Goal: Task Accomplishment & Management: Complete application form

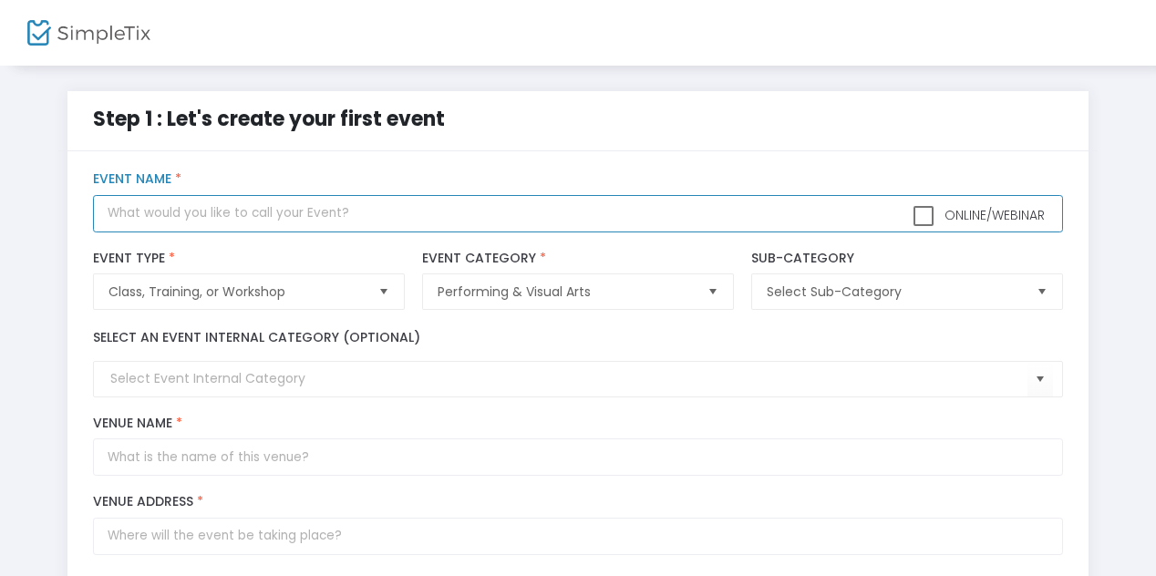
click at [220, 207] on input "text" at bounding box center [577, 213] width 969 height 37
click at [274, 213] on input "Stickerloverz Chill, Yap & SNack - Soft Launch" at bounding box center [577, 213] width 969 height 37
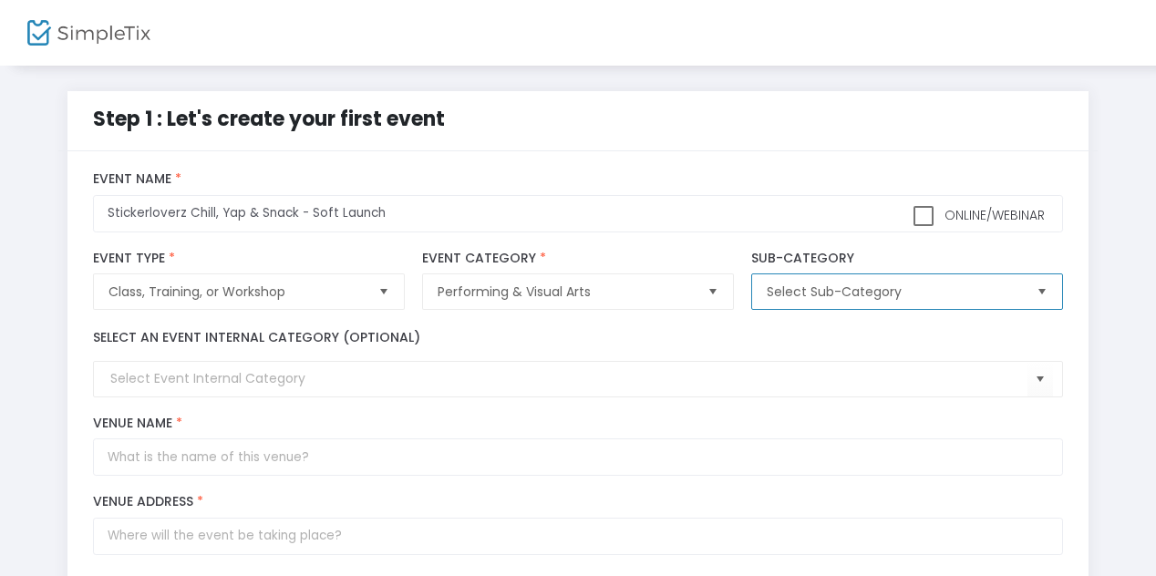
click at [845, 293] on span "Select Sub-Category" at bounding box center [893, 292] width 254 height 18
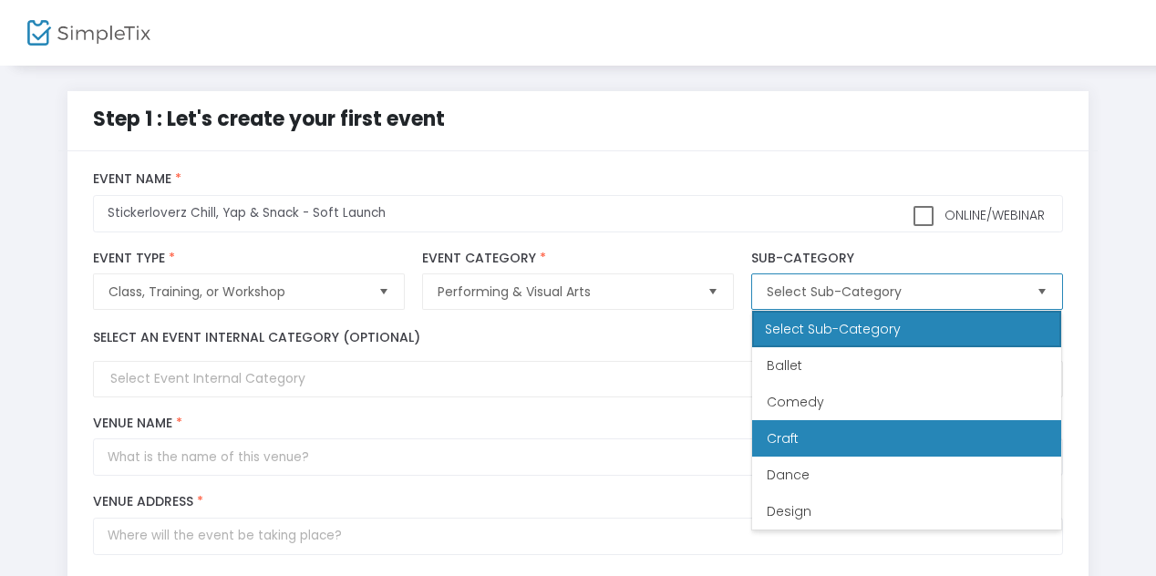
click at [803, 437] on li "Craft" at bounding box center [906, 438] width 309 height 36
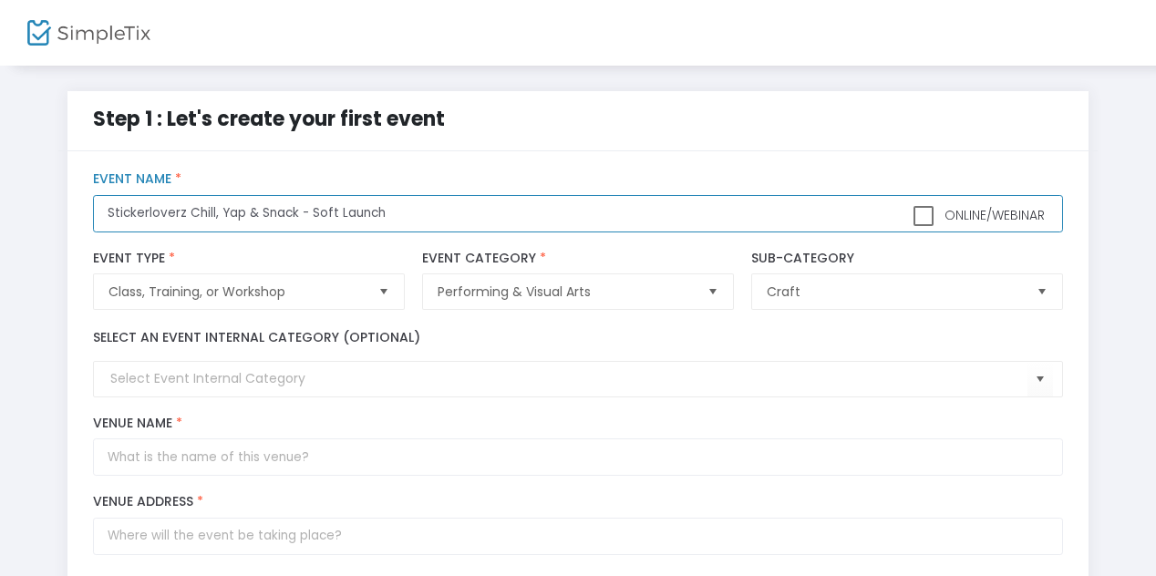
click at [189, 212] on input "Stickerloverz Chill, Yap & Snack - Soft Launch" at bounding box center [577, 213] width 969 height 37
type input "Stickerloverz - Chill, Yap & Snack - Soft Launch"
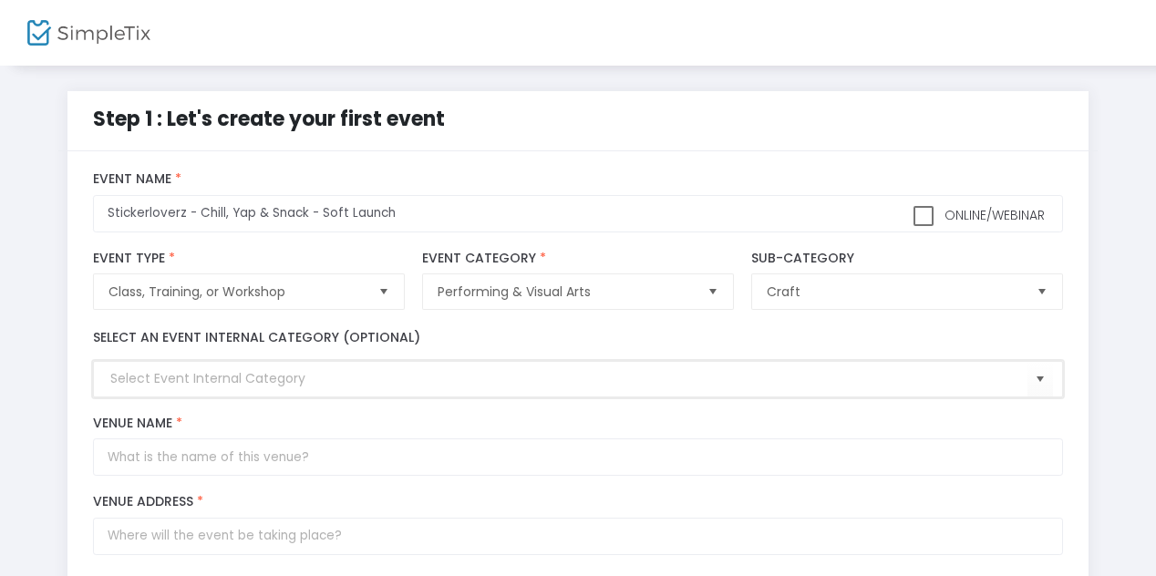
click at [205, 376] on input at bounding box center [568, 378] width 916 height 19
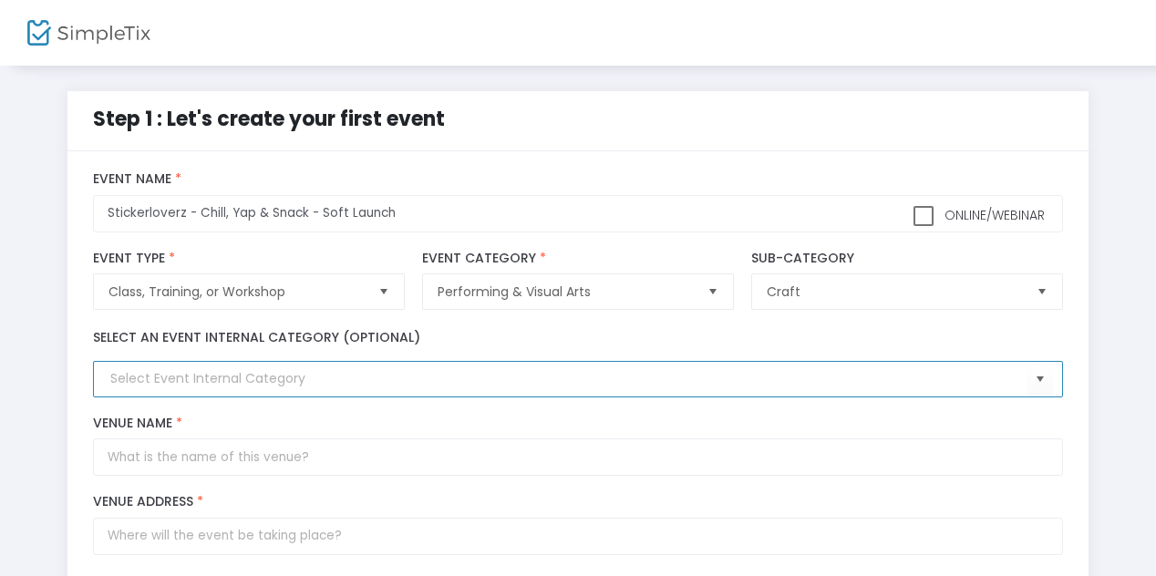
click at [208, 378] on input at bounding box center [568, 378] width 916 height 19
click at [1037, 371] on span "Select" at bounding box center [1039, 380] width 30 height 30
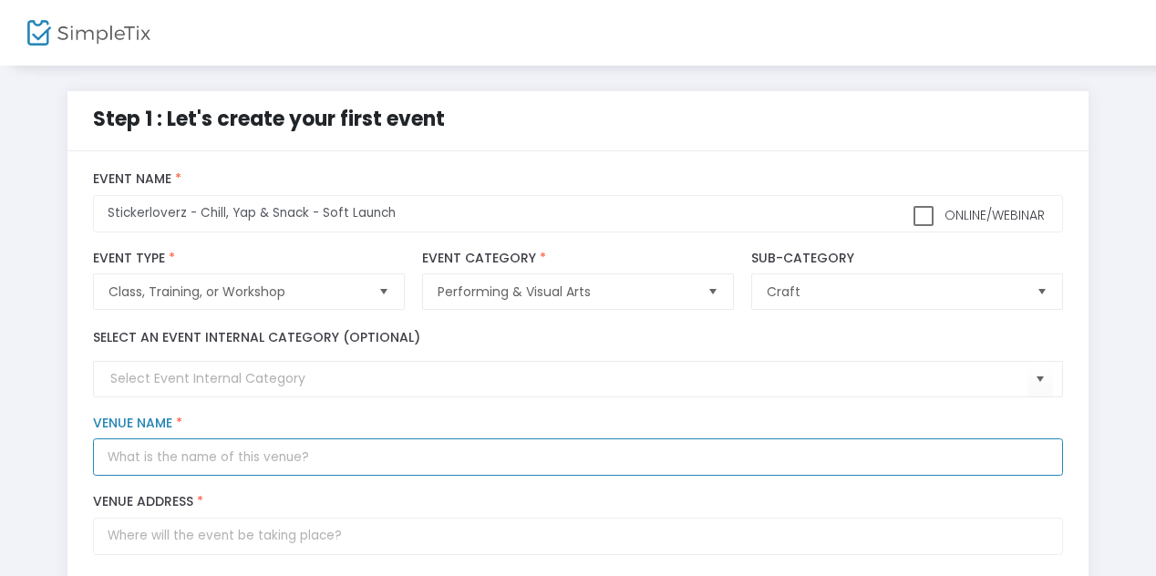
click at [296, 464] on input "Venue Name *" at bounding box center [577, 456] width 969 height 37
type input "Little Homey Cafe"
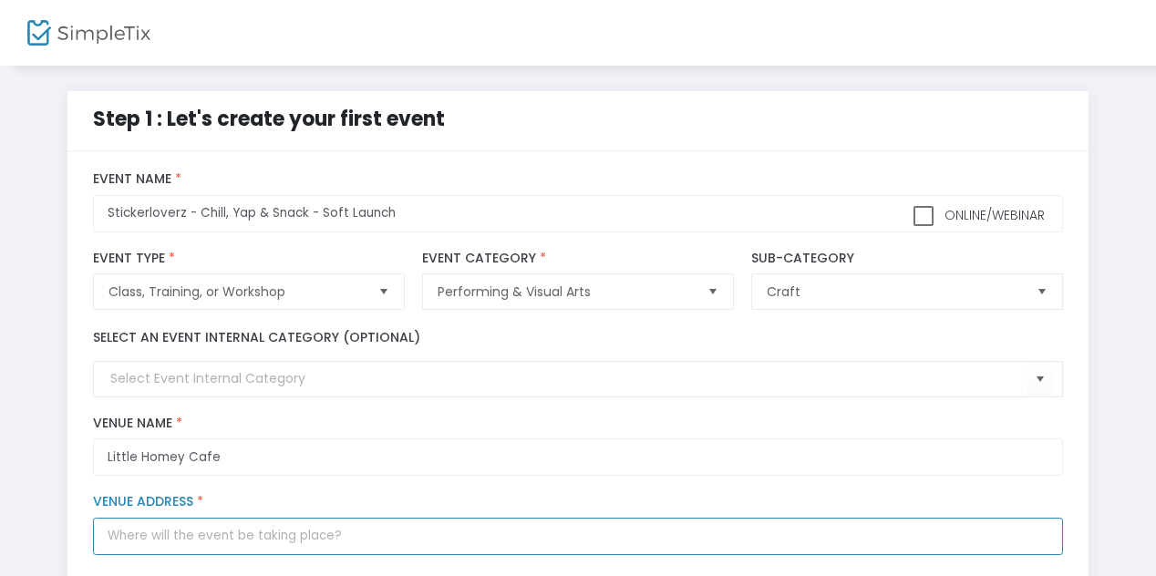
click at [260, 535] on input "Venue Address *" at bounding box center [577, 536] width 969 height 37
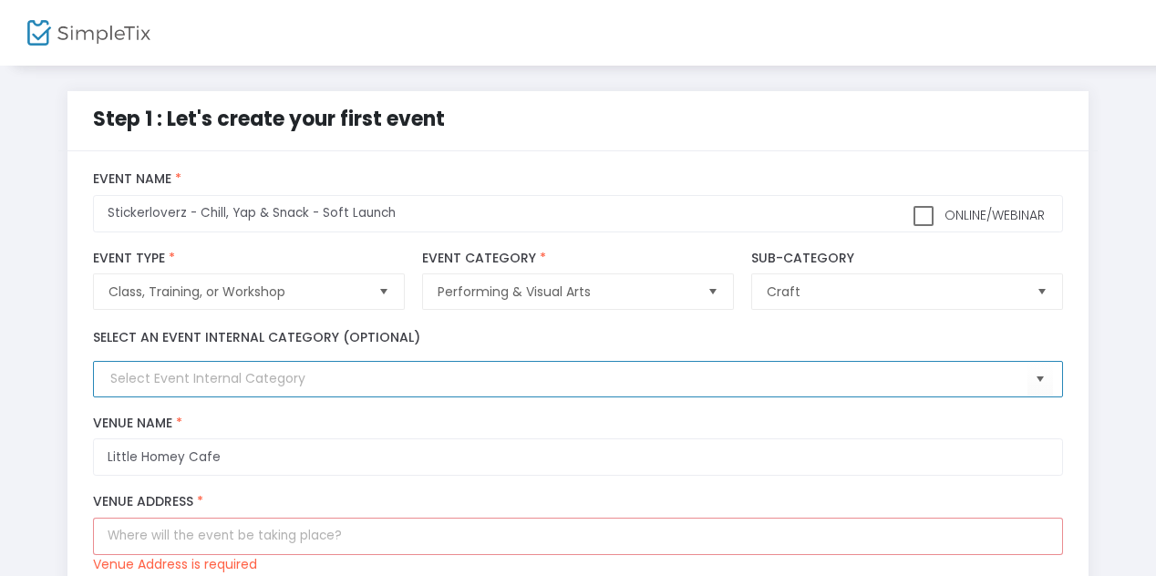
click at [201, 376] on input at bounding box center [568, 378] width 916 height 19
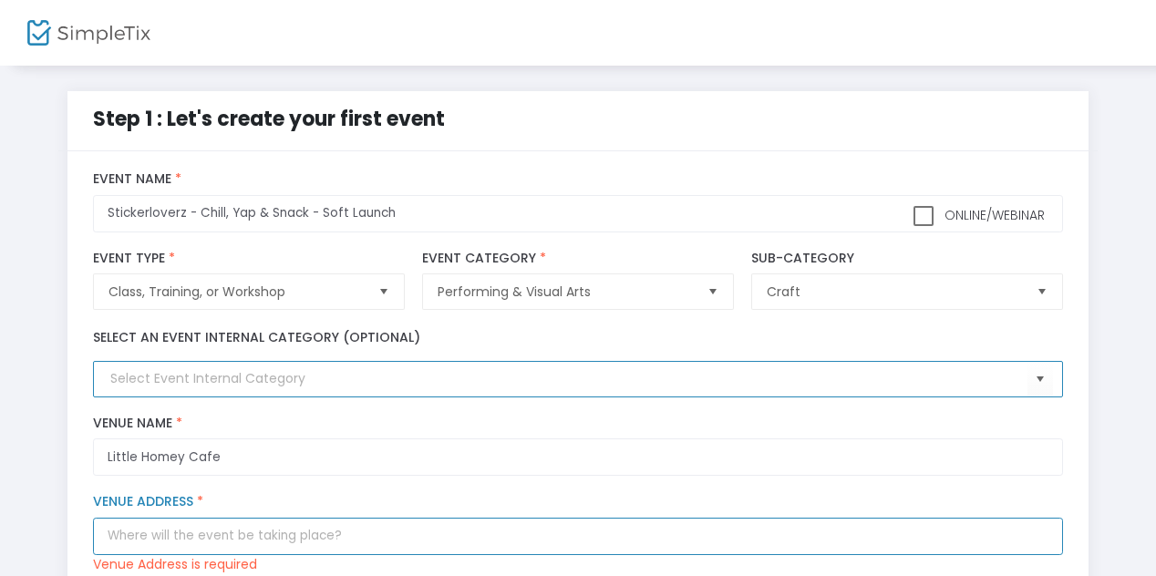
click at [170, 540] on input "Venue Address *" at bounding box center [577, 536] width 969 height 37
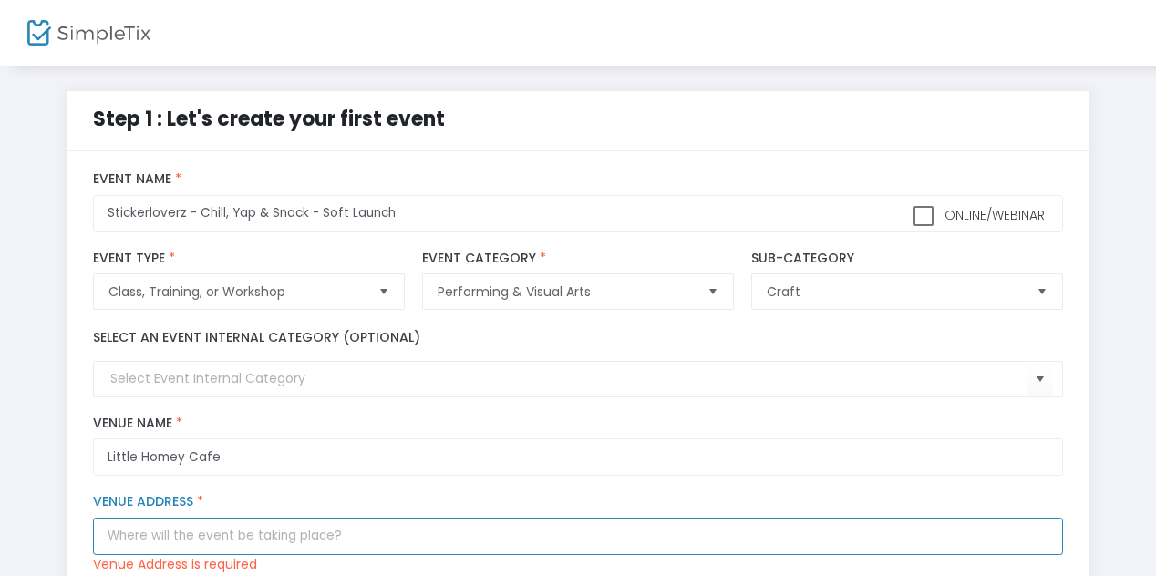
paste input "46 Trafford St, Brunswick VIC 3056"
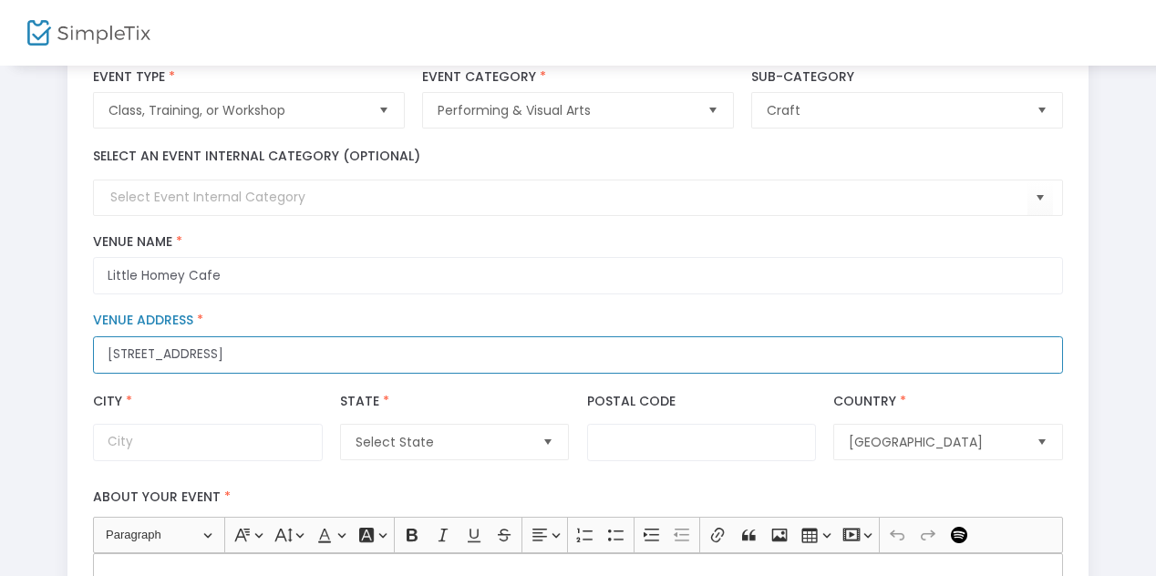
scroll to position [184, 0]
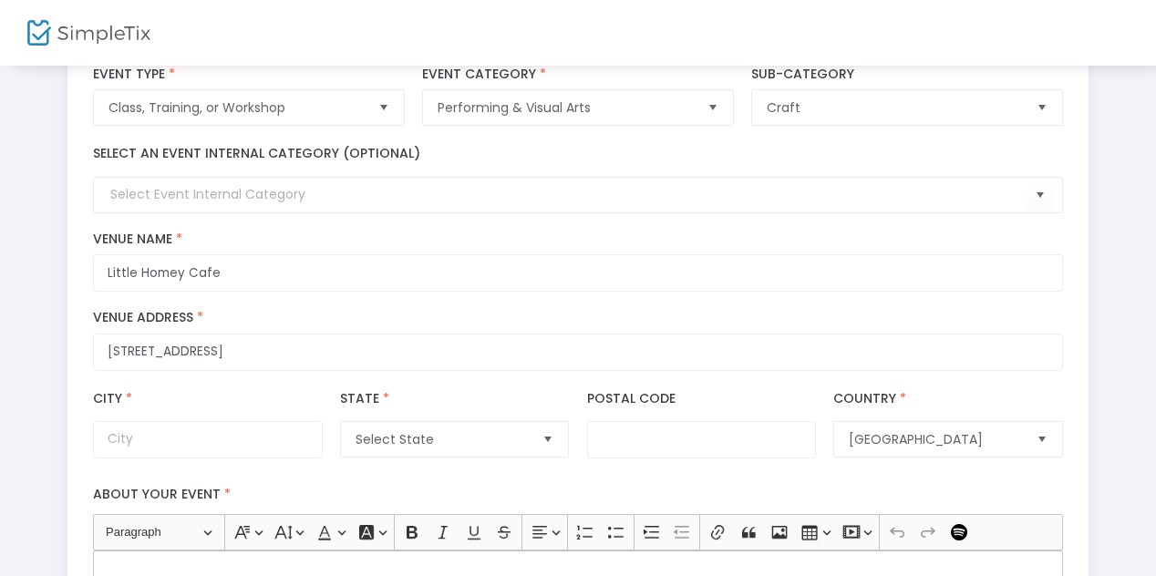
type input "46 Trafford Street"
type input "Brunswick"
type input "3056"
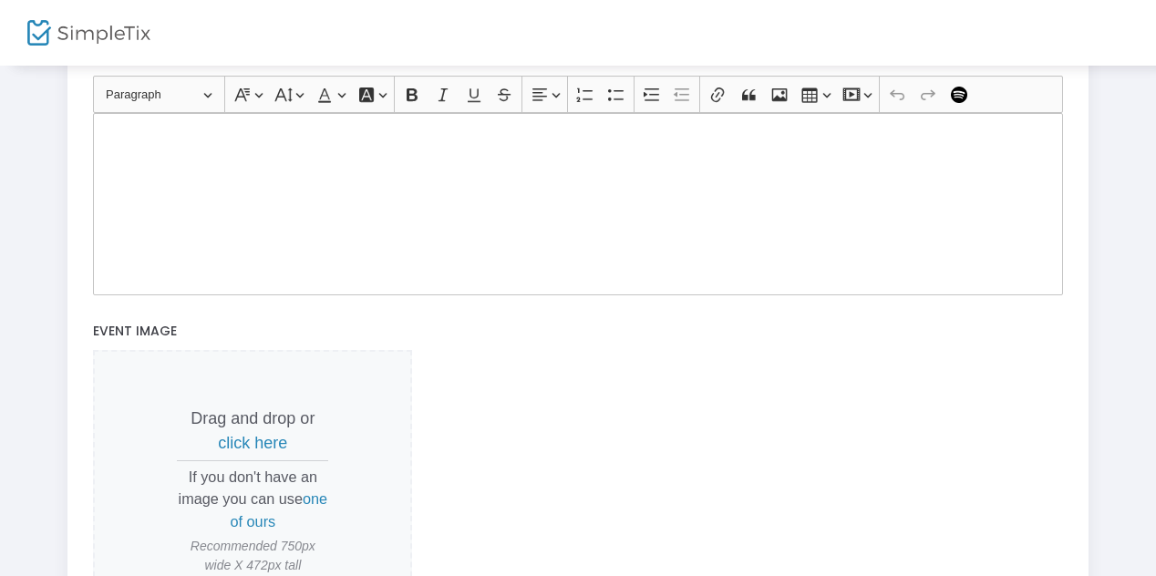
scroll to position [633, 0]
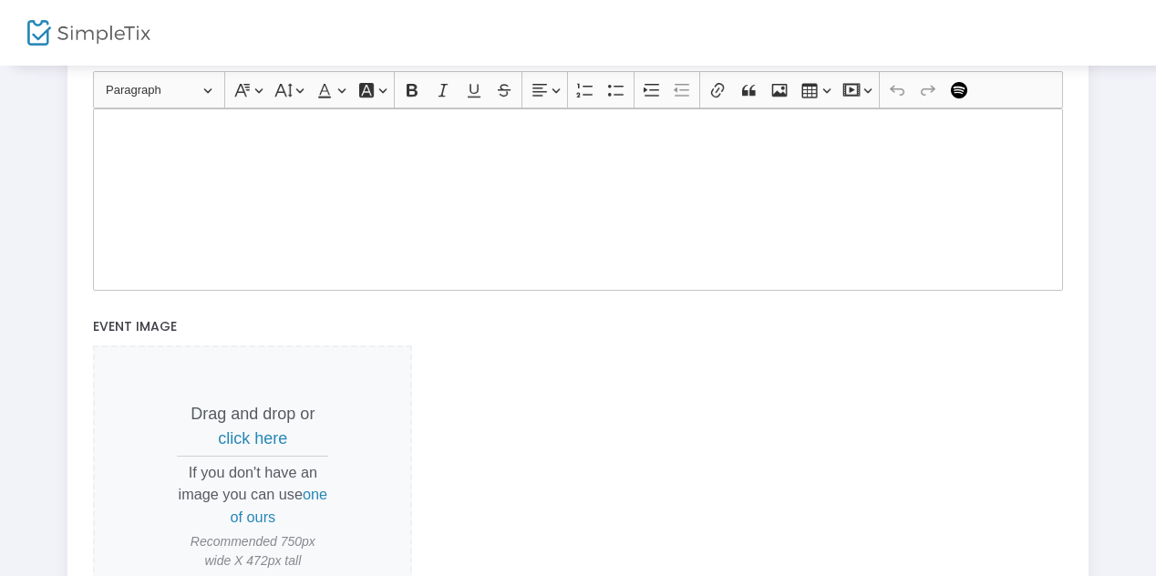
click at [247, 437] on span "click here" at bounding box center [252, 438] width 69 height 18
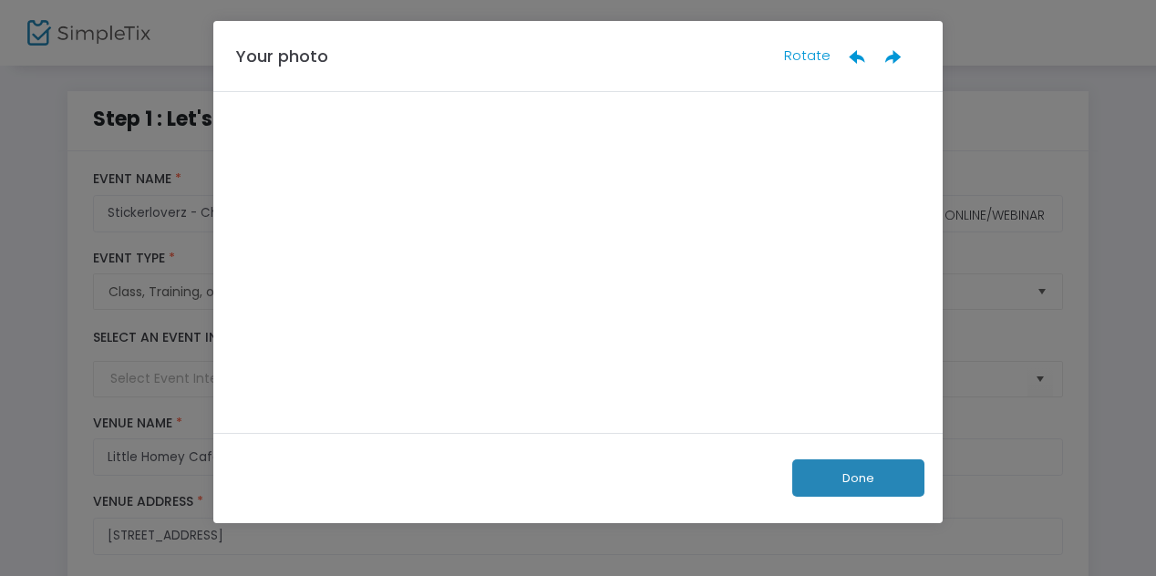
scroll to position [0, 0]
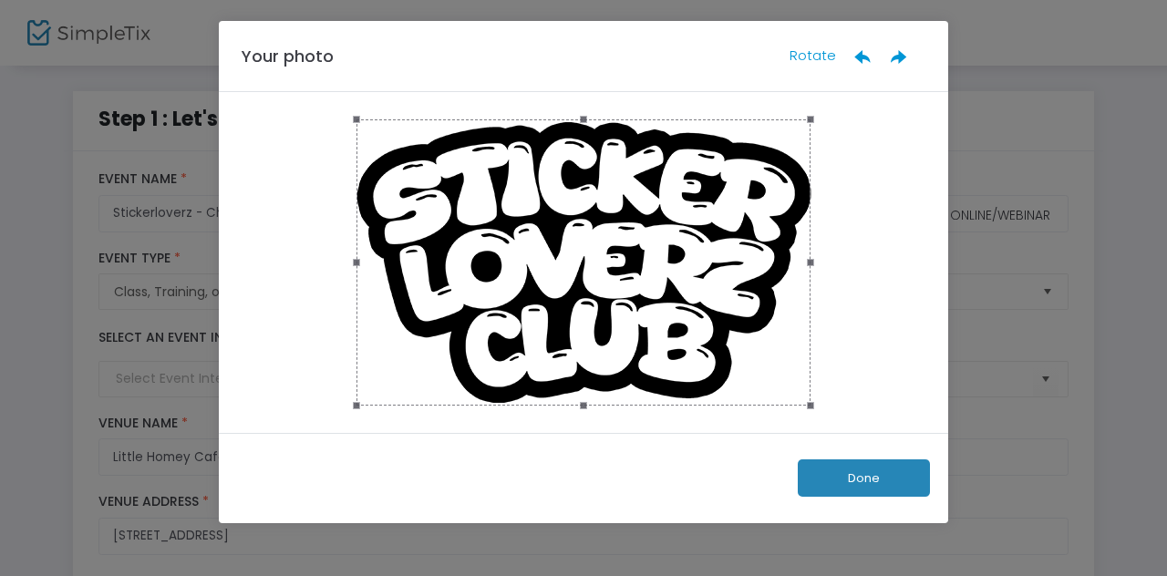
click at [850, 493] on button "Done" at bounding box center [863, 477] width 132 height 37
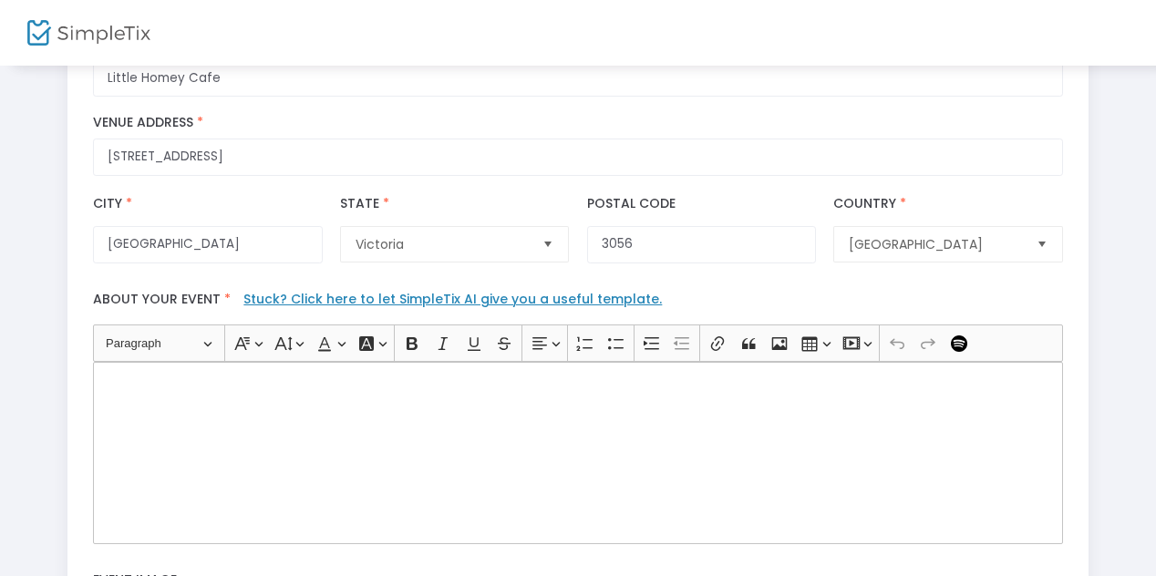
scroll to position [378, 0]
click at [691, 427] on div "Rich Text Editor, main" at bounding box center [577, 454] width 969 height 182
click at [404, 442] on div "Join us for the soft launch" at bounding box center [577, 454] width 969 height 182
drag, startPoint x: 329, startPoint y: 407, endPoint x: 93, endPoint y: 388, distance: 236.8
click at [90, 385] on div "Heading Paragraph Paragraph Heading 1 Heading 2 Heading 3 Font Family Font Fami…" at bounding box center [578, 434] width 987 height 219
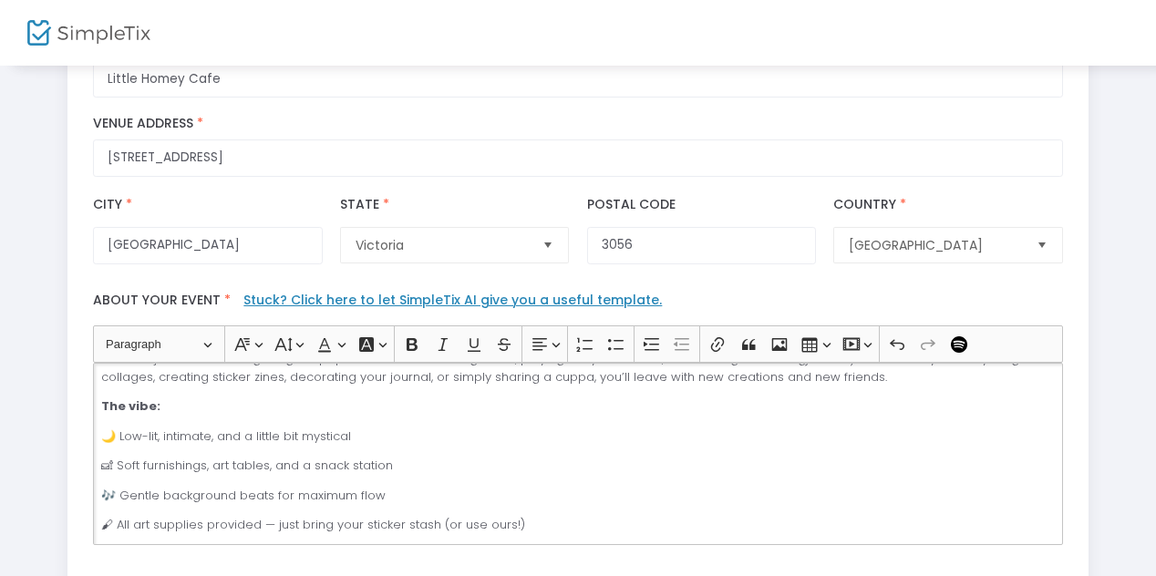
scroll to position [149, 0]
drag, startPoint x: 160, startPoint y: 435, endPoint x: 209, endPoint y: 435, distance: 48.3
click at [209, 435] on p "🌙 Low-lit, intimate, and a little bit mystical" at bounding box center [577, 436] width 953 height 18
drag, startPoint x: 118, startPoint y: 435, endPoint x: 155, endPoint y: 434, distance: 37.4
click at [156, 434] on p "🌙 Low-lit, intimate, and a little bit mystical" at bounding box center [577, 436] width 953 height 18
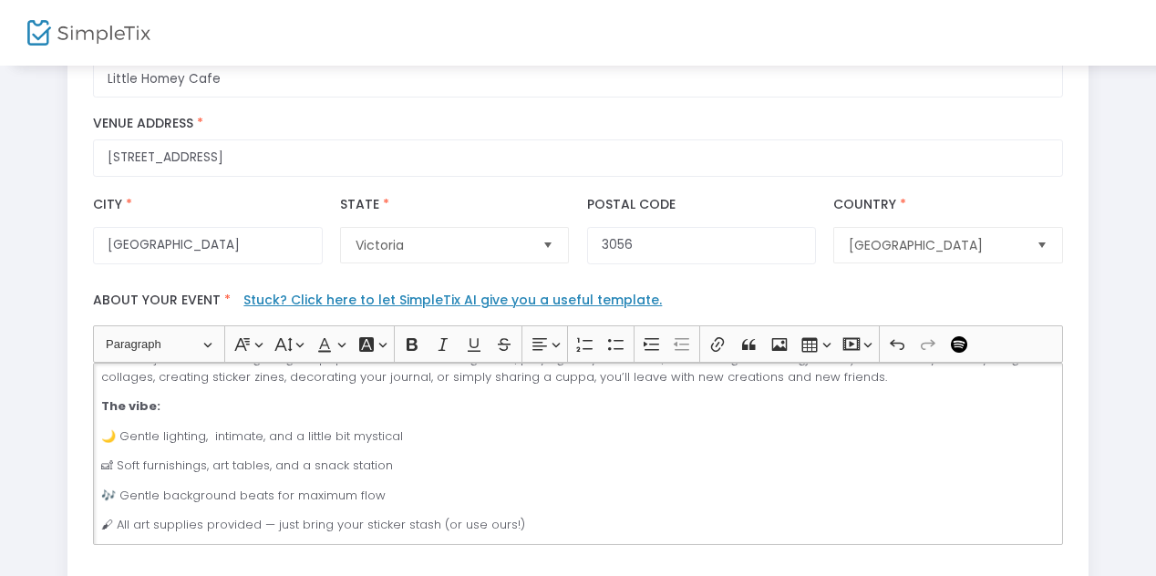
click at [403, 461] on p "🛋 Soft furnishings, art tables, and a snack station" at bounding box center [577, 466] width 953 height 18
click at [273, 465] on p "🛋 Soft furnishings, art tables, and a snack station" at bounding box center [577, 466] width 953 height 18
click at [388, 499] on p "🎶 Gentle background beats for maximum flow" at bounding box center [577, 496] width 953 height 18
drag, startPoint x: 119, startPoint y: 494, endPoint x: 437, endPoint y: 487, distance: 318.2
click at [437, 490] on p "🎶 Gentle background beats for maximum flow" at bounding box center [577, 496] width 953 height 18
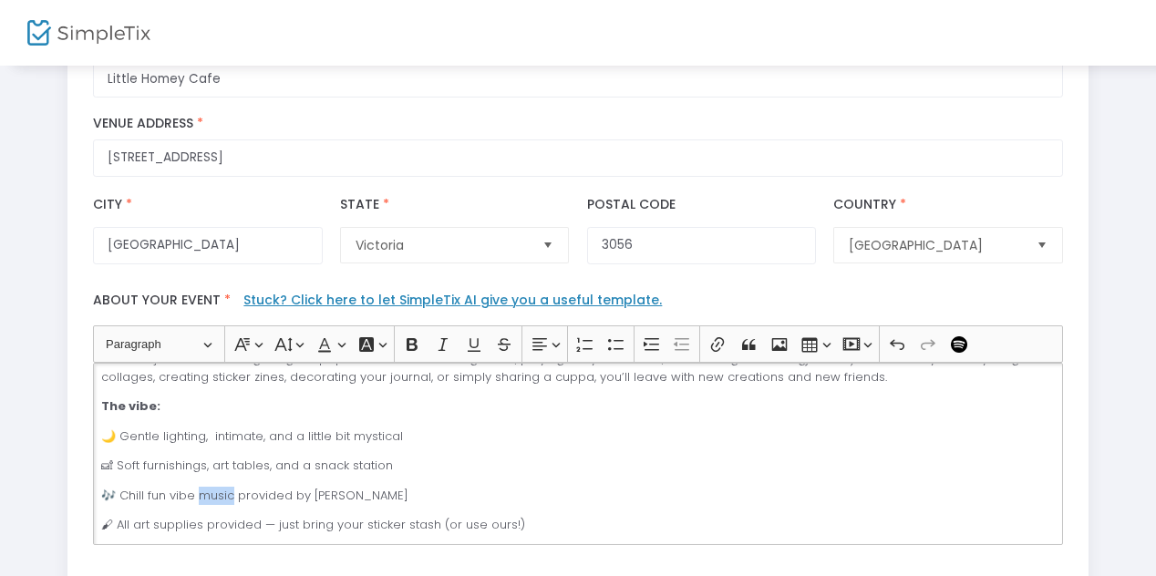
drag, startPoint x: 198, startPoint y: 496, endPoint x: 230, endPoint y: 496, distance: 31.9
click at [231, 496] on p "🎶 Chill fun vibe music provided by Pompl" at bounding box center [577, 496] width 953 height 18
click at [346, 493] on p "🎶 Chill fun vibe tunes provided by Pompl" at bounding box center [577, 496] width 953 height 18
click at [331, 497] on p "🎶 Chill fun vibe tunes provided by Popli Kids" at bounding box center [577, 496] width 953 height 18
click at [431, 492] on p "🎶 Chill fun vibe tunes provided by Poplii Kids" at bounding box center [577, 496] width 953 height 18
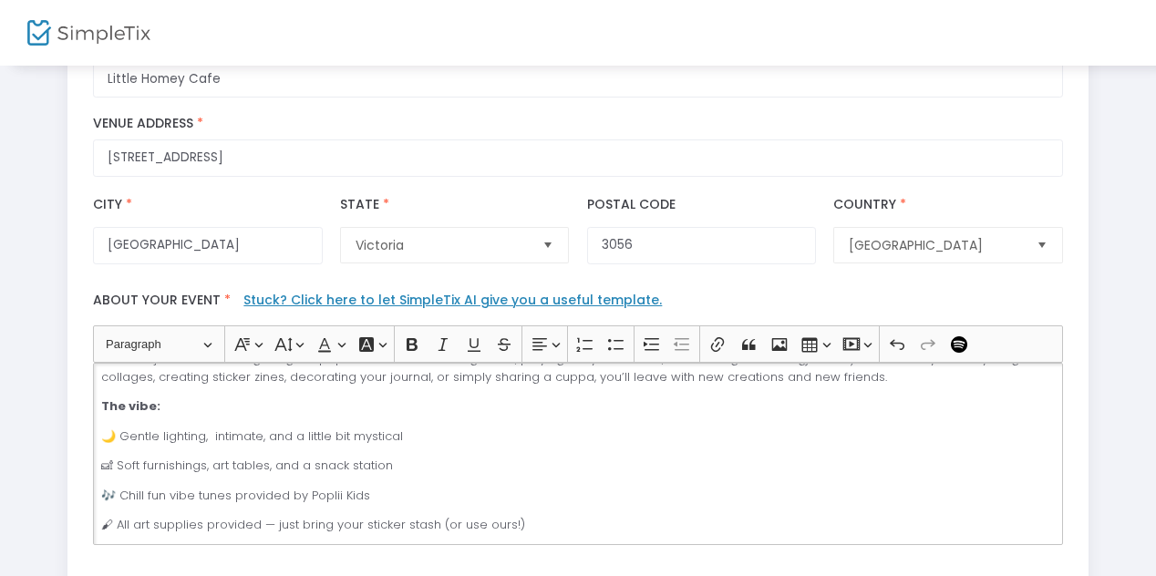
click at [538, 524] on p "🖌 All art supplies provided — just bring your sticker stash (or use ours!)" at bounding box center [577, 525] width 953 height 18
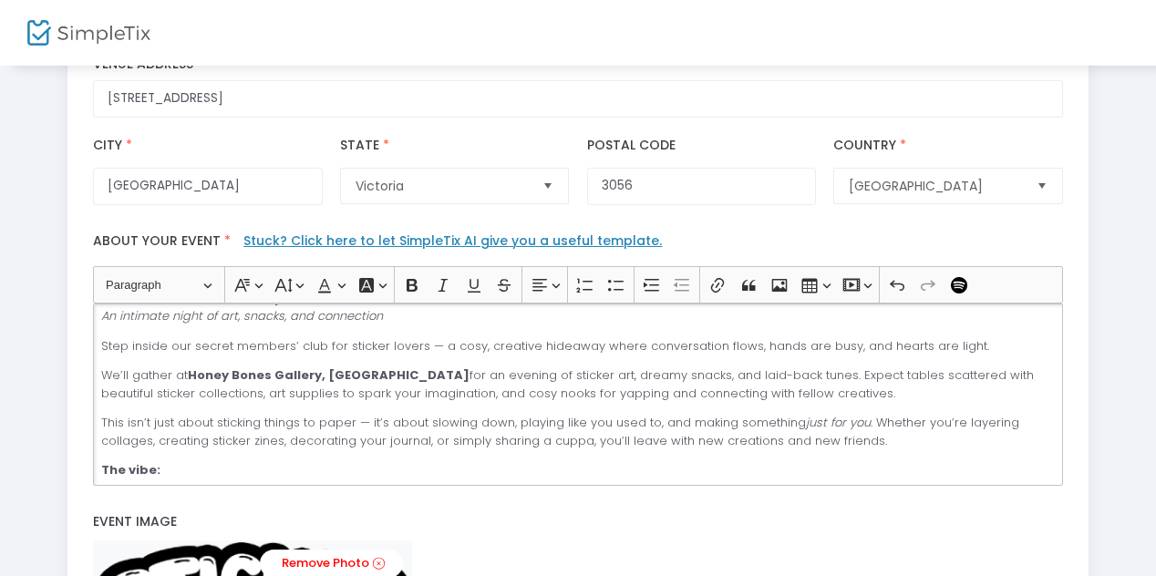
scroll to position [0, 0]
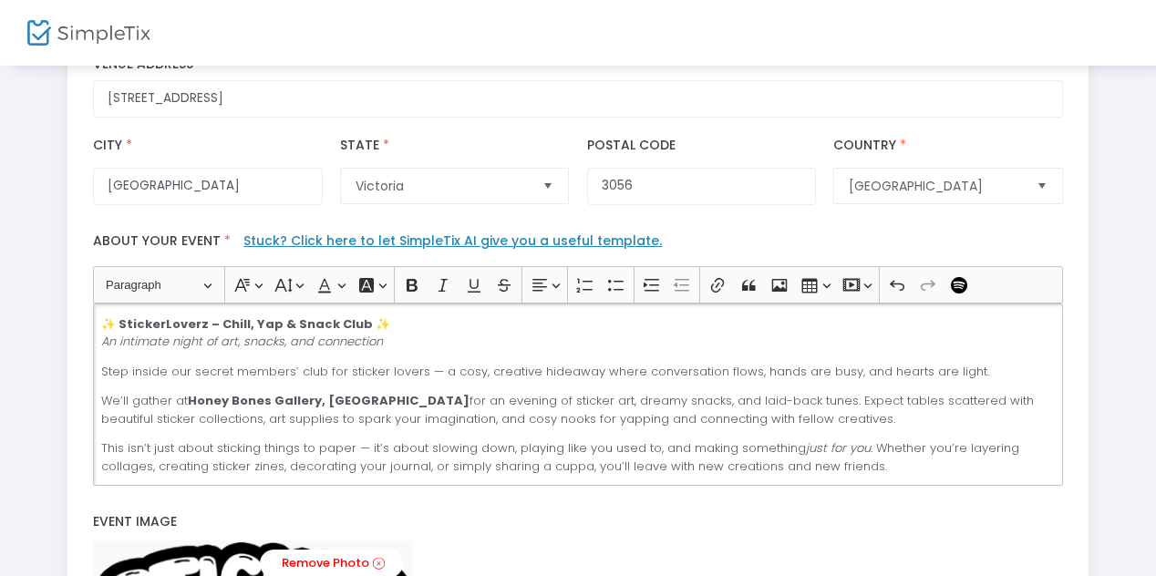
click at [103, 345] on icon "An intimate night of art, snacks, and connection" at bounding box center [242, 341] width 282 height 17
drag, startPoint x: 120, startPoint y: 340, endPoint x: 190, endPoint y: 341, distance: 70.2
click at [190, 341] on icon "An intimate night of art, snacks, and connection" at bounding box center [242, 341] width 282 height 17
drag, startPoint x: 170, startPoint y: 341, endPoint x: 124, endPoint y: 334, distance: 46.9
click at [119, 341] on icon "An intimate night of art, snacks, and connection" at bounding box center [242, 341] width 282 height 17
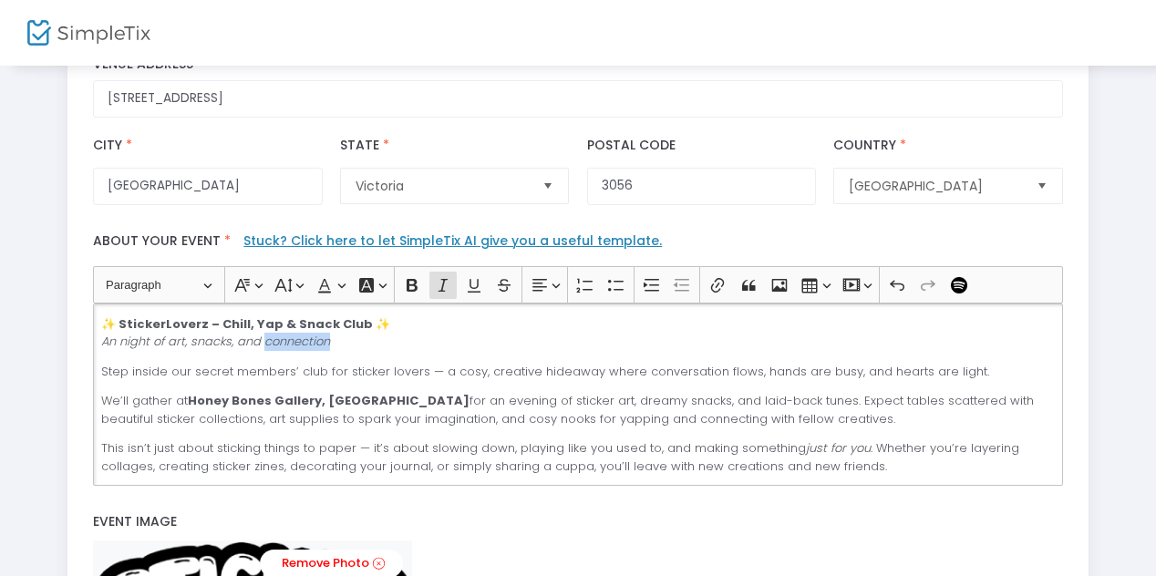
drag, startPoint x: 330, startPoint y: 341, endPoint x: 262, endPoint y: 345, distance: 67.6
click at [262, 345] on p "✨ StickerLoverz – Chill, Yap & Snack Club ✨ An night of art, snacks, and connec…" at bounding box center [577, 333] width 953 height 36
click at [190, 340] on icon "An night of art, snacks, and yaps" at bounding box center [197, 341] width 192 height 17
click at [112, 342] on icon "An night of art, snacks, and yaps" at bounding box center [197, 341] width 192 height 17
click at [430, 342] on p "✨ StickerLoverz – Chill, Yap & Snack Club ✨ A stoners paradise of night of art,…" at bounding box center [577, 333] width 953 height 36
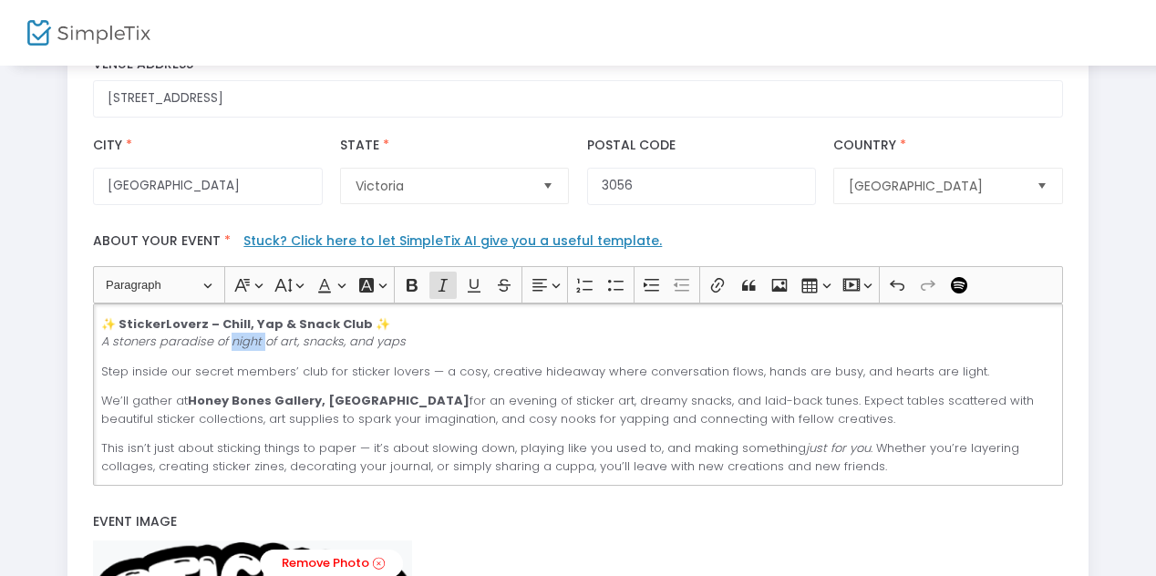
drag, startPoint x: 231, startPoint y: 347, endPoint x: 262, endPoint y: 347, distance: 30.1
click at [262, 347] on icon "A stoners paradise of night of art, snacks, and yaps" at bounding box center [253, 341] width 304 height 17
click at [289, 355] on div "✨ StickerLoverz – Chill, Yap & Snack Club ✨ A stoners paradise of art, snacks, …" at bounding box center [577, 394] width 969 height 182
click at [361, 345] on p "✨ StickerLoverz – Chill, Yap & Snack Club ✨ A stoners paradise of art, snacks, …" at bounding box center [577, 333] width 953 height 36
click at [162, 324] on strong "✨ StickerLoverz – Chill, Yap & Snack Club ✨" at bounding box center [245, 323] width 289 height 17
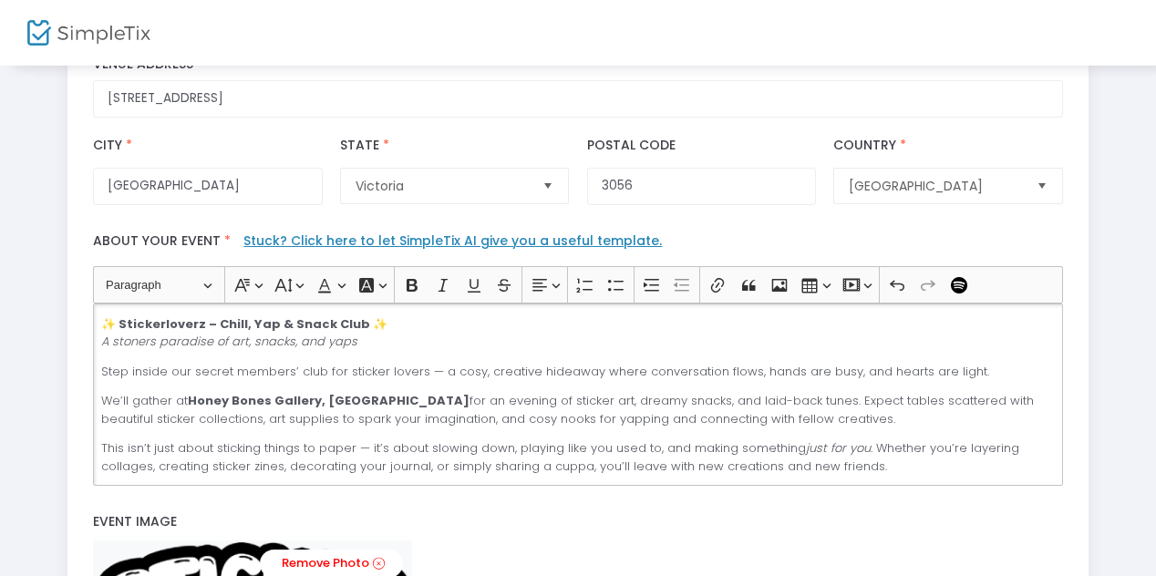
click at [161, 401] on p "We’ll gather at Honey Bones Gallery, Brunswick for an evening of sticker art, d…" at bounding box center [577, 410] width 953 height 36
click at [379, 322] on p "✨ Stickerloverz – Chill, Yap & Snack Club ✨ A stoners paradise of art, snacks, …" at bounding box center [577, 333] width 953 height 36
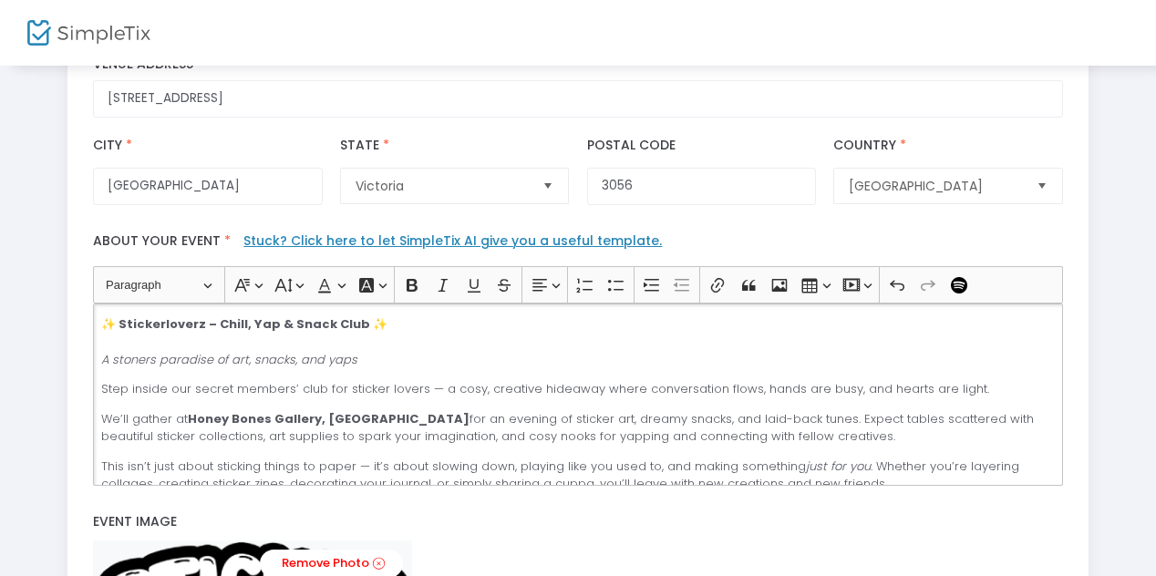
click at [103, 393] on p "Step inside our secret members’ club for sticker lovers — a cosy, creative hide…" at bounding box center [577, 389] width 953 height 18
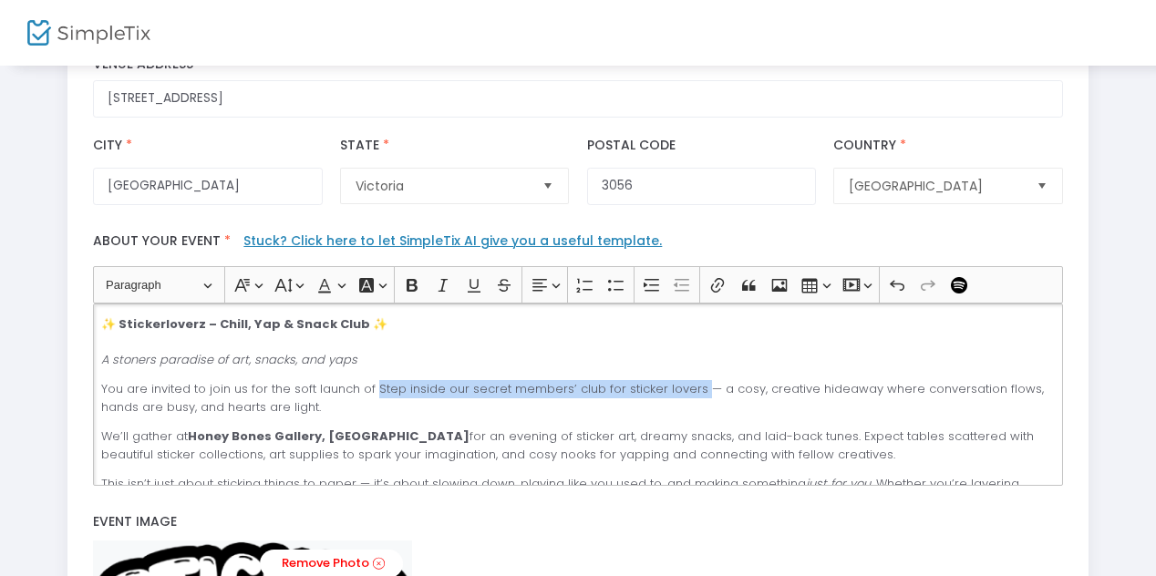
drag, startPoint x: 373, startPoint y: 391, endPoint x: 690, endPoint y: 390, distance: 317.2
click at [690, 390] on p "You are invited to join us for the soft launch of Step inside our secret member…" at bounding box center [577, 398] width 953 height 36
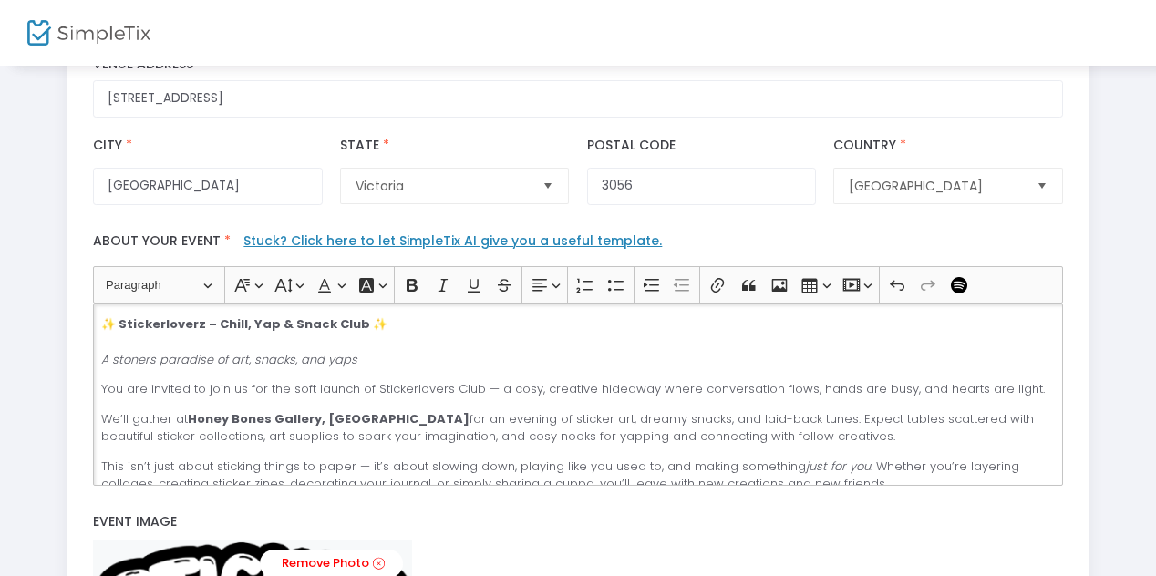
click at [687, 391] on p "You are invited to join us for the soft launch of Stickerlovers Club — a cosy, …" at bounding box center [577, 389] width 953 height 18
drag, startPoint x: 767, startPoint y: 394, endPoint x: 718, endPoint y: 395, distance: 49.2
click at [718, 396] on p "You are invited to join us for the soft launch of Stickerlovers Club — a cosy, …" at bounding box center [577, 389] width 953 height 18
click at [851, 392] on p "You are invited to join us for the soft launch of Stickerlovers Club — a cosy, …" at bounding box center [577, 389] width 953 height 18
drag, startPoint x: 887, startPoint y: 387, endPoint x: 859, endPoint y: 384, distance: 28.5
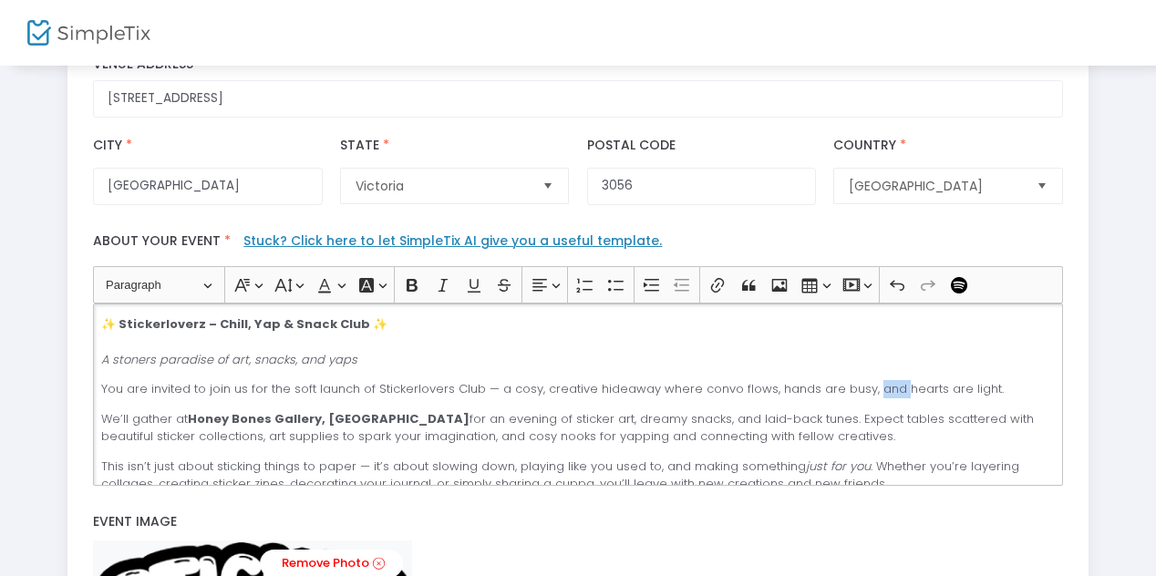
click at [858, 384] on p "You are invited to join us for the soft launch of Stickerlovers Club — a cosy, …" at bounding box center [577, 389] width 953 height 18
click at [859, 384] on p "You are invited to join us for the soft launch of Stickerlovers Club — a cosy, …" at bounding box center [577, 389] width 953 height 18
drag, startPoint x: 859, startPoint y: 385, endPoint x: 985, endPoint y: 370, distance: 126.6
click at [987, 380] on p "You are invited to join us for the soft launch of Stickerlovers Club — a cosy, …" at bounding box center [577, 389] width 953 height 18
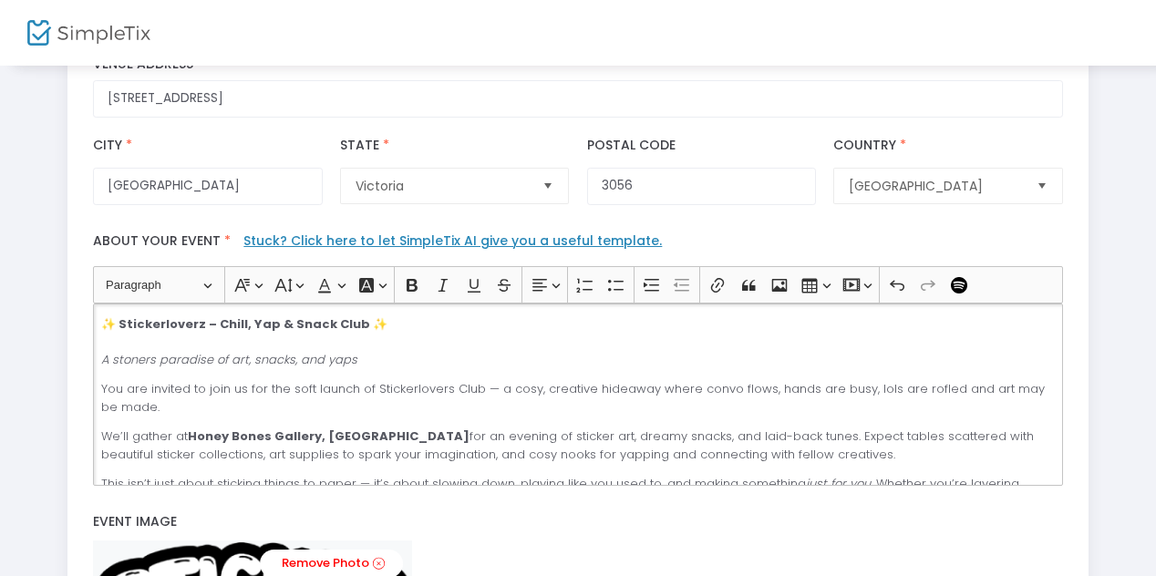
click at [697, 386] on p "You are invited to join us for the soft launch of Stickerlovers Club — a cosy, …" at bounding box center [577, 398] width 953 height 36
drag, startPoint x: 530, startPoint y: 392, endPoint x: 513, endPoint y: 388, distance: 16.8
click at [513, 388] on p "You are invited to join us for the soft launch of Stickerlovers Club — a cosy, …" at bounding box center [577, 398] width 953 height 36
click at [565, 422] on div "✨ Stickerloverz – Chill, Yap & Snack Club ✨ A stoners paradise of art, snacks, …" at bounding box center [577, 394] width 969 height 182
click at [356, 389] on p "You are invited to join us for the soft launch of Stickerlovers Club — a comfy,…" at bounding box center [577, 398] width 953 height 36
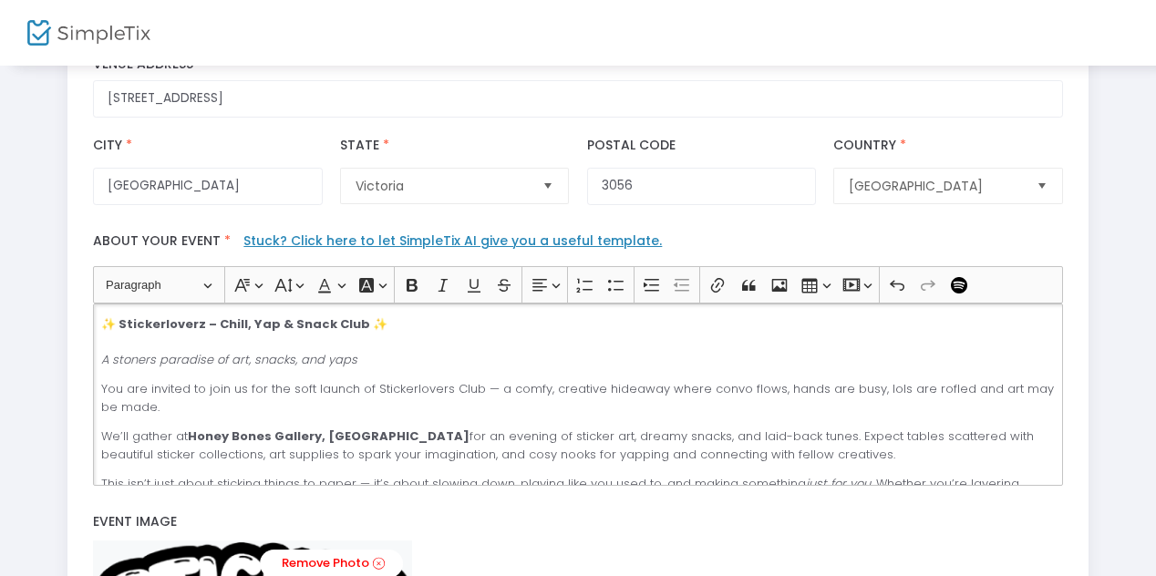
click at [139, 411] on p "You are invited to join us for the soft launch of Stickerlovers Club — a comfy,…" at bounding box center [577, 398] width 953 height 36
click at [137, 409] on p "You are invited to join us for the soft launch of Stickerlovers Club — a comfy,…" at bounding box center [577, 398] width 953 height 36
click at [382, 365] on p "✨ Stickerloverz – Chill, Yap & Snack Club ✨ A stoners paradise of art, snacks, …" at bounding box center [577, 342] width 953 height 54
drag, startPoint x: 115, startPoint y: 358, endPoint x: 152, endPoint y: 362, distance: 37.5
click at [153, 362] on icon "A stoners paradise of art, snacks, and yaps" at bounding box center [229, 359] width 256 height 17
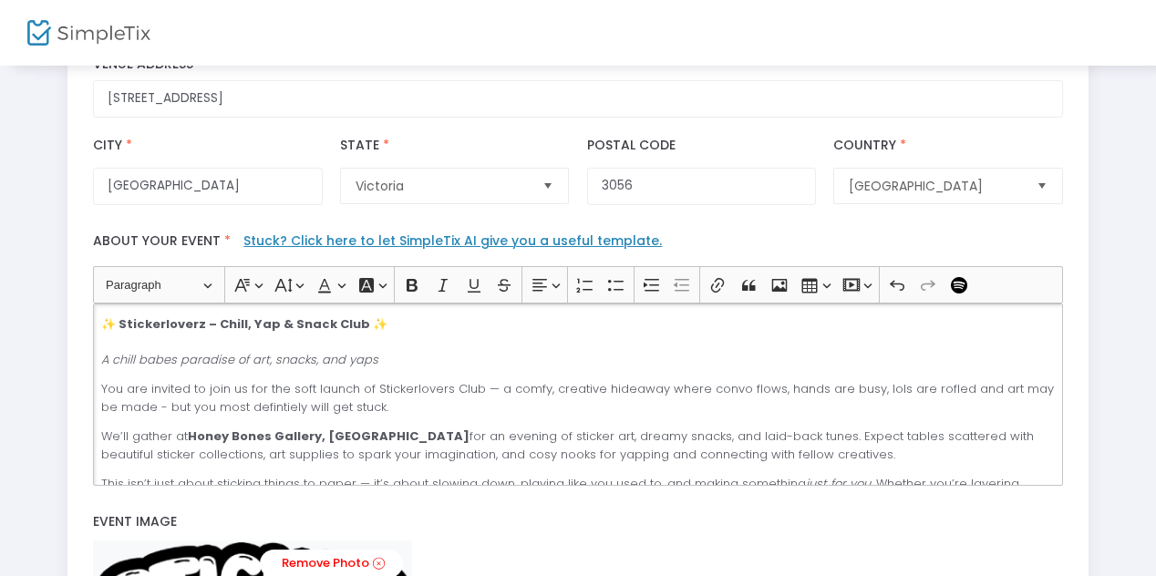
click at [249, 387] on p "You are invited to join us for the soft launch of Stickerlovers Club — a comfy,…" at bounding box center [577, 398] width 953 height 36
click at [336, 401] on p "You are invited to join us for the soft launch of Stickerlovers Club — a comfy,…" at bounding box center [577, 398] width 953 height 36
click at [426, 403] on p "You are invited to join us for the soft launch of Stickerlovers Club — a comfy,…" at bounding box center [577, 398] width 953 height 36
drag, startPoint x: 953, startPoint y: 391, endPoint x: 993, endPoint y: 402, distance: 41.6
click at [994, 403] on p "You are invited to join us for the soft launch of Stickerlovers Club — a comfy,…" at bounding box center [577, 398] width 953 height 36
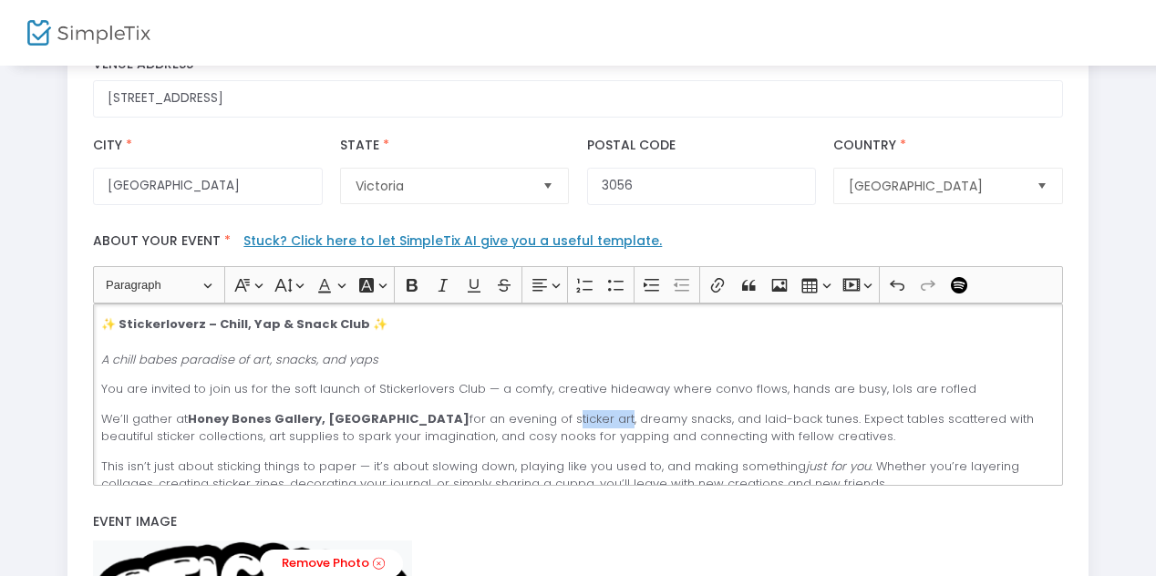
drag, startPoint x: 491, startPoint y: 417, endPoint x: 542, endPoint y: 414, distance: 51.2
click at [542, 415] on p "We’ll gather at Honey Bones Gallery, Brunswick for an evening of sticker art, d…" at bounding box center [577, 428] width 953 height 36
click at [814, 412] on p "We’ll gather at Honey Bones Gallery, Brunswick for an evening of sticker art, d…" at bounding box center [577, 428] width 953 height 36
click at [766, 415] on p "We’ll gather at Honey Bones Gallery, Brunswick for an evening of sticker art, d…" at bounding box center [577, 428] width 953 height 36
click at [856, 417] on p "We’ll gather at Honey Bones Gallery, Brunswick for an evening of sticker art, d…" at bounding box center [577, 428] width 953 height 36
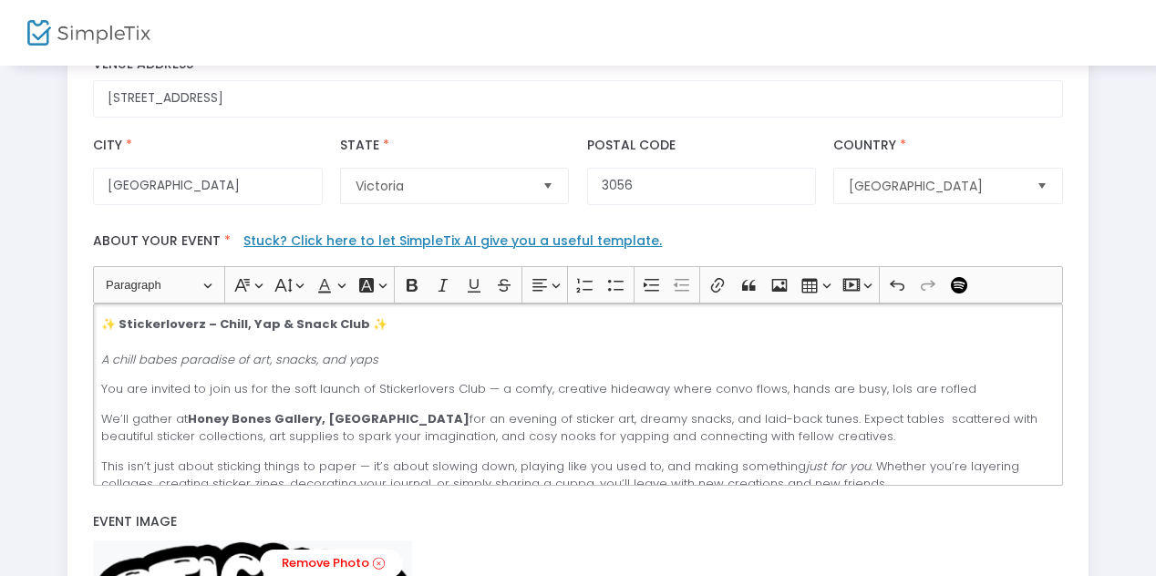
click at [768, 416] on p "We’ll gather at Honey Bones Gallery, Brunswick for an evening of sticker art, d…" at bounding box center [577, 428] width 953 height 36
click at [642, 421] on p "We’ll gather at Honey Bones Gallery, Brunswick for an evening of sticker art, d…" at bounding box center [577, 428] width 953 height 36
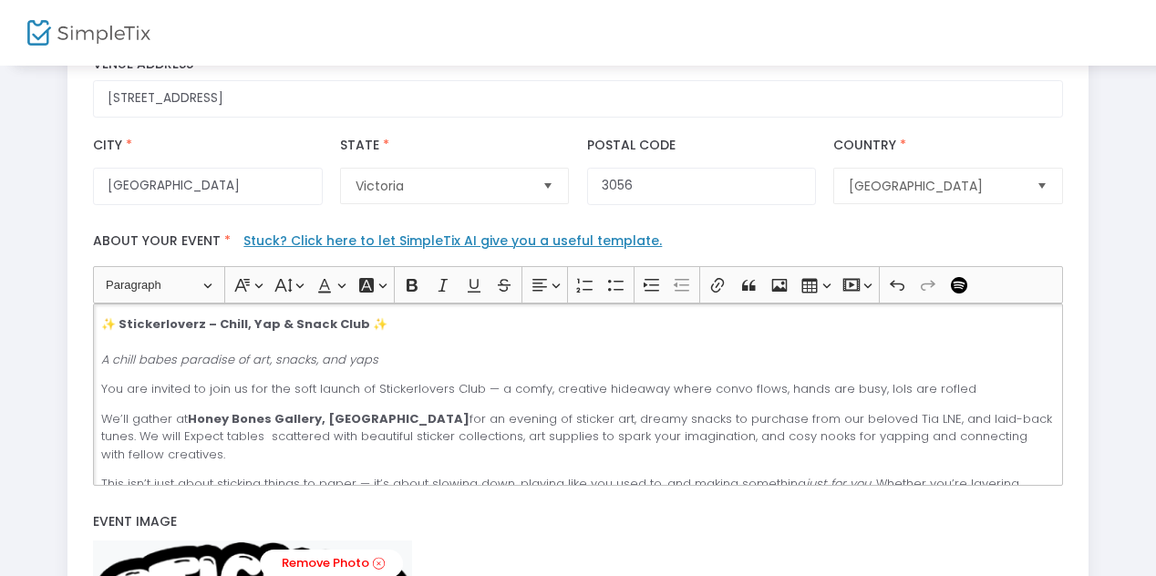
click at [824, 417] on p "We’ll gather at Honey Bones Gallery, Brunswick for an evening of sticker art, d…" at bounding box center [577, 437] width 953 height 54
click at [895, 436] on p "We’ll gather at Honey Bones Gallery, Brunswick for an evening of sticker art, d…" at bounding box center [577, 437] width 953 height 54
drag, startPoint x: 595, startPoint y: 386, endPoint x: 653, endPoint y: 384, distance: 57.5
click at [653, 384] on p "You are invited to join us for the soft launch of Stickerlovers Club — a comfy,…" at bounding box center [577, 389] width 953 height 18
drag, startPoint x: 540, startPoint y: 393, endPoint x: 595, endPoint y: 392, distance: 55.6
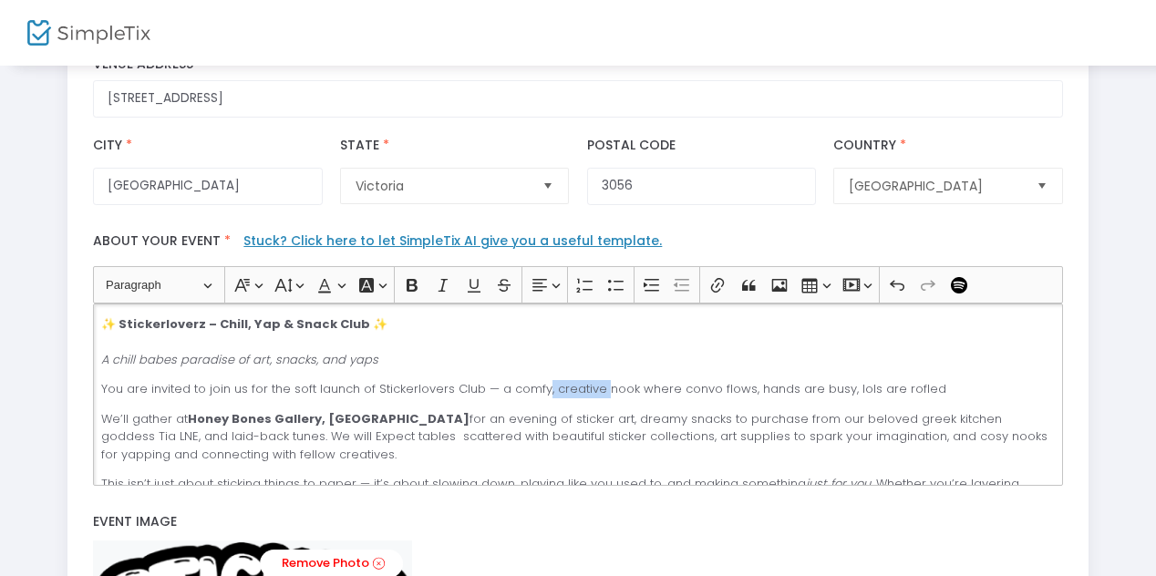
click at [595, 392] on p "You are invited to join us for the soft launch of Stickerlovers Club — a comfy,…" at bounding box center [577, 389] width 953 height 18
click at [576, 389] on p "You are invited to join us for the soft launch of Stickerlovers Club — a comfy …" at bounding box center [577, 389] width 953 height 18
click at [763, 391] on p "You are invited to join us for the soft launch of Stickerlovers Club — a comfy …" at bounding box center [577, 389] width 953 height 18
drag, startPoint x: 824, startPoint y: 390, endPoint x: 852, endPoint y: 390, distance: 28.3
click at [853, 390] on p "You are invited to join us for the soft launch of Stickerlovers Club — a comfy …" at bounding box center [577, 389] width 953 height 18
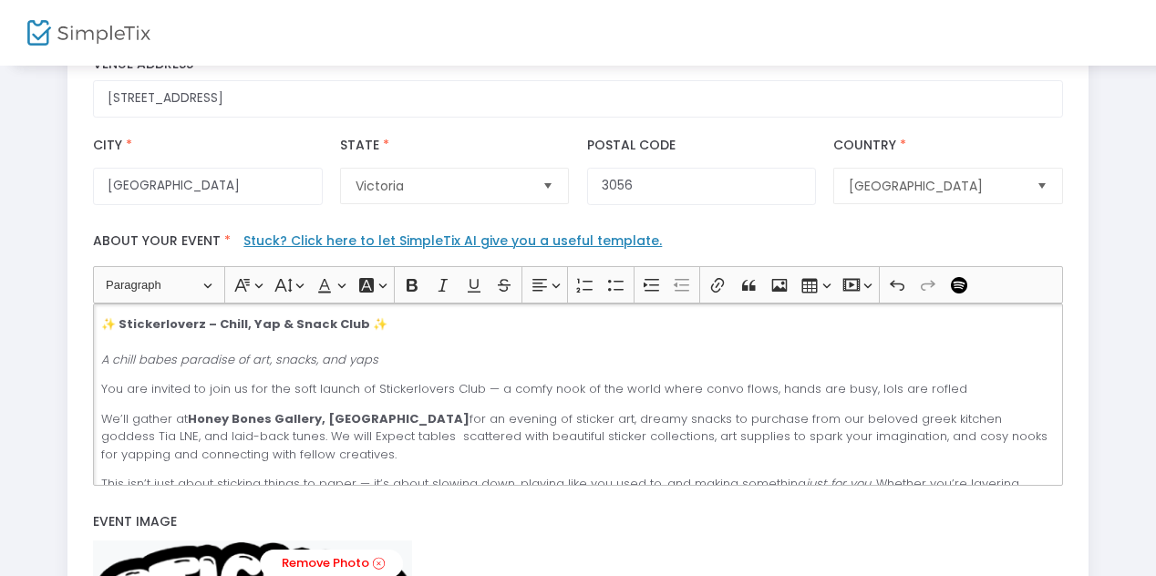
click at [754, 385] on p "You are invited to join us for the soft launch of Stickerlovers Club — a comfy …" at bounding box center [577, 389] width 953 height 18
click at [764, 388] on p "You are invited to join us for the soft launch of Stickerlovers Club — a comfy …" at bounding box center [577, 389] width 953 height 18
click at [687, 388] on p "You are invited to join us for the soft launch of Stickerlovers Club — a comfy …" at bounding box center [577, 389] width 953 height 18
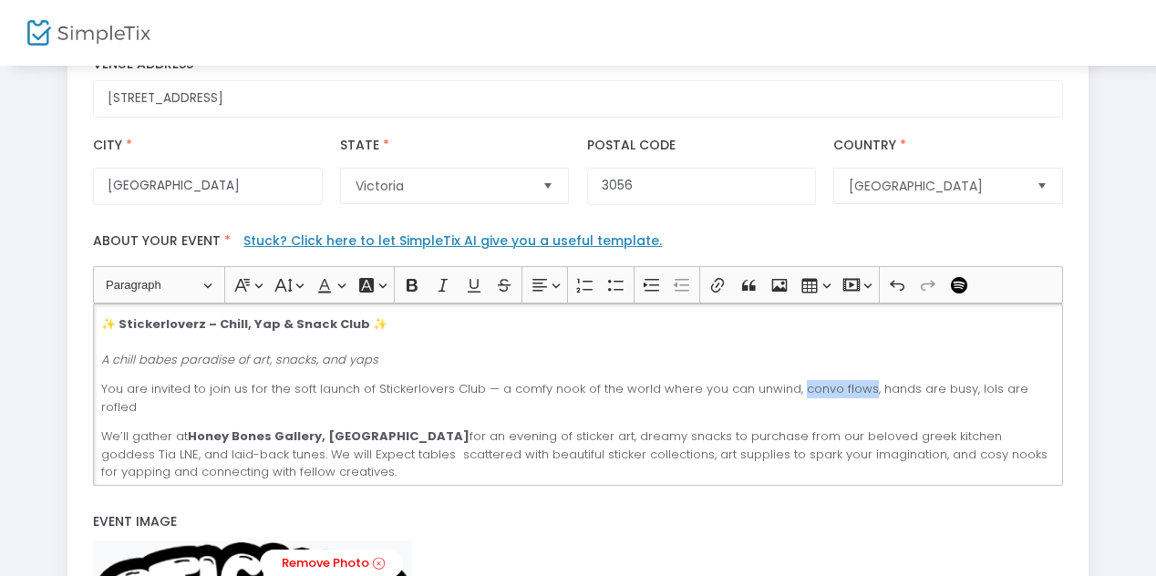
drag, startPoint x: 787, startPoint y: 390, endPoint x: 854, endPoint y: 389, distance: 66.5
click at [856, 390] on p "You are invited to join us for the soft launch of Stickerlovers Club — a comfy …" at bounding box center [577, 398] width 953 height 36
drag, startPoint x: 972, startPoint y: 390, endPoint x: 1034, endPoint y: 391, distance: 62.0
click at [1034, 391] on p "You are invited to join us for the soft launch of Stickerlovers Club — a comfy …" at bounding box center [577, 398] width 953 height 36
drag, startPoint x: 141, startPoint y: 407, endPoint x: 217, endPoint y: 404, distance: 75.7
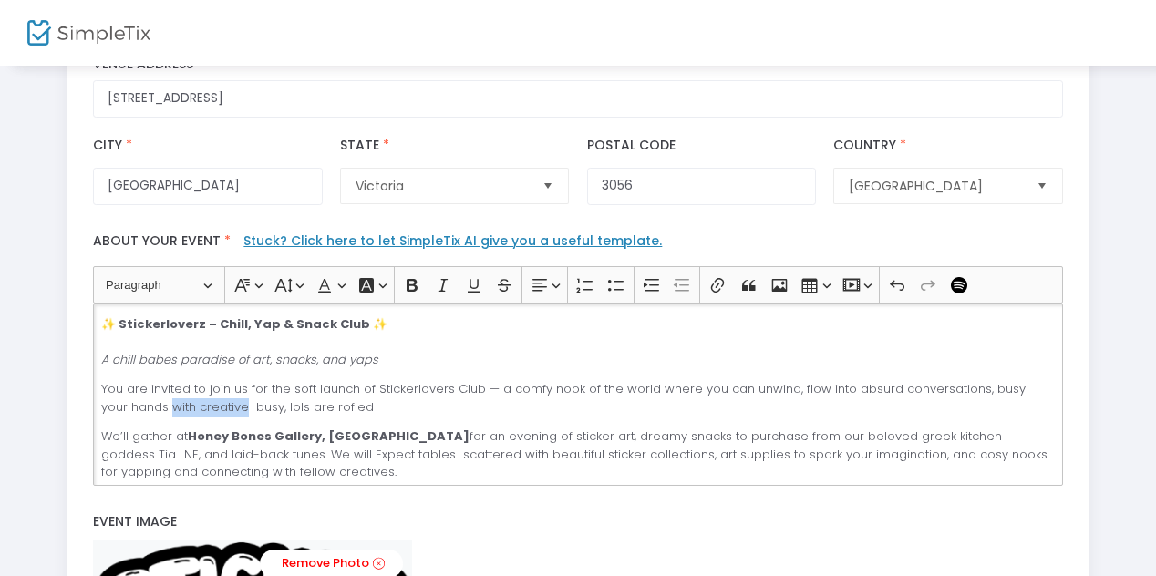
click at [217, 404] on p "You are invited to join us for the soft launch of Stickerlovers Club — a comfy …" at bounding box center [577, 398] width 953 height 36
click at [138, 409] on p "You are invited to join us for the soft launch of Stickerlovers Club — a comfy …" at bounding box center [577, 398] width 953 height 36
click at [383, 366] on p "✨ Stickerloverz – Chill, Yap & Snack Club ✨ A chill babes paradise of art, snac…" at bounding box center [577, 342] width 953 height 54
click at [180, 359] on icon "A chill babes paradise of art, snacks, and yaps" at bounding box center [239, 359] width 277 height 17
click at [454, 364] on p "✨ Stickerloverz – Chill, Yap & Snack Club ✨ A chill babes cosy paradise of art,…" at bounding box center [577, 342] width 953 height 54
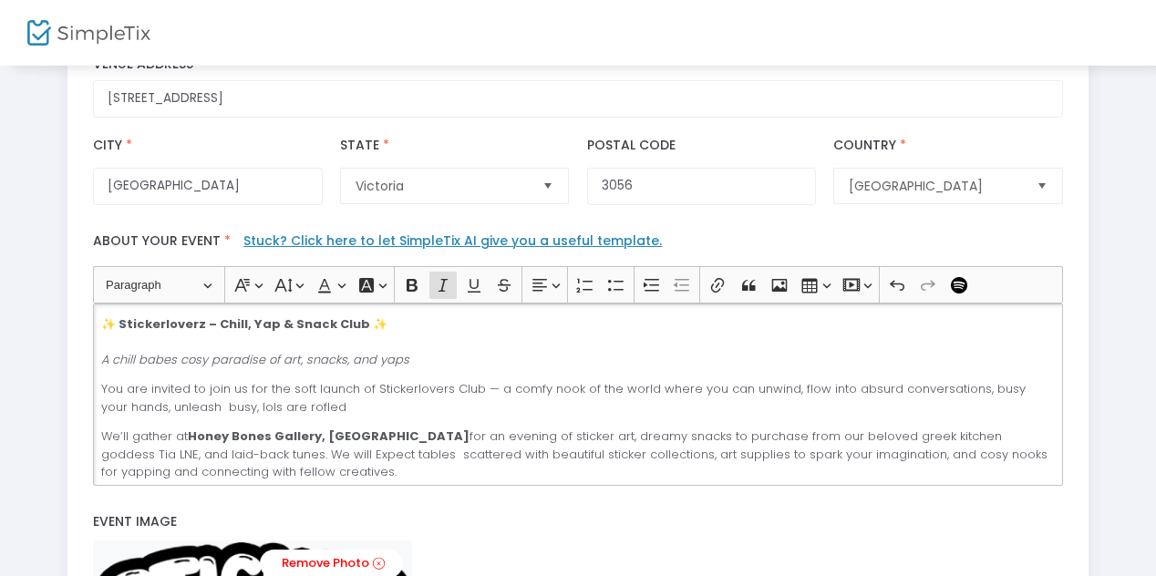
click at [343, 360] on icon "A chill babes cosy paradise of art, snacks, and yaps" at bounding box center [255, 359] width 308 height 17
click at [329, 410] on p "You are invited to join us for the soft launch of Stickerlovers Club — a comfy …" at bounding box center [577, 398] width 953 height 36
click at [134, 409] on p "You are invited to join us for the soft launch of Stickerlovers Club — a comfy …" at bounding box center [577, 398] width 953 height 36
drag, startPoint x: 269, startPoint y: 409, endPoint x: 380, endPoint y: 412, distance: 111.2
click at [381, 413] on p "You are invited to join us for the soft launch of Stickerlovers Club — a comfy …" at bounding box center [577, 398] width 953 height 36
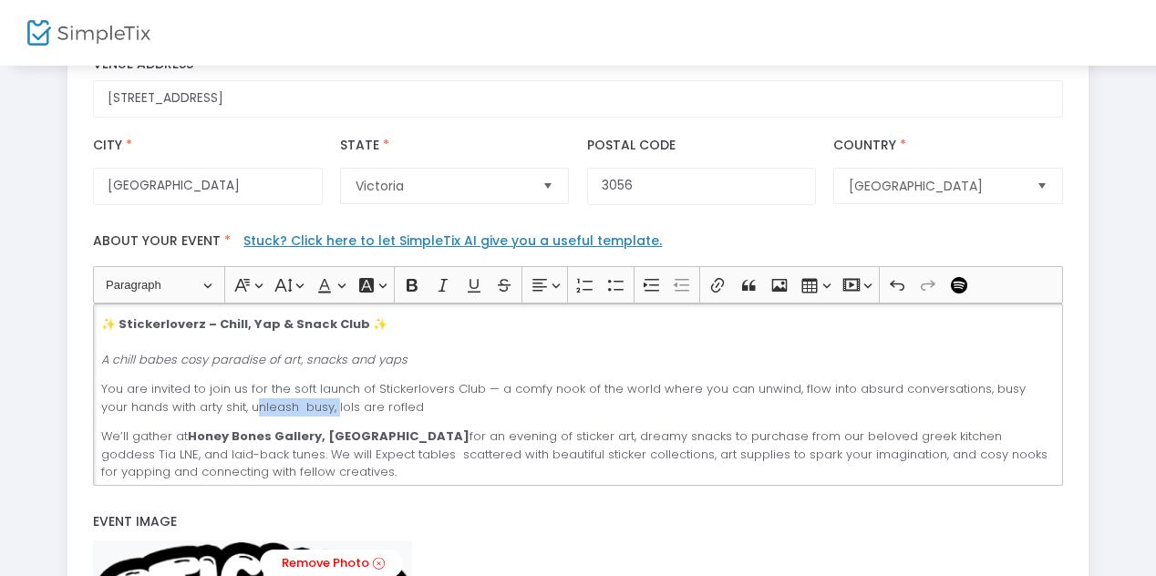
drag, startPoint x: 306, startPoint y: 408, endPoint x: 224, endPoint y: 406, distance: 82.0
click at [224, 406] on p "You are invited to join us for the soft launch of Stickerlovers Club — a comfy …" at bounding box center [577, 398] width 953 height 36
drag, startPoint x: 426, startPoint y: 404, endPoint x: 549, endPoint y: 404, distance: 123.0
click at [549, 404] on p "You are invited to join us for the soft launch of Stickerlovers Club — a comfy …" at bounding box center [577, 398] width 953 height 36
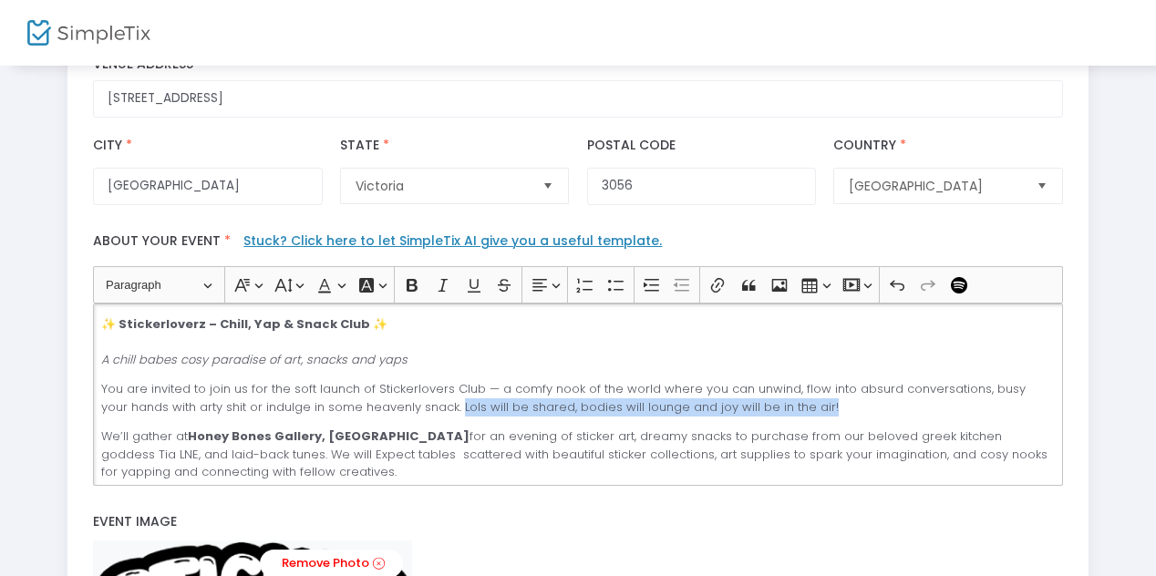
drag, startPoint x: 427, startPoint y: 406, endPoint x: 806, endPoint y: 406, distance: 379.1
click at [806, 406] on p "You are invited to join us for the soft launch of Stickerlovers Club — a comfy …" at bounding box center [577, 398] width 953 height 36
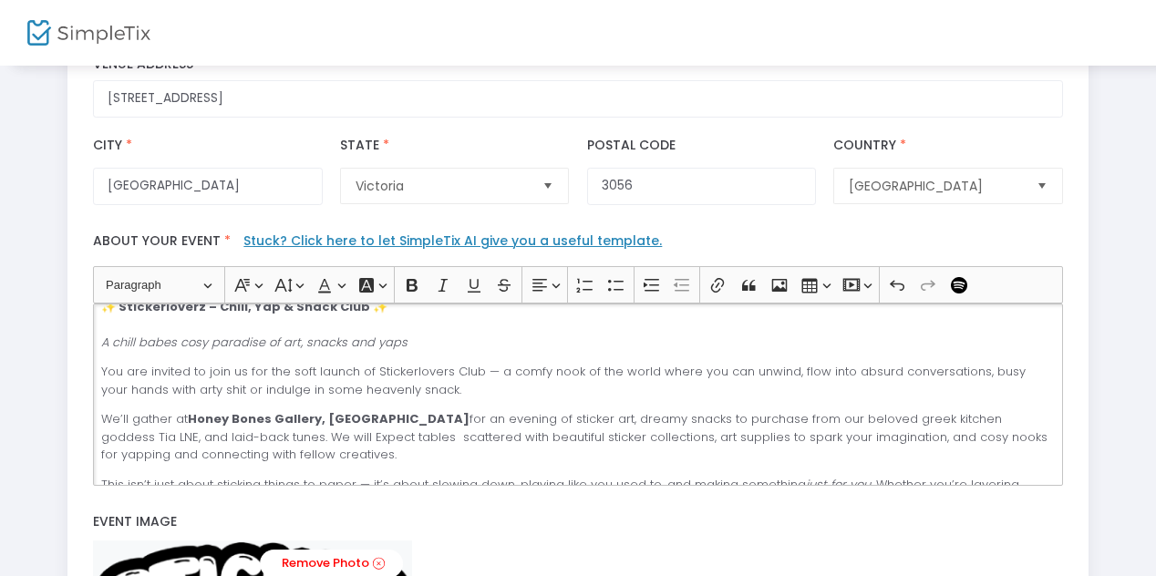
scroll to position [18, 0]
click at [418, 390] on p "You are invited to join us for the soft launch of Stickerlovers Club — a comfy …" at bounding box center [577, 380] width 953 height 36
drag, startPoint x: 720, startPoint y: 420, endPoint x: 997, endPoint y: 421, distance: 277.1
click at [997, 421] on p "We’ll gather at Honey Bones Gallery, Brunswick for an evening of sticker art, d…" at bounding box center [577, 436] width 953 height 54
copy p "from our beloved greek kitchen goddess Tia LNE"
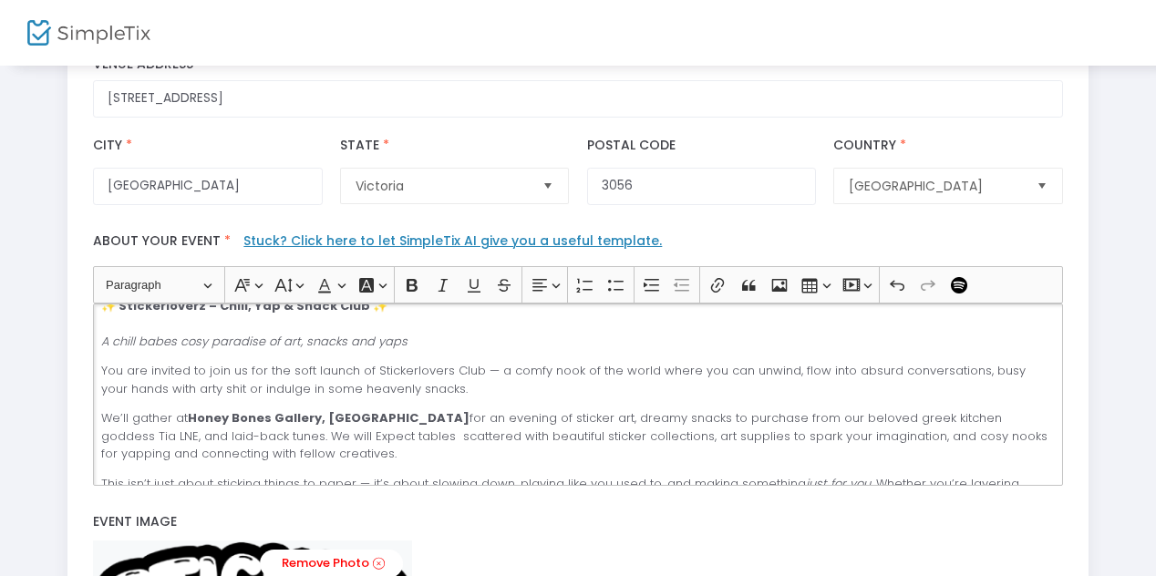
click at [428, 390] on p "You are invited to join us for the soft launch of Stickerlovers Club — a comfy …" at bounding box center [577, 380] width 953 height 36
click at [749, 385] on p "You are invited to join us for the soft launch of Stickerlovers Club — a comfy …" at bounding box center [577, 380] width 953 height 36
drag, startPoint x: 673, startPoint y: 386, endPoint x: 715, endPoint y: 386, distance: 41.9
click at [715, 386] on p "You are invited to join us for the soft launch of Stickerlovers Club — a comfy …" at bounding box center [577, 380] width 953 height 36
click at [746, 426] on p "We’ll gather at Honey Bones Gallery, Brunswick for an evening of sticker art, d…" at bounding box center [577, 436] width 953 height 54
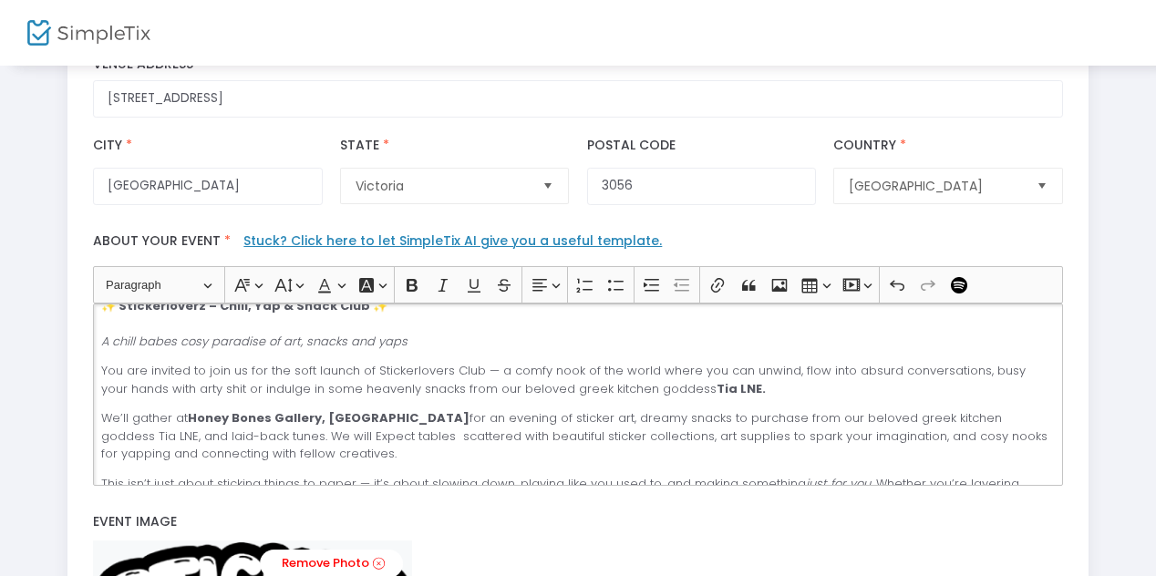
drag, startPoint x: 375, startPoint y: 369, endPoint x: 391, endPoint y: 367, distance: 16.5
click at [394, 368] on p "You are invited to join us for the soft launch of Stickerlovers Club — a comfy …" at bounding box center [577, 380] width 953 height 36
drag, startPoint x: 374, startPoint y: 368, endPoint x: 473, endPoint y: 371, distance: 99.4
click at [473, 371] on p "You are invited to join us for the soft launch of Stickerlovers Club — a comfy …" at bounding box center [577, 380] width 953 height 36
click at [429, 355] on div "✨ Stickerloverz – Chill, Yap & Snack Club ✨ A chill babes cosy paradise of art,…" at bounding box center [577, 394] width 969 height 182
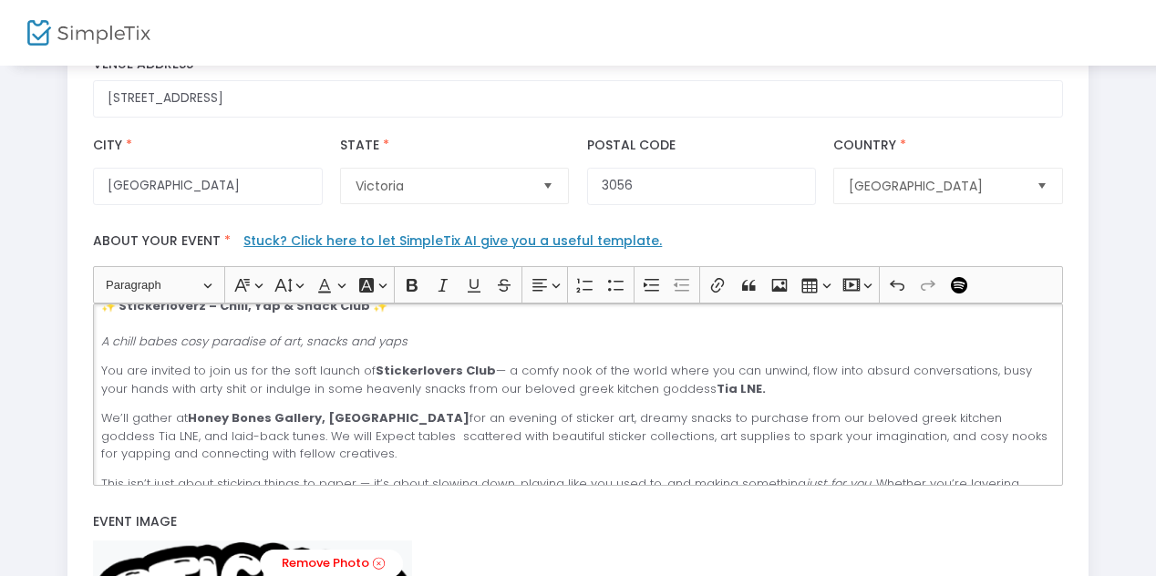
click at [211, 389] on p "You are invited to join us for the soft launch of Stickerlovers Club — a comfy …" at bounding box center [577, 380] width 953 height 36
drag, startPoint x: 216, startPoint y: 391, endPoint x: 196, endPoint y: 393, distance: 20.1
click at [196, 393] on p "You are invited to join us for the soft launch of Stickerlovers Club — a comfy …" at bounding box center [577, 380] width 953 height 36
click at [728, 392] on p "You are invited to join us for the soft launch of Stickerlovers Club — a comfy …" at bounding box center [577, 380] width 953 height 36
click at [524, 417] on p "We’ll gather at Honey Bones Gallery, Brunswick for an evening of sticker art, d…" at bounding box center [577, 436] width 953 height 54
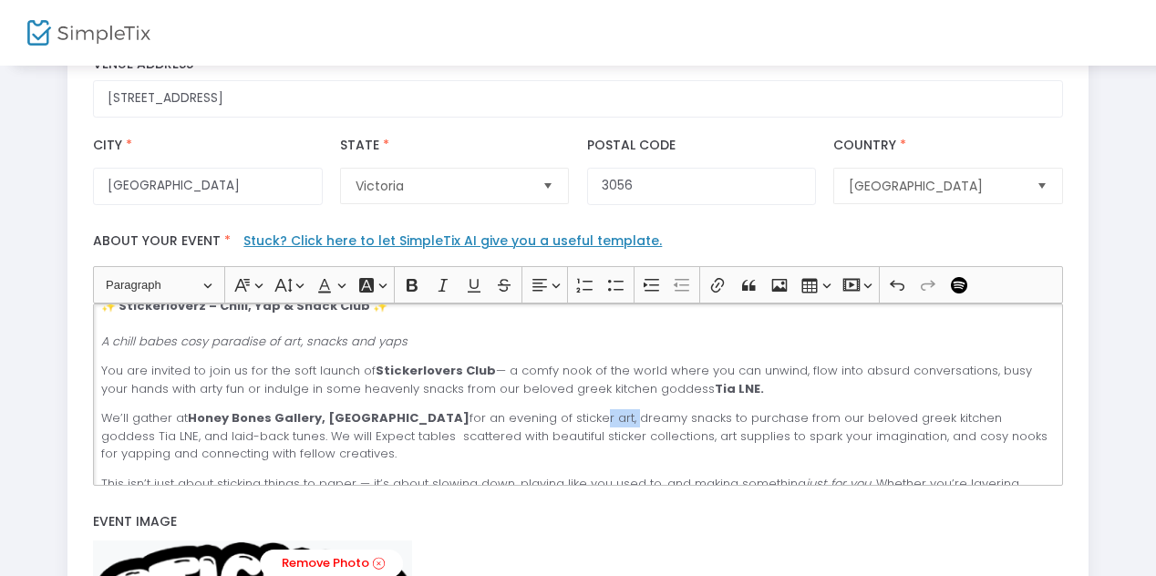
drag, startPoint x: 513, startPoint y: 416, endPoint x: 548, endPoint y: 416, distance: 34.6
click at [548, 416] on p "We’ll gather at Honey Bones Gallery, Brunswick for an evening of sticker art, d…" at bounding box center [577, 436] width 953 height 54
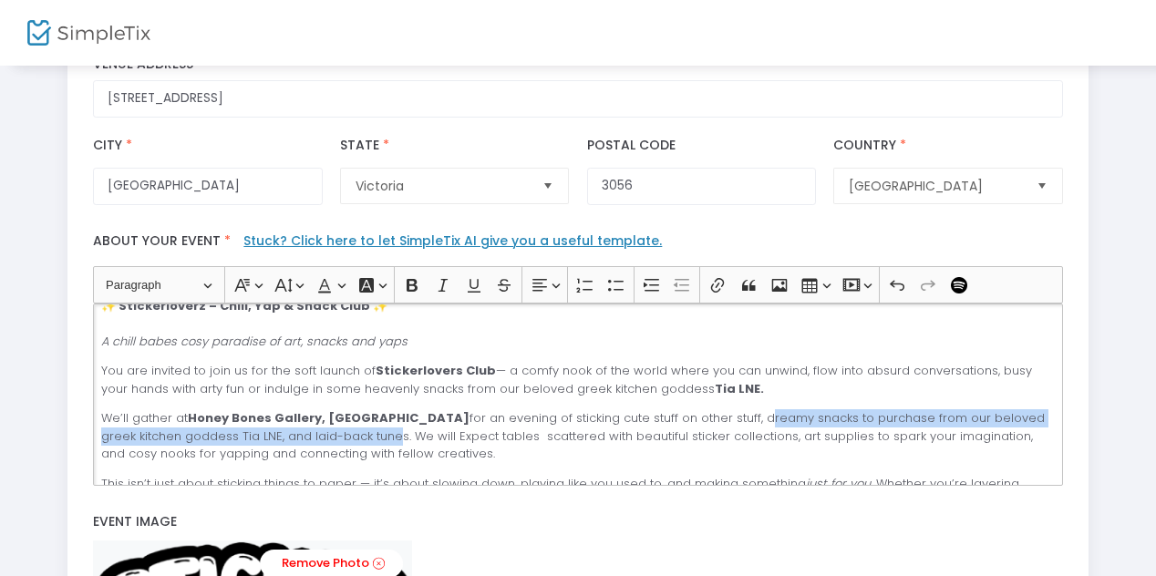
drag, startPoint x: 681, startPoint y: 420, endPoint x: 312, endPoint y: 442, distance: 369.8
click at [308, 440] on p "We’ll gather at Honey Bones Gallery, Brunswick for an evening of sticking cute …" at bounding box center [577, 436] width 953 height 54
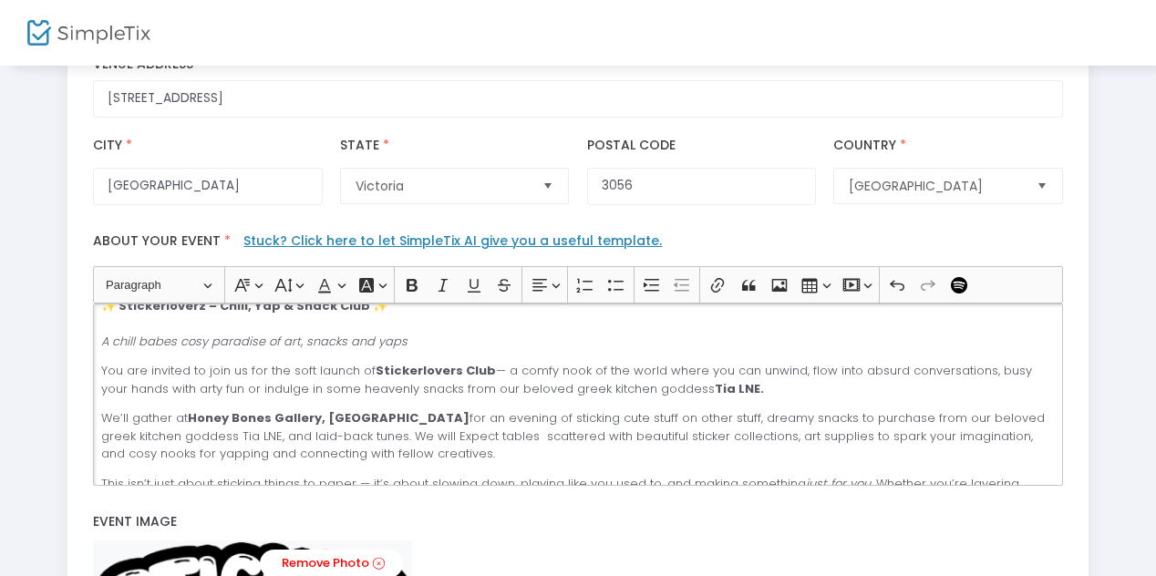
click at [325, 445] on p "We’ll gather at Honey Bones Gallery, Brunswick for an evening of sticking cute …" at bounding box center [577, 436] width 953 height 54
drag, startPoint x: 190, startPoint y: 417, endPoint x: 99, endPoint y: 417, distance: 90.2
click at [95, 411] on div "✨ Stickerloverz – Chill, Yap & Snack Club ✨ A chill babes cosy paradise of art,…" at bounding box center [577, 394] width 969 height 182
click at [248, 371] on p "You are invited to join us for the soft launch of Stickerlovers Club — a comfy …" at bounding box center [577, 380] width 953 height 36
drag, startPoint x: 190, startPoint y: 413, endPoint x: 381, endPoint y: 416, distance: 190.5
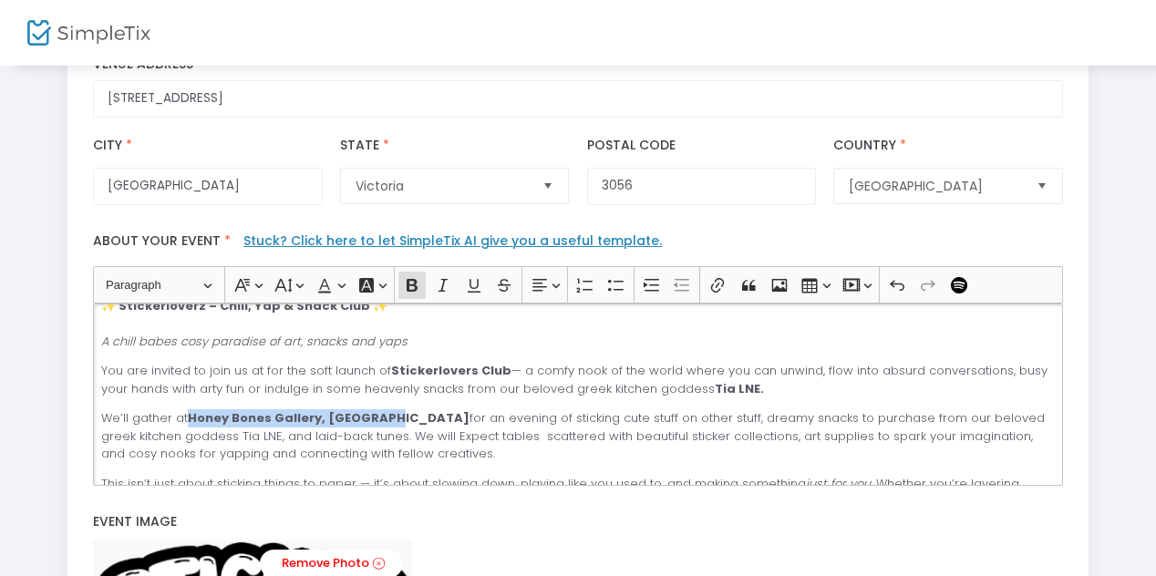
click at [381, 417] on strong "Honey Bones Gallery, Brunswick" at bounding box center [329, 417] width 282 height 17
copy strong "Honey Bones Gallery, Brunswick"
click at [262, 369] on p "You are invited to join us at for the soft launch of Stickerlovers Club — a com…" at bounding box center [577, 380] width 953 height 36
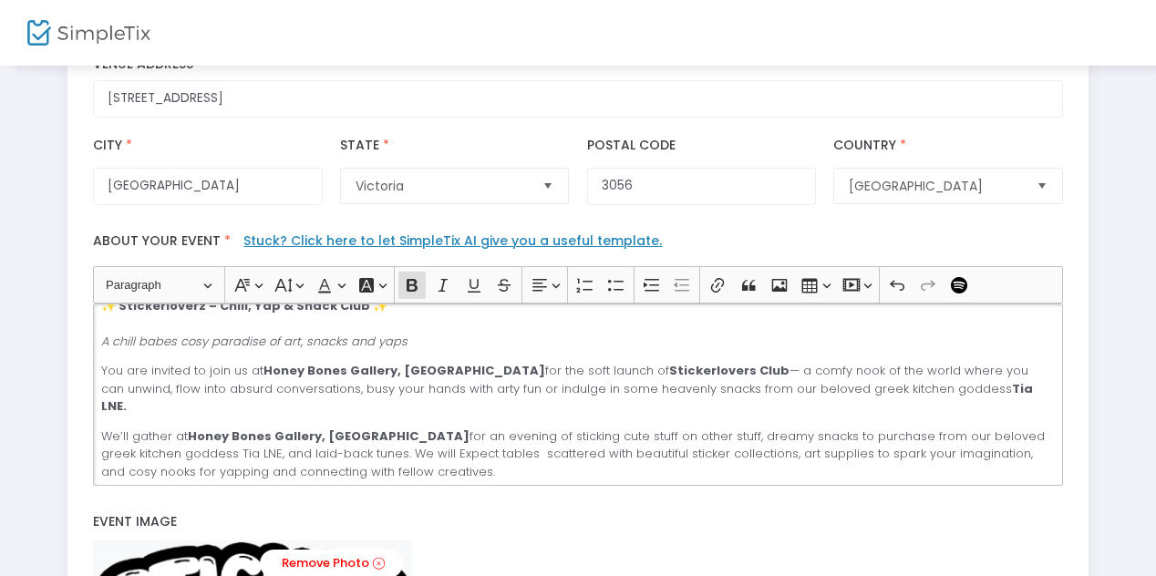
click at [819, 389] on p "You are invited to join us at Honey Bones Gallery, Brunswick for the soft launc…" at bounding box center [577, 389] width 953 height 54
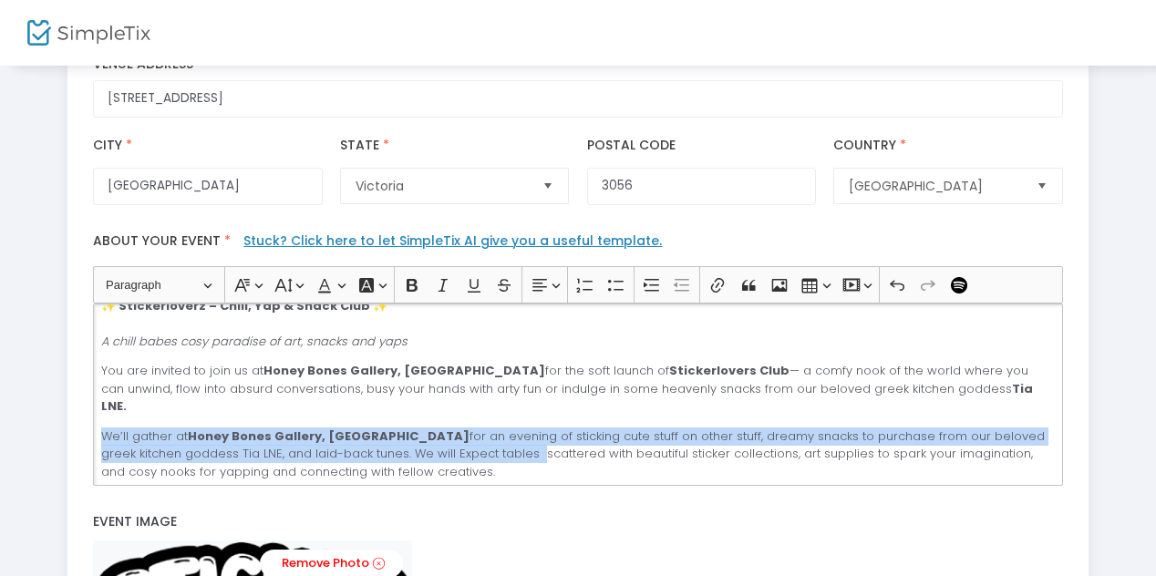
drag, startPoint x: 101, startPoint y: 415, endPoint x: 448, endPoint y: 428, distance: 347.5
click at [448, 428] on p "We’ll gather at Honey Bones Gallery, Brunswick for an evening of sticking cute …" at bounding box center [577, 454] width 953 height 54
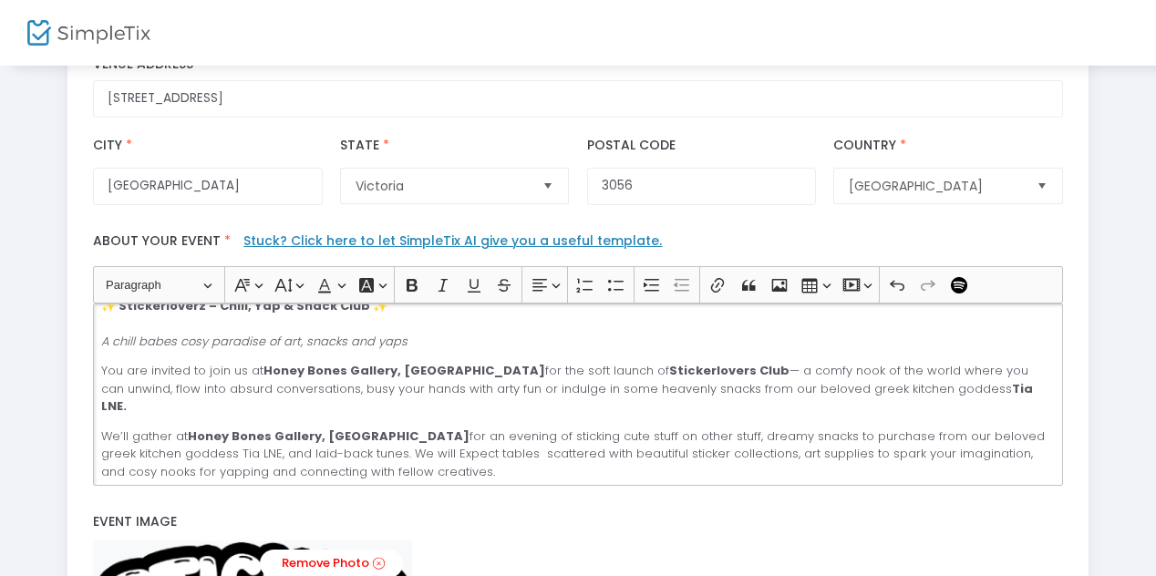
click at [360, 381] on p "You are invited to join us at Honey Bones Gallery, Brunswick for the soft launc…" at bounding box center [577, 389] width 953 height 54
drag, startPoint x: 261, startPoint y: 368, endPoint x: 385, endPoint y: 366, distance: 124.0
click at [385, 366] on p "You are invited to join us at Honey Bones Gallery, Brunswick for the soft launc…" at bounding box center [577, 389] width 953 height 54
drag, startPoint x: 385, startPoint y: 366, endPoint x: 262, endPoint y: 367, distance: 122.1
click at [263, 367] on strong "Honey Bones Gallery, Brunswick" at bounding box center [404, 370] width 282 height 17
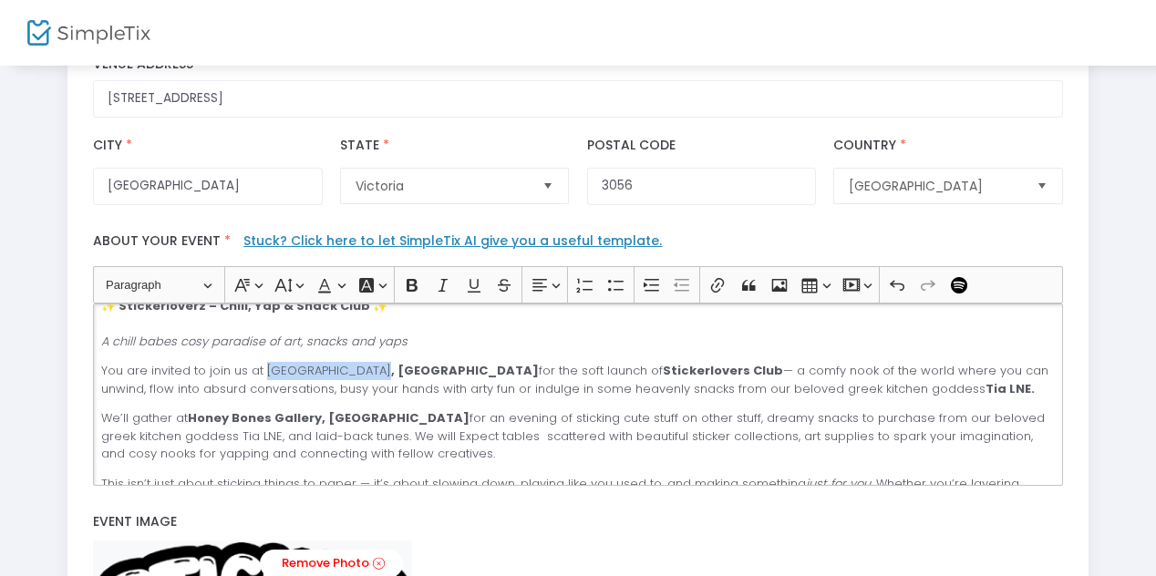
drag, startPoint x: 261, startPoint y: 369, endPoint x: 360, endPoint y: 372, distance: 99.4
click at [366, 372] on p "You are invited to join us at Little Homey Cafe , Brunswick for the soft launch…" at bounding box center [577, 380] width 953 height 36
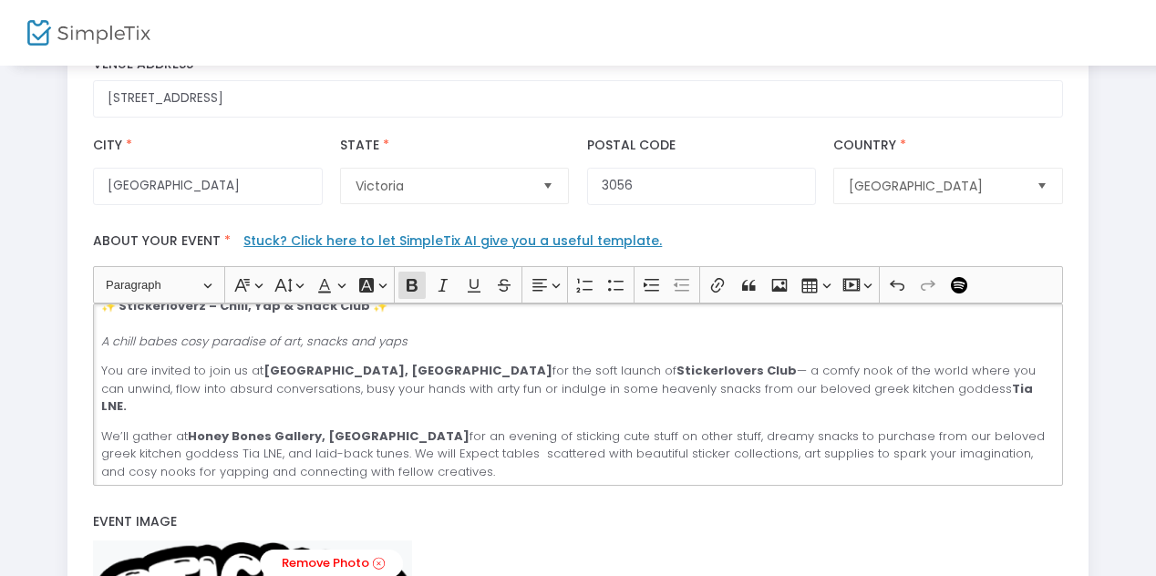
click at [369, 404] on div "✨ Stickerloverz – Chill, Yap & Snack Club ✨ A chill babes cosy paradise of art,…" at bounding box center [577, 394] width 969 height 182
drag, startPoint x: 678, startPoint y: 387, endPoint x: 730, endPoint y: 389, distance: 52.0
click at [730, 389] on p "You are invited to join us at Little Homey Cafe, Brunswick for the soft launch …" at bounding box center [577, 389] width 953 height 54
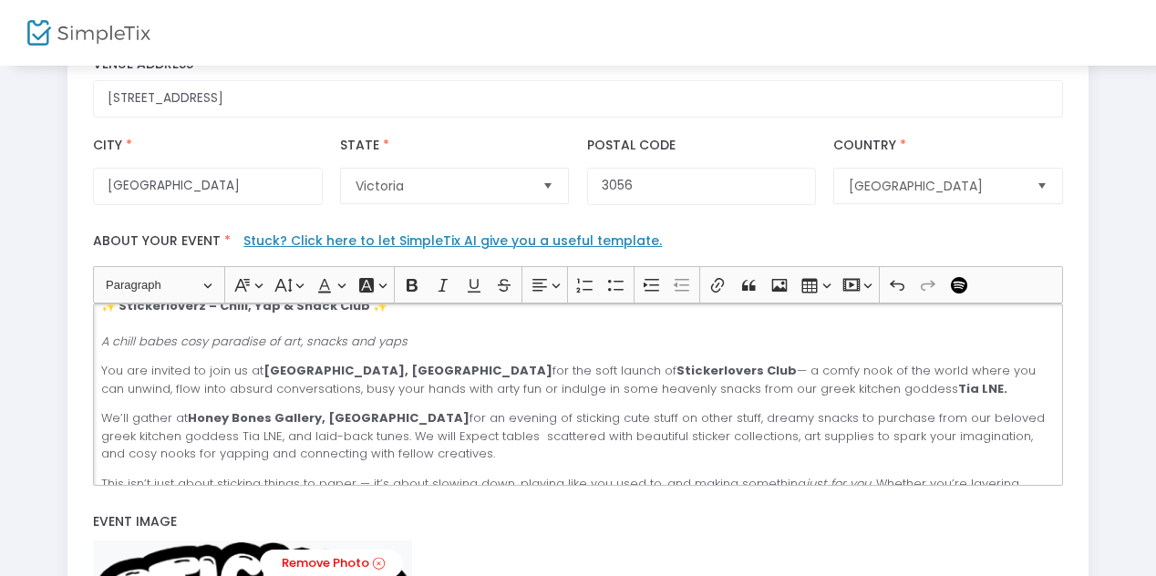
click at [724, 436] on p "We’ll gather at Honey Bones Gallery, Brunswick for an evening of sticking cute …" at bounding box center [577, 436] width 953 height 54
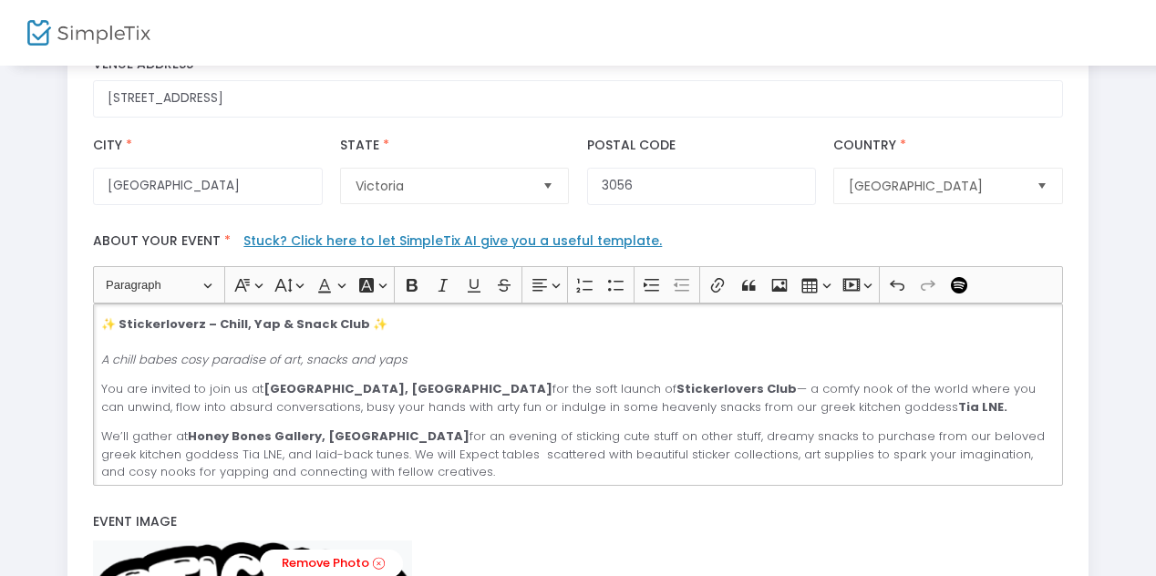
click at [439, 353] on p "✨ Stickerloverz – Chill, Yap & Snack Club ✨ A chill babes cosy paradise of art,…" at bounding box center [577, 342] width 953 height 54
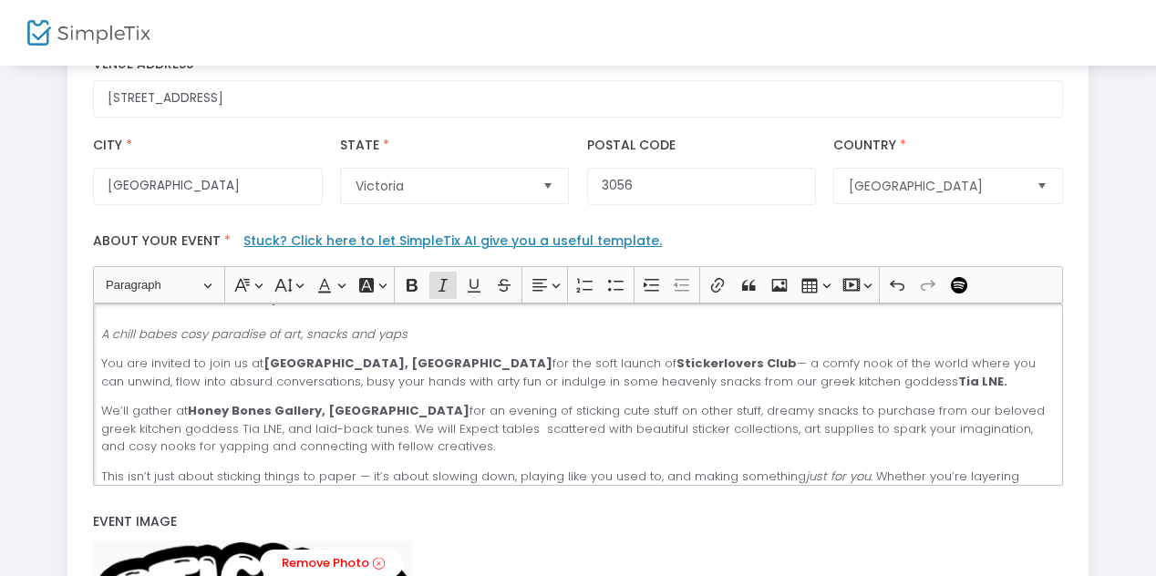
scroll to position [30, 0]
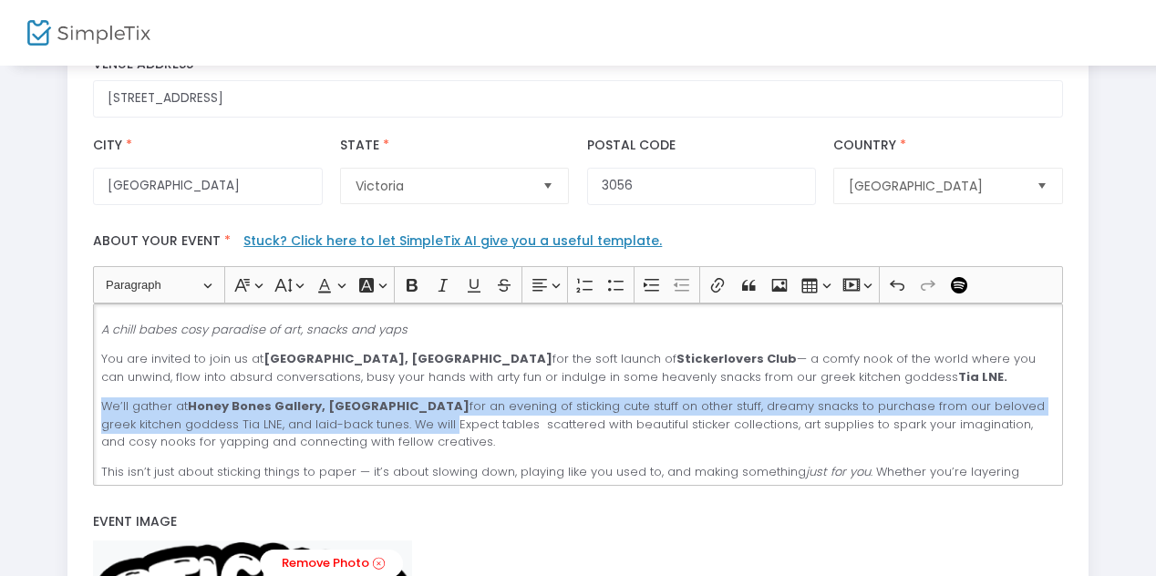
drag, startPoint x: 103, startPoint y: 404, endPoint x: 365, endPoint y: 425, distance: 263.3
click at [365, 426] on p "We’ll gather at Honey Bones Gallery, Brunswick for an evening of sticking cute …" at bounding box center [577, 424] width 953 height 54
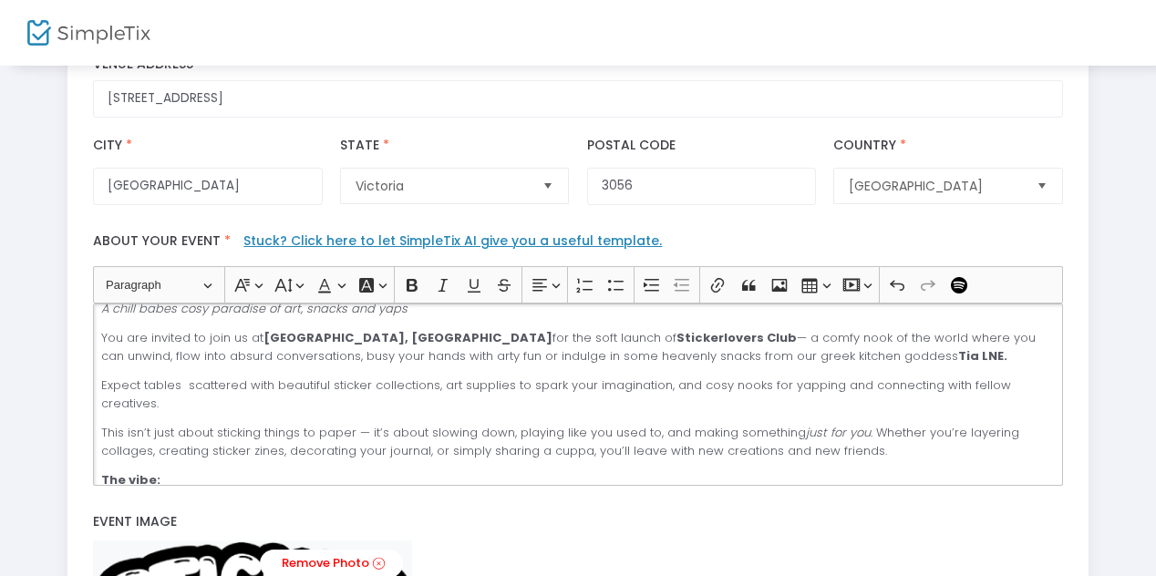
scroll to position [45, 0]
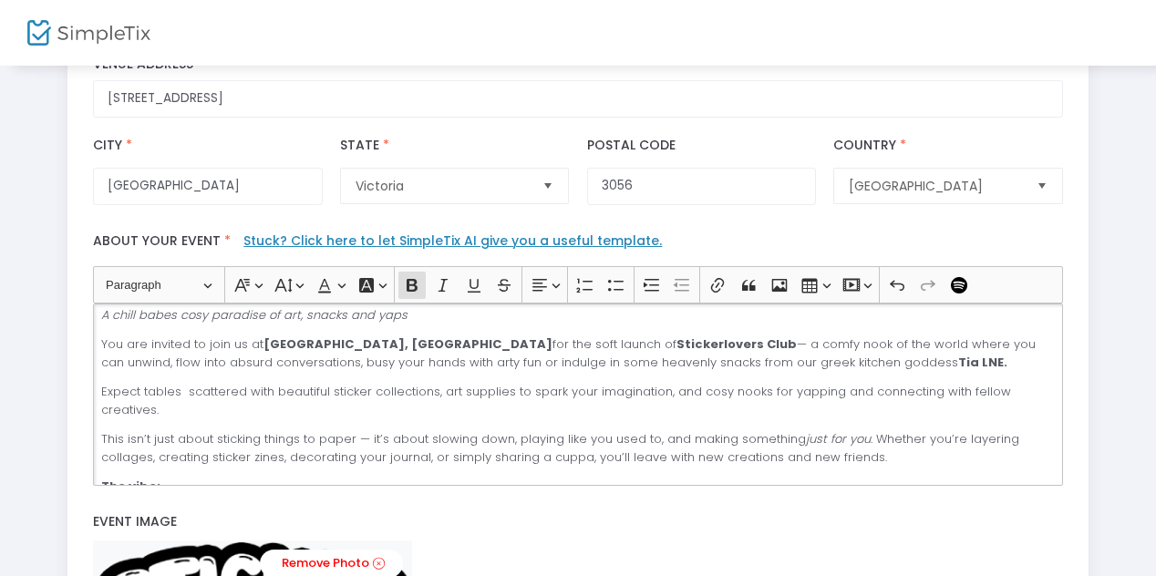
click at [876, 367] on p "You are invited to join us at Little Homey Cafe, Brunswick for the soft launch …" at bounding box center [577, 353] width 953 height 36
click at [185, 395] on p "Expect tables scattered with beautiful sticker collections, art supplies to spa…" at bounding box center [577, 401] width 953 height 36
click at [101, 391] on p "Expect tables scattered with beautiful sticker collections, art supplies to spa…" at bounding box center [577, 401] width 953 height 36
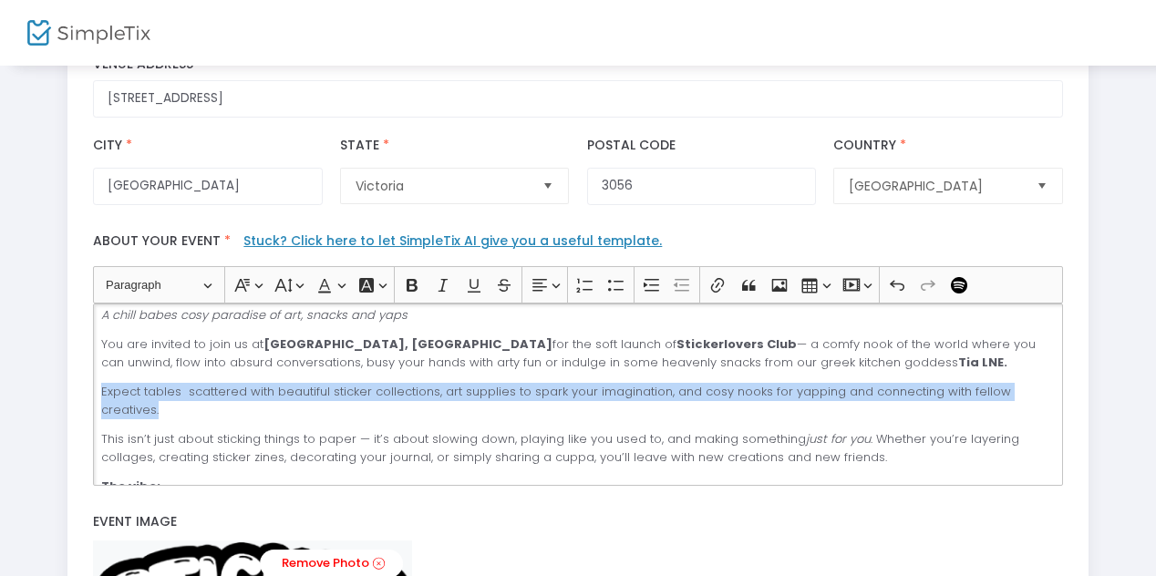
drag, startPoint x: 102, startPoint y: 392, endPoint x: 180, endPoint y: 407, distance: 79.0
click at [180, 408] on p "Expect tables scattered with beautiful sticker collections, art supplies to spa…" at bounding box center [577, 401] width 953 height 36
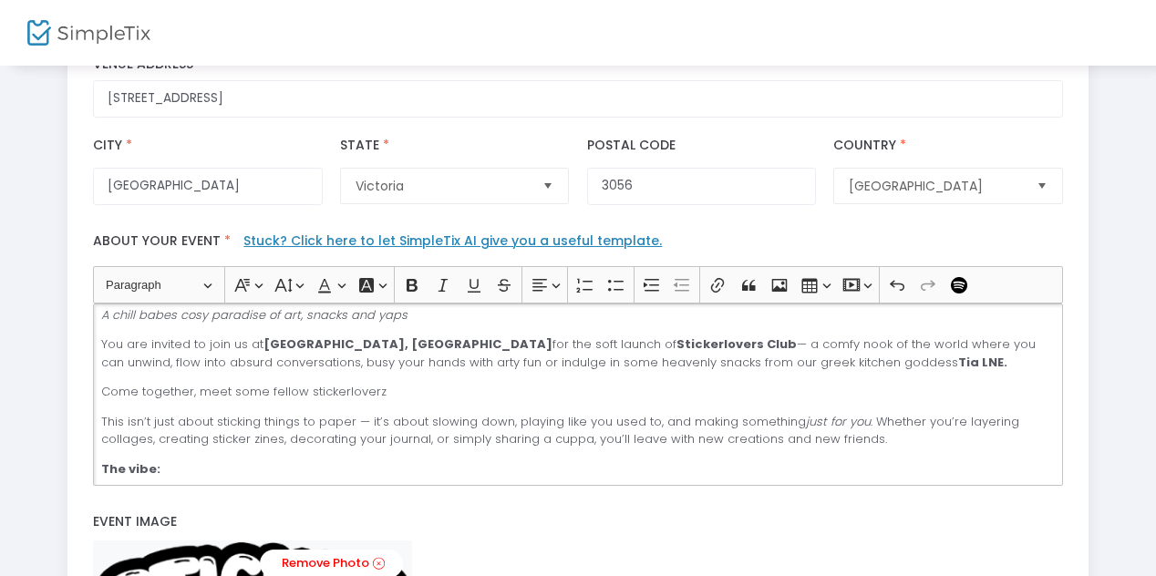
click at [190, 381] on div "✨ Stickerloverz – Chill, Yap & Snack Club ✨ A chill babes cosy paradise of art,…" at bounding box center [577, 394] width 969 height 182
drag, startPoint x: 101, startPoint y: 344, endPoint x: 208, endPoint y: 341, distance: 106.7
click at [208, 342] on p "You are invited to join us at Little Homey Cafe, Brunswick for the soft launch …" at bounding box center [577, 353] width 953 height 36
click at [306, 373] on div "✨ Stickerloverz – Chill, Yap & Snack Club ✨ A chill babes cosy paradise of art,…" at bounding box center [577, 394] width 969 height 182
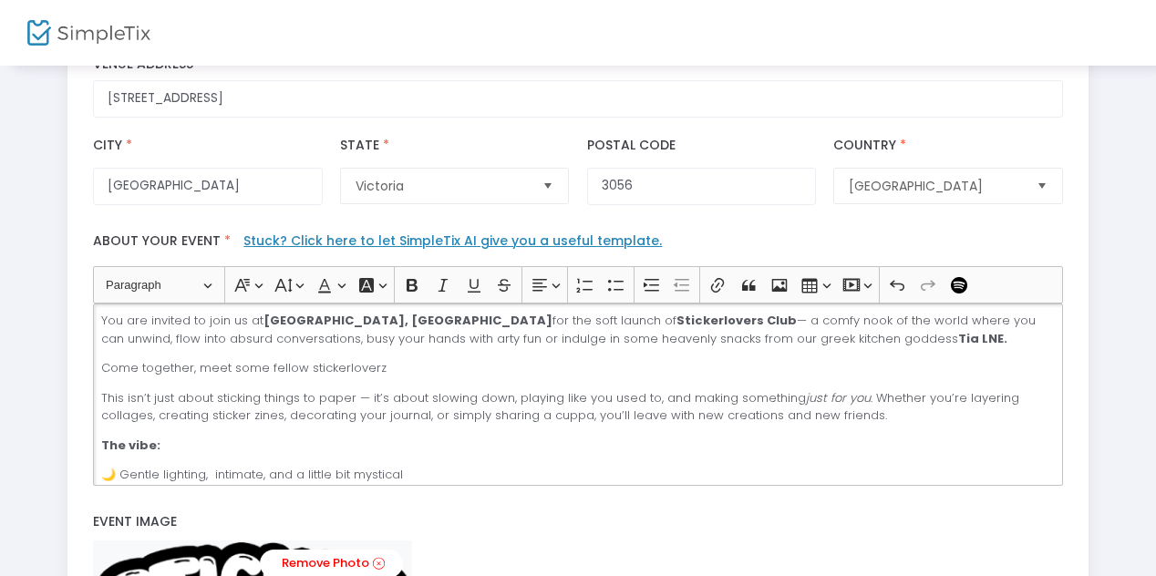
scroll to position [71, 0]
drag, startPoint x: 103, startPoint y: 364, endPoint x: 437, endPoint y: 365, distance: 333.6
click at [437, 366] on p "Come together, meet some fellow stickerloverz" at bounding box center [577, 365] width 953 height 18
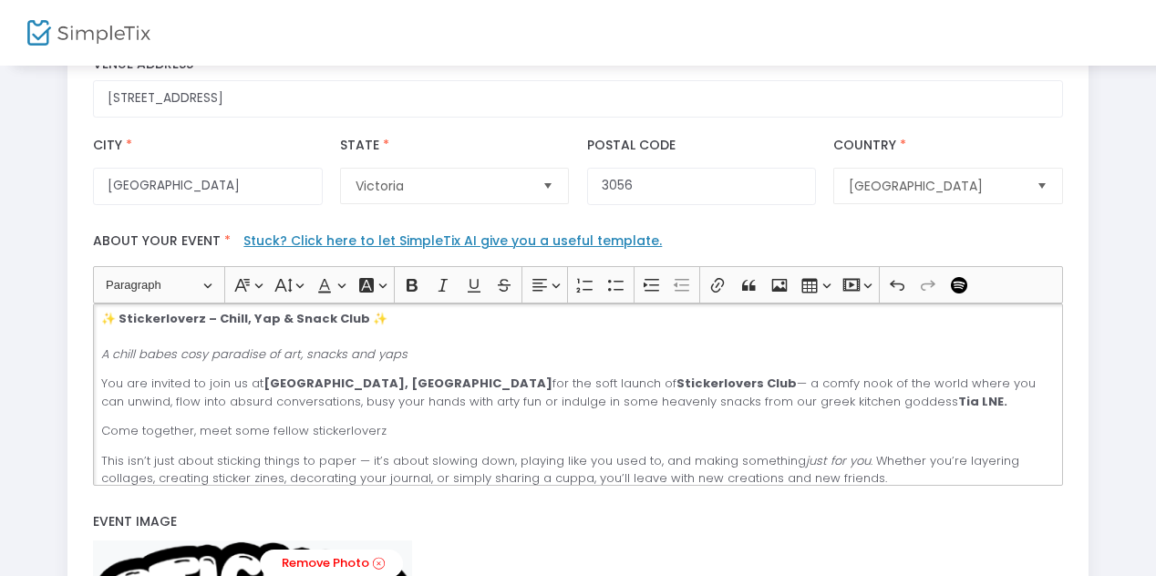
scroll to position [5, 0]
click at [420, 359] on p "✨ Stickerloverz – Chill, Yap & Snack Club ✨ A chill babes cosy paradise of art,…" at bounding box center [577, 338] width 953 height 54
click at [705, 386] on p "You are invited to join us at Little Homey Cafe, Brunswick for the soft launch …" at bounding box center [577, 394] width 953 height 36
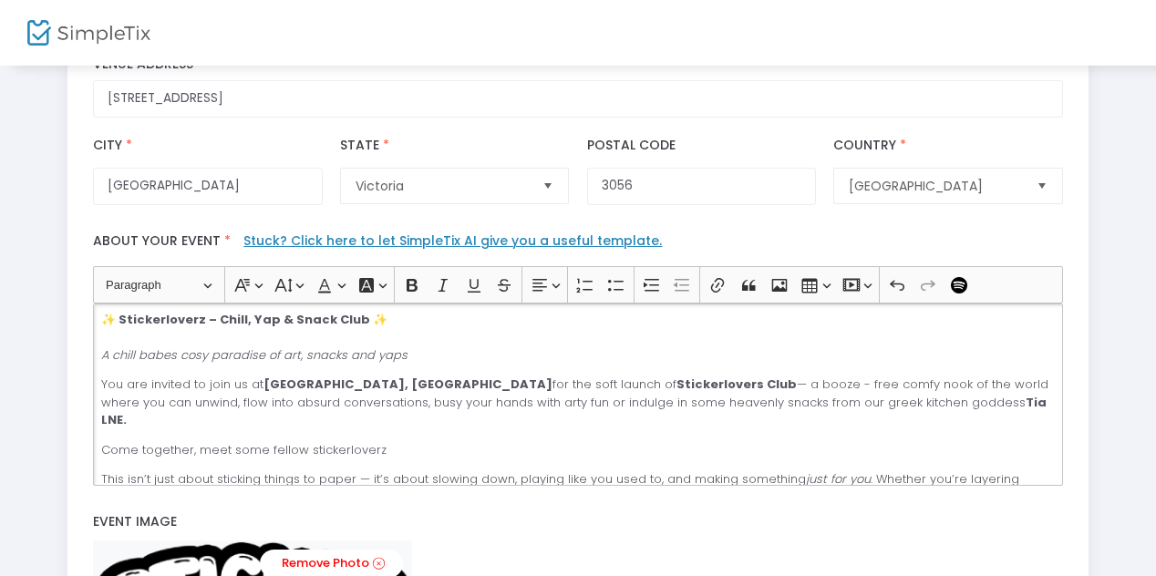
click at [755, 385] on p "You are invited to join us at Little Homey Cafe, Brunswick for the soft launch …" at bounding box center [577, 403] width 953 height 54
click at [873, 441] on p "Come together, meet some fellow stickerloverz" at bounding box center [577, 450] width 953 height 18
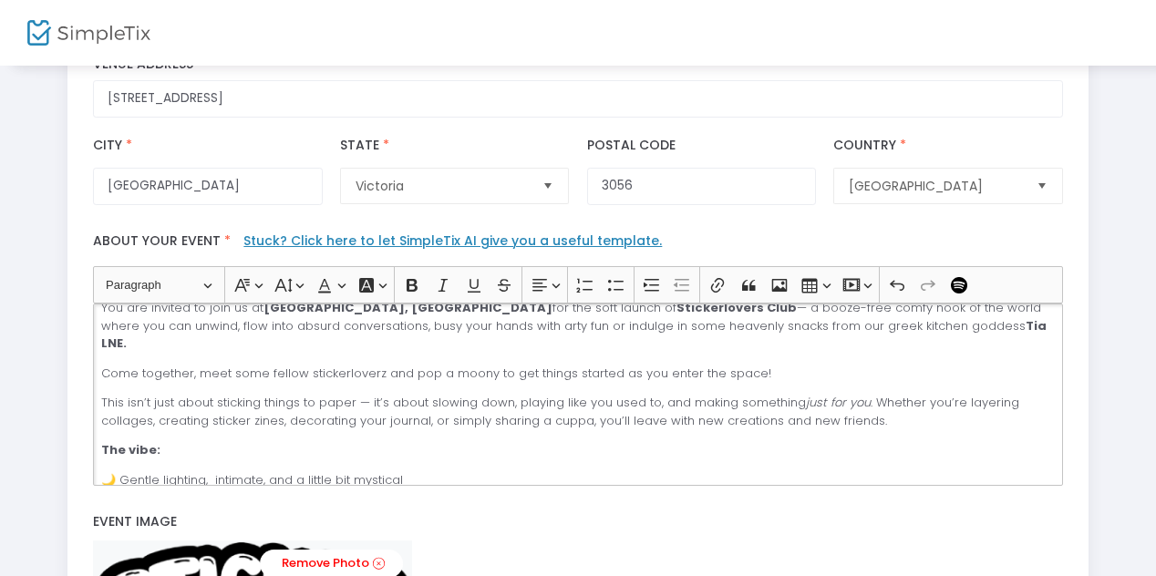
scroll to position [85, 0]
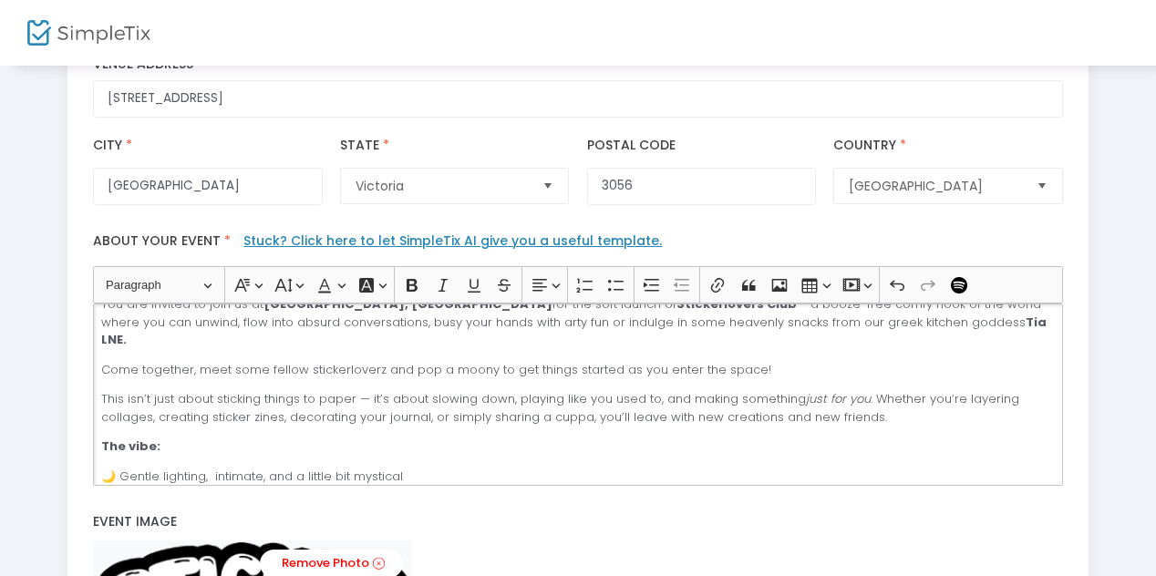
click at [404, 361] on p "Come together, meet some fellow stickerloverz and pop a moony to get things sta…" at bounding box center [577, 370] width 953 height 18
drag, startPoint x: 152, startPoint y: 427, endPoint x: 87, endPoint y: 427, distance: 65.6
click at [87, 427] on div "Heading Paragraph Paragraph Heading 1 Heading 2 Heading 3 Font Family Font Fami…" at bounding box center [578, 375] width 987 height 219
click at [122, 437] on strong "WHat to expect:" at bounding box center [155, 445] width 108 height 17
click at [206, 395] on p "This isn’t just about sticking things to paper — it’s about slowing down, playi…" at bounding box center [577, 408] width 953 height 36
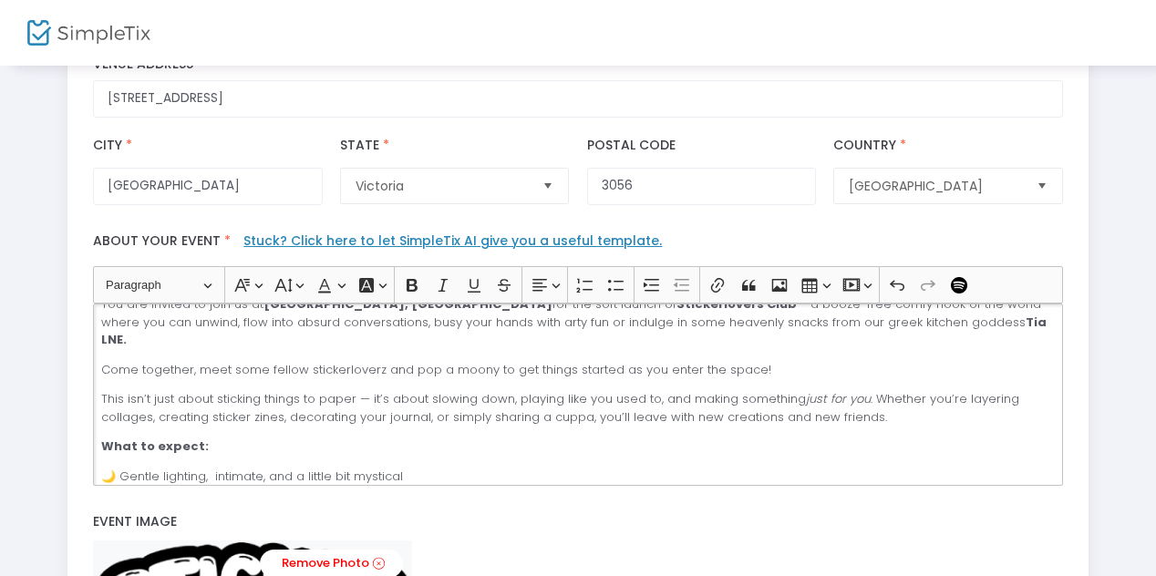
click at [101, 361] on p "Come together, meet some fellow stickerloverz and pop a moony to get things sta…" at bounding box center [577, 370] width 953 height 18
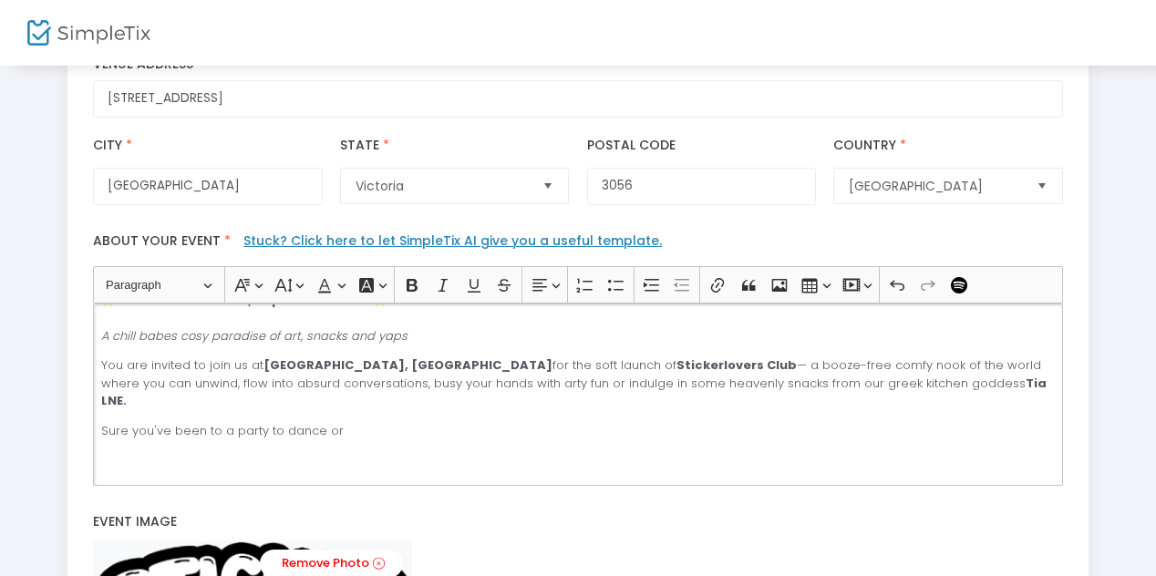
scroll to position [21, 0]
click at [355, 425] on p "Sure you've been to a party to dance or" at bounding box center [577, 434] width 953 height 18
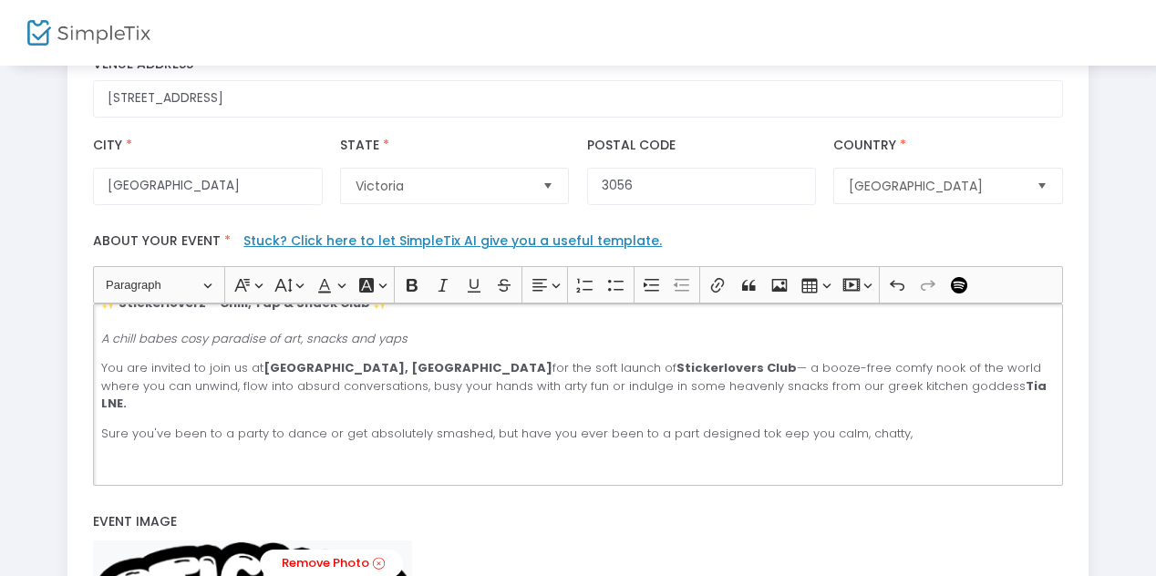
drag, startPoint x: 752, startPoint y: 416, endPoint x: 899, endPoint y: 407, distance: 147.0
click at [902, 425] on p "Sure you've been to a party to dance or get absolutely smashed, but have you ev…" at bounding box center [577, 434] width 953 height 18
click at [753, 425] on p "Sure you've been to a party to dance or get absolutely smashed, but have you ev…" at bounding box center [577, 434] width 953 height 18
click at [971, 425] on p "Sure you've been to a party to dance or get absolutely smashed, but have you ev…" at bounding box center [577, 434] width 953 height 18
drag, startPoint x: 940, startPoint y: 414, endPoint x: 951, endPoint y: 428, distance: 18.2
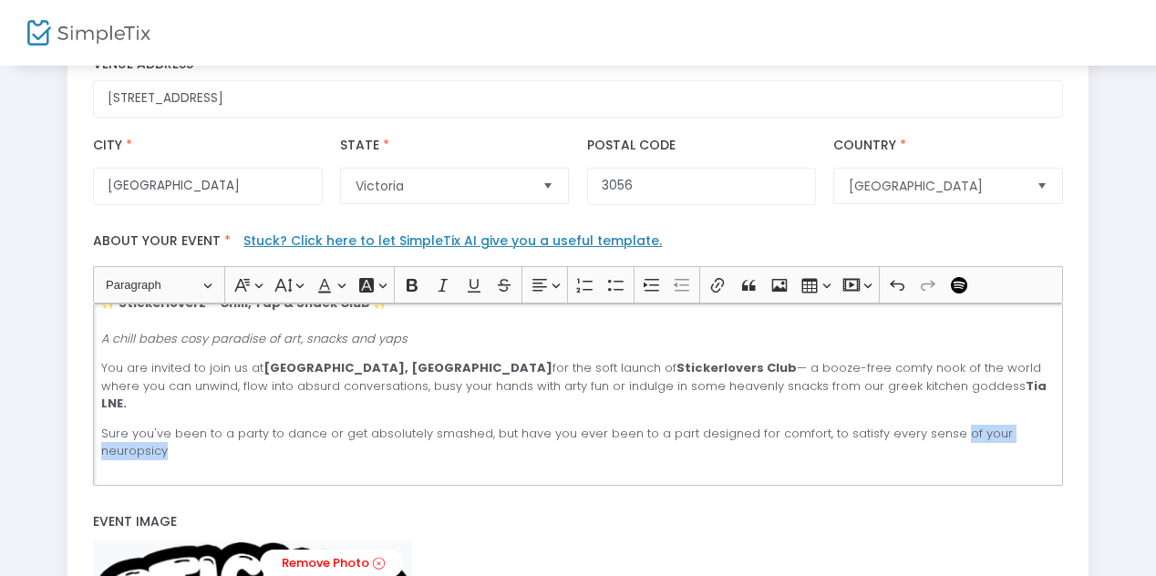
click at [951, 428] on p "Sure you've been to a party to dance or get absolutely smashed, but have you ev…" at bounding box center [577, 443] width 953 height 36
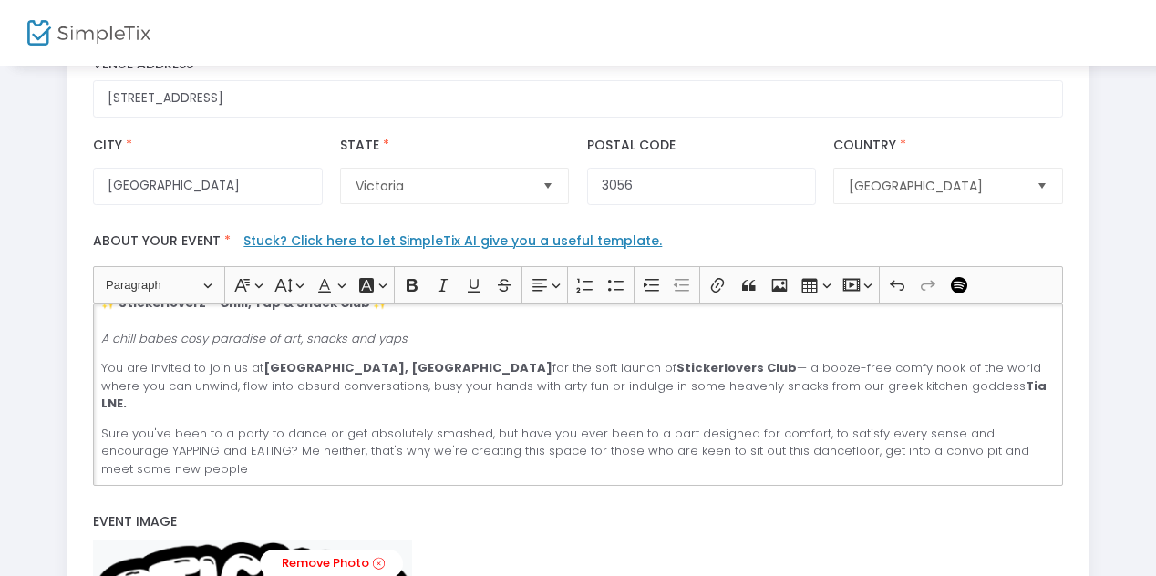
click at [102, 449] on p "Sure you've been to a party to dance or get absolutely smashed, but have you ev…" at bounding box center [577, 452] width 953 height 54
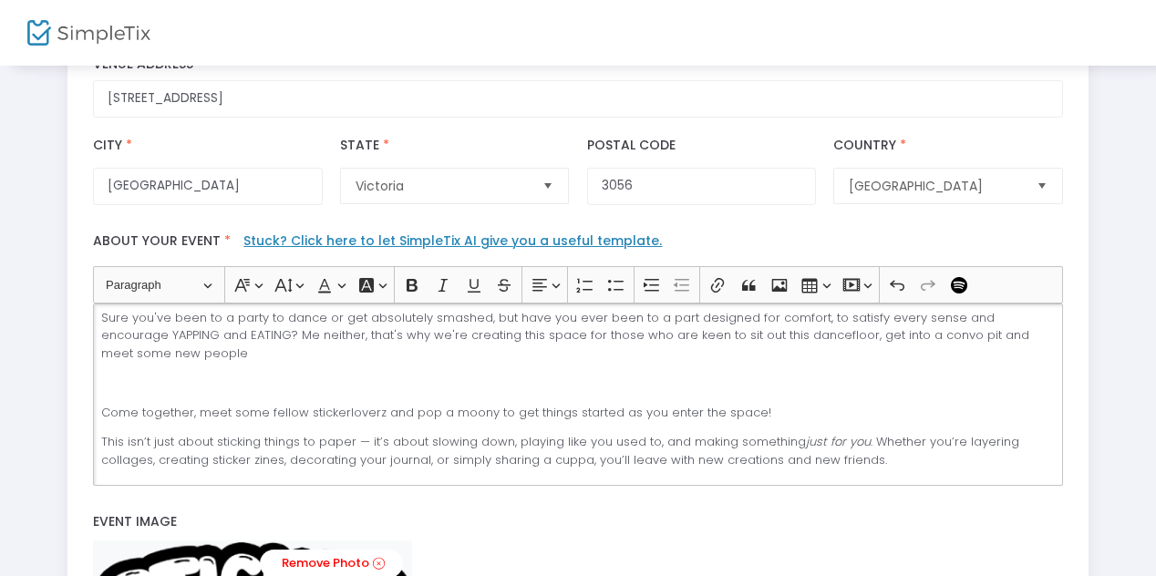
click at [173, 347] on div "✨ Stickerloverz – Chill, Yap & Snack Club ✨ A chill babes cosy paradise of art,…" at bounding box center [577, 394] width 969 height 182
click at [170, 334] on p "Sure you've been to a party to dance or get absolutely smashed, but have you ev…" at bounding box center [577, 336] width 953 height 54
click at [757, 321] on p "Sure you've been to a party to dance or get absolutely smashed, but have you ev…" at bounding box center [577, 336] width 953 height 54
click at [227, 404] on p "Come together, meet some fellow stickerloverz and pop a moony to get things sta…" at bounding box center [577, 413] width 953 height 18
click at [137, 374] on p "Rich Text Editor, main" at bounding box center [577, 383] width 953 height 18
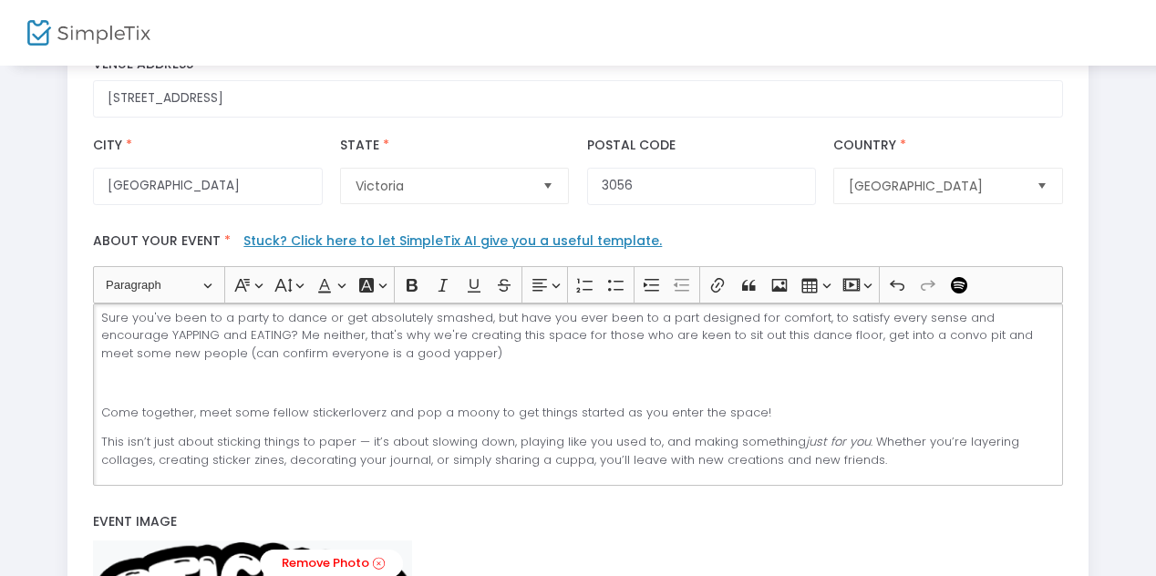
click at [102, 404] on p "Come together, meet some fellow stickerloverz and pop a moony to get things sta…" at bounding box center [577, 413] width 953 height 18
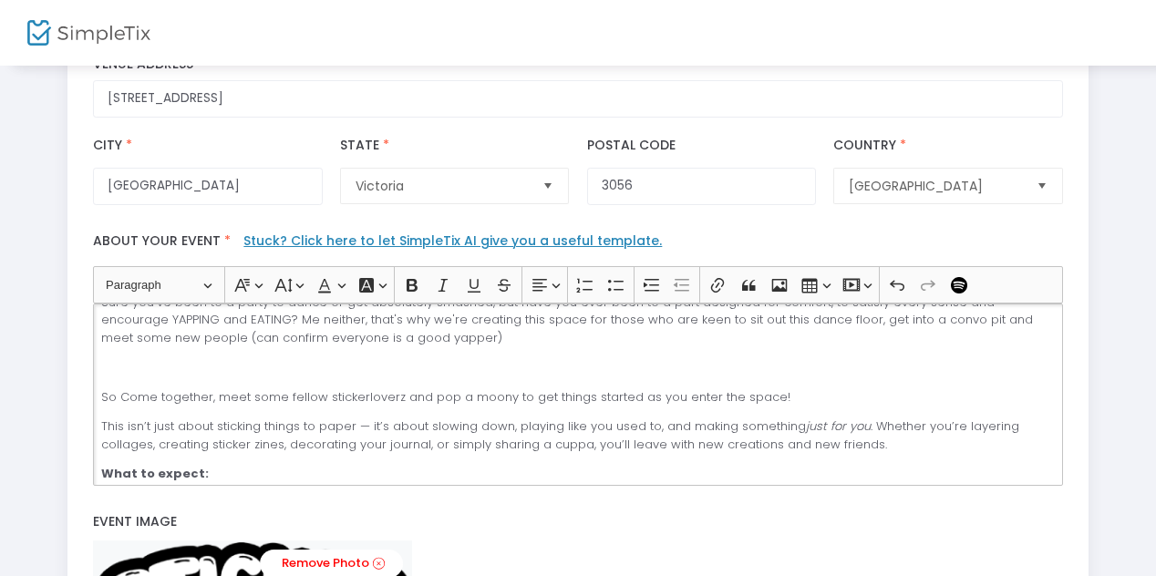
scroll to position [160, 0]
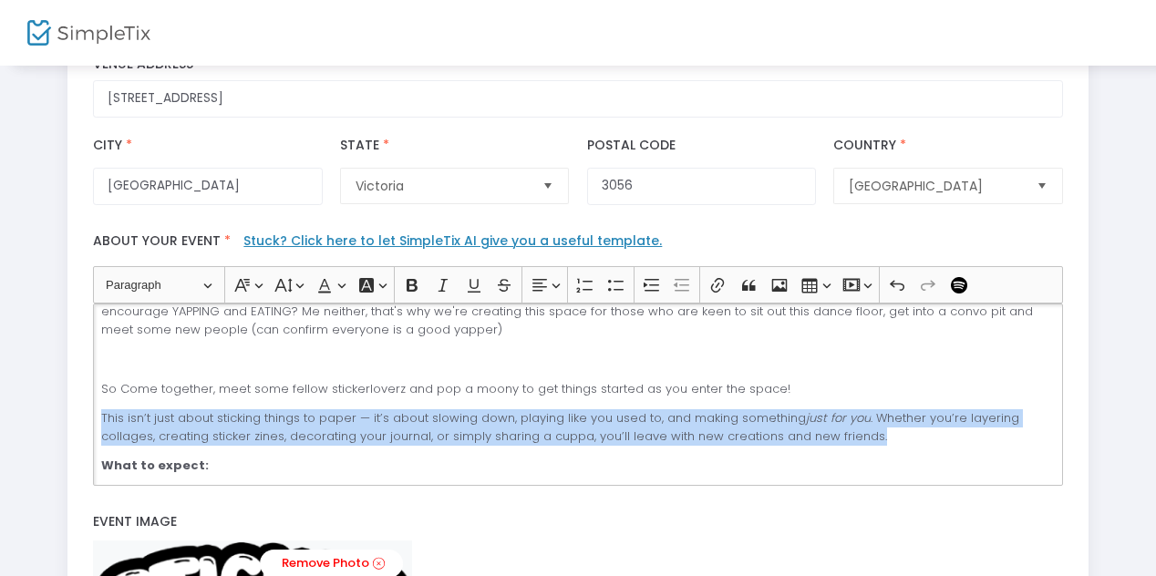
drag, startPoint x: 898, startPoint y: 427, endPoint x: 112, endPoint y: 390, distance: 786.5
click at [111, 388] on div "✨ Stickerloverz – Chill, Yap & Snack Club ✨ A chill babes cosy paradise of art,…" at bounding box center [577, 394] width 969 height 182
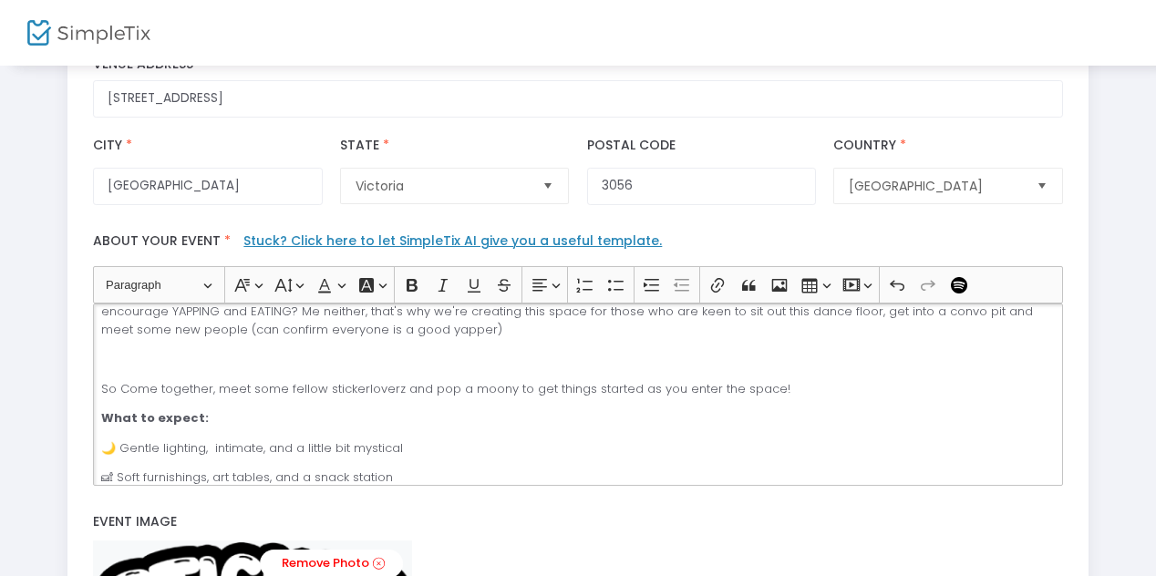
click at [205, 439] on p "🌙 Gentle lighting, intimate, and a little bit mystical" at bounding box center [577, 448] width 953 height 18
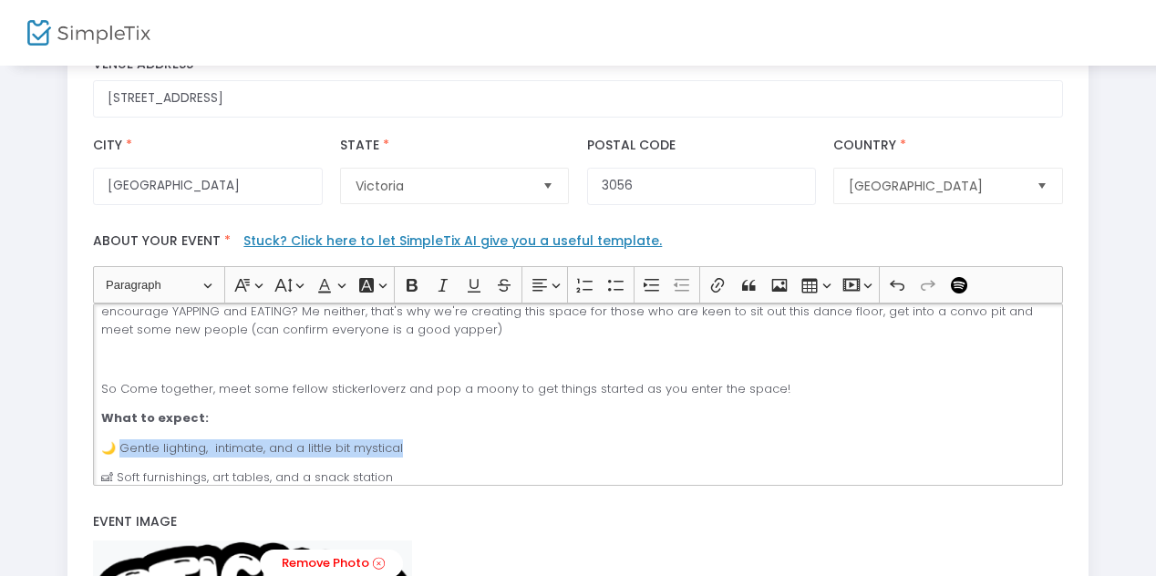
drag, startPoint x: 119, startPoint y: 430, endPoint x: 406, endPoint y: 424, distance: 287.2
click at [406, 439] on p "🌙 Gentle lighting, intimate, and a little bit mystical" at bounding box center [577, 448] width 953 height 18
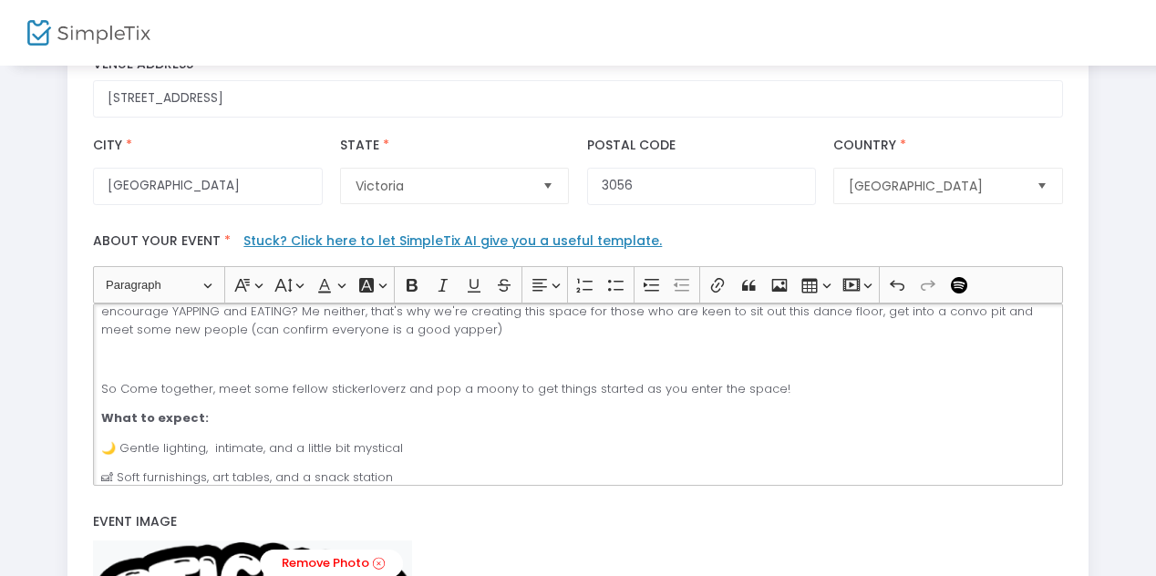
click at [394, 468] on div "✨ Stickerloverz – Chill, Yap & Snack Club ✨ A chill babes cosy paradise of art,…" at bounding box center [577, 394] width 969 height 182
drag, startPoint x: 265, startPoint y: 463, endPoint x: 409, endPoint y: 464, distance: 144.0
click at [411, 473] on div "✨ Stickerloverz – Chill, Yap & Snack Club ✨ A chill babes cosy paradise of art,…" at bounding box center [577, 394] width 969 height 182
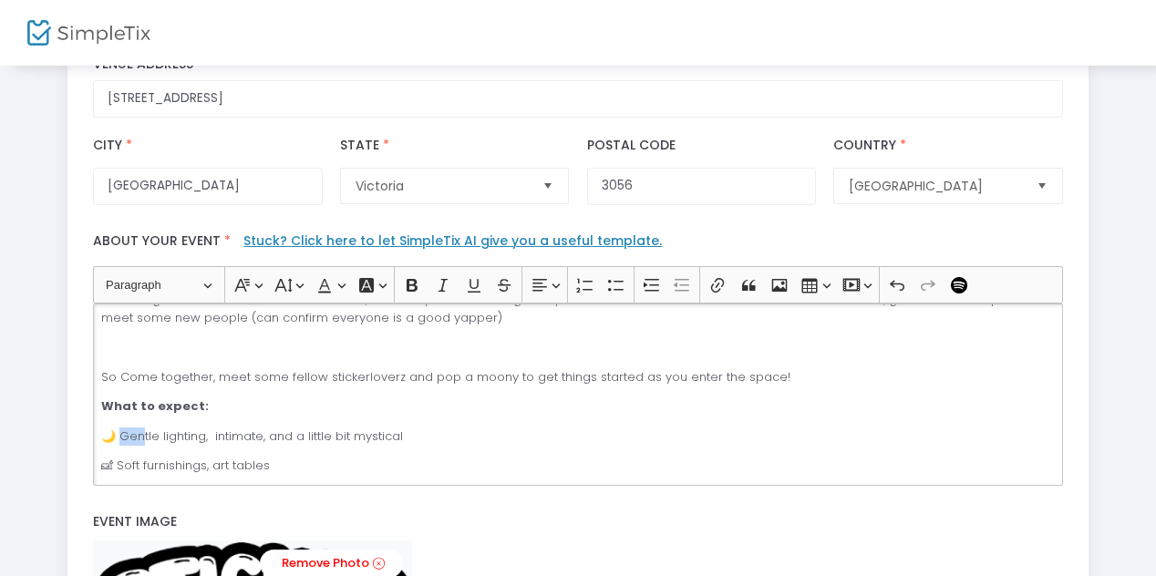
drag, startPoint x: 118, startPoint y: 416, endPoint x: 139, endPoint y: 414, distance: 21.0
click at [139, 427] on p "🌙 Gentle lighting, intimate, and a little bit mystical" at bounding box center [577, 436] width 953 height 18
click at [185, 427] on p "🌙 Gentle lighting, intimate, and a little bit mystical" at bounding box center [577, 436] width 953 height 18
drag, startPoint x: 205, startPoint y: 416, endPoint x: 392, endPoint y: 406, distance: 187.1
click at [392, 406] on div "✨ Stickerloverz – Chill, Yap & Snack Club ✨ A chill babes cosy paradise of art,…" at bounding box center [577, 394] width 969 height 182
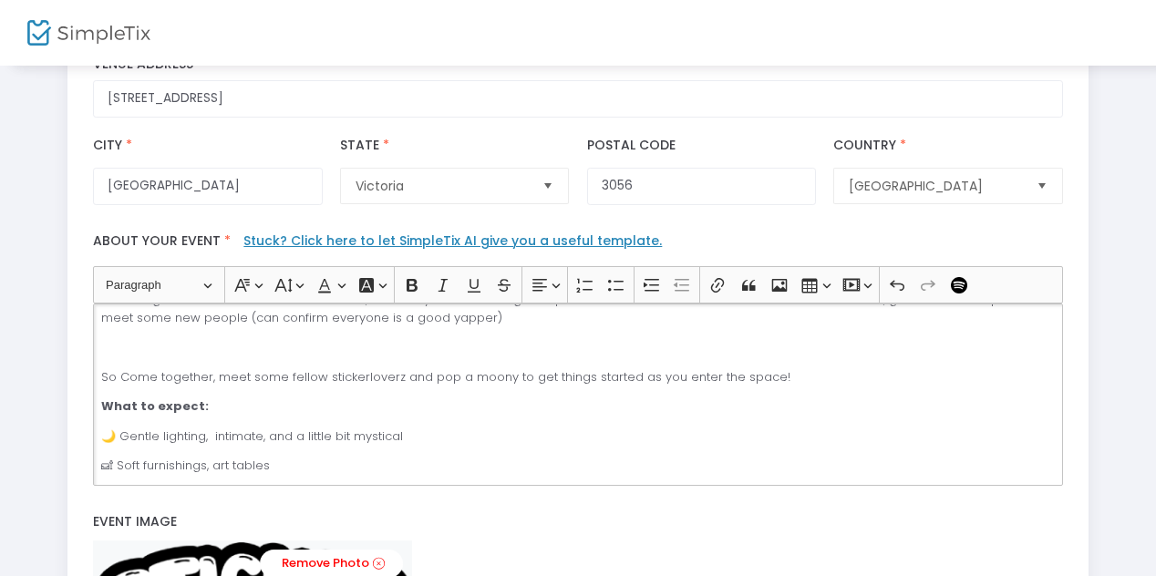
click at [413, 427] on p "🌙 Gentle lighting, intimate, and a little bit mystical" at bounding box center [577, 436] width 953 height 18
drag, startPoint x: 408, startPoint y: 406, endPoint x: 236, endPoint y: 421, distance: 172.9
click at [236, 421] on div "✨ Stickerloverz – Chill, Yap & Snack Club ✨ A chill babes cosy paradise of art,…" at bounding box center [577, 394] width 969 height 182
click at [236, 427] on p "🌙 Gentle lighting, intimate, and a little bit mystical" at bounding box center [577, 436] width 953 height 18
click at [208, 427] on p "🌙 Gentle lighting, intimate, and a little bit mystical" at bounding box center [577, 436] width 953 height 18
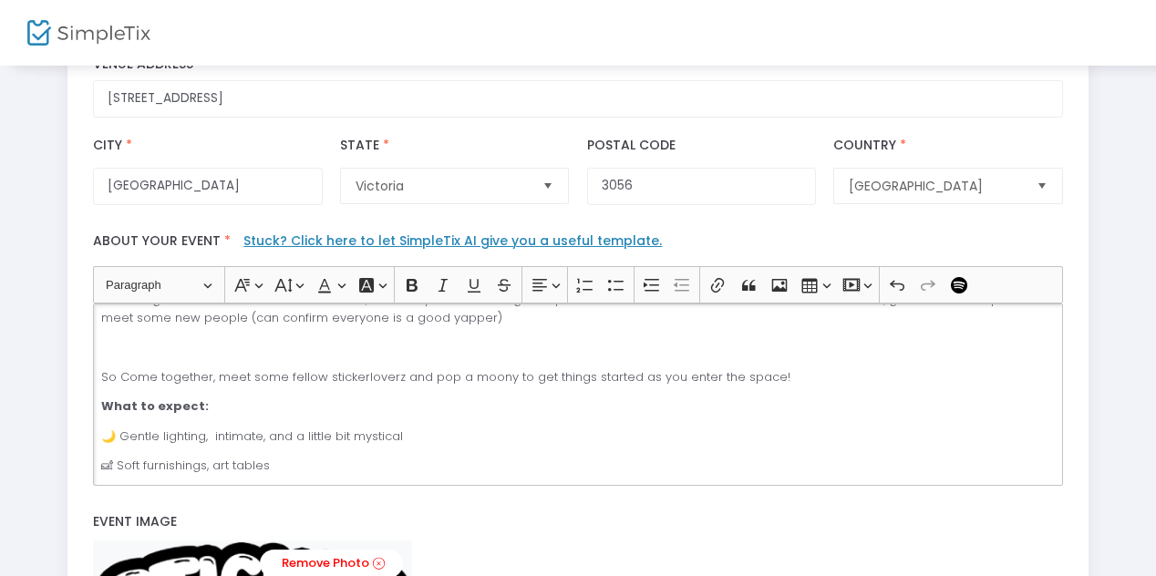
click at [118, 457] on p "🛋 Soft furnishings, art tables" at bounding box center [577, 466] width 953 height 18
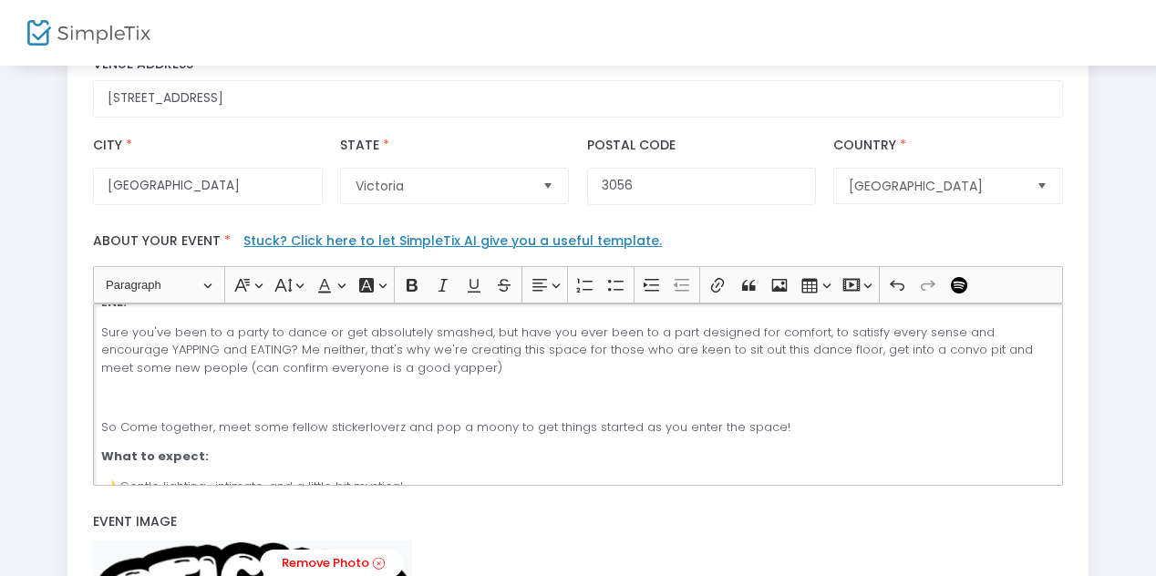
scroll to position [109, 0]
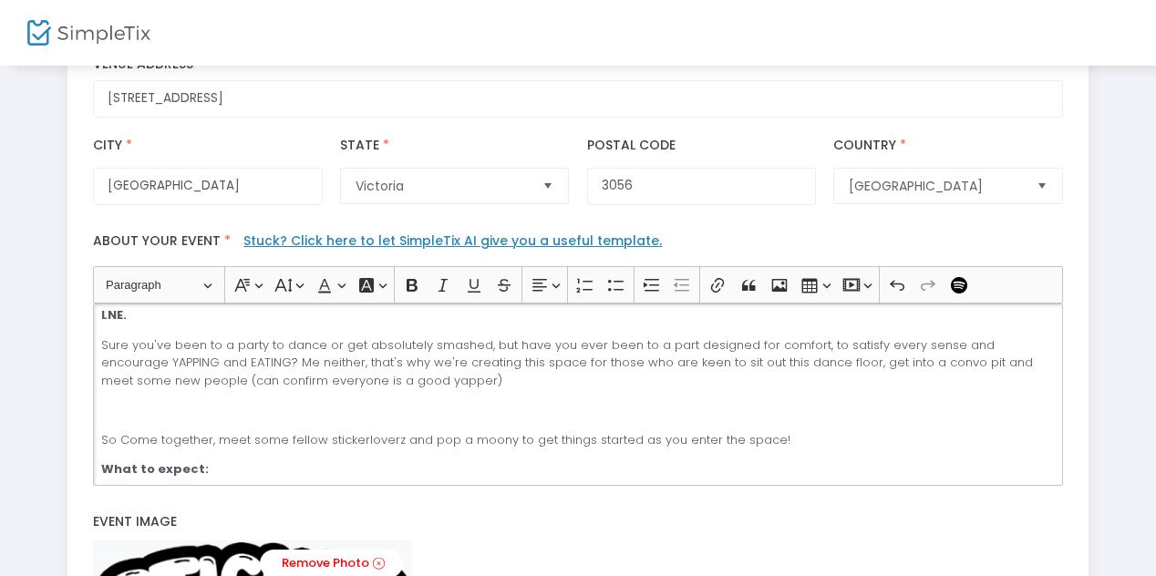
click at [138, 401] on p "Rich Text Editor, main" at bounding box center [577, 410] width 953 height 18
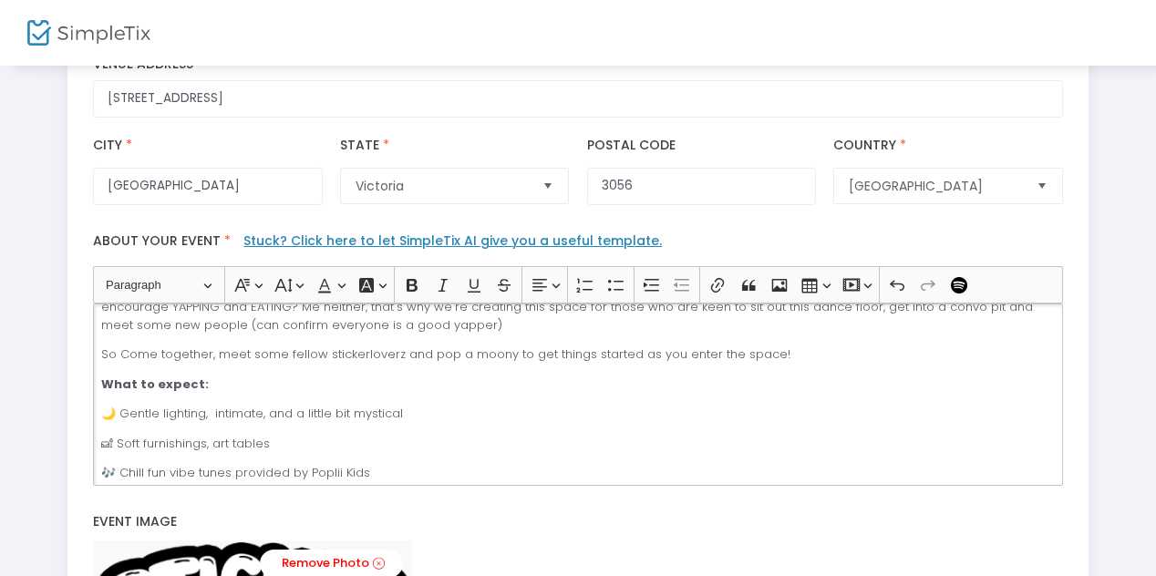
scroll to position [167, 0]
drag, startPoint x: 207, startPoint y: 392, endPoint x: 447, endPoint y: 396, distance: 239.7
click at [447, 403] on p "🌙 Gentle lighting, intimate, and a little bit mystical" at bounding box center [577, 412] width 953 height 18
drag, startPoint x: 117, startPoint y: 394, endPoint x: 408, endPoint y: 389, distance: 291.7
click at [408, 403] on p "🌙 Gentle lighting, intimate, and a little bit mystical" at bounding box center [577, 412] width 953 height 18
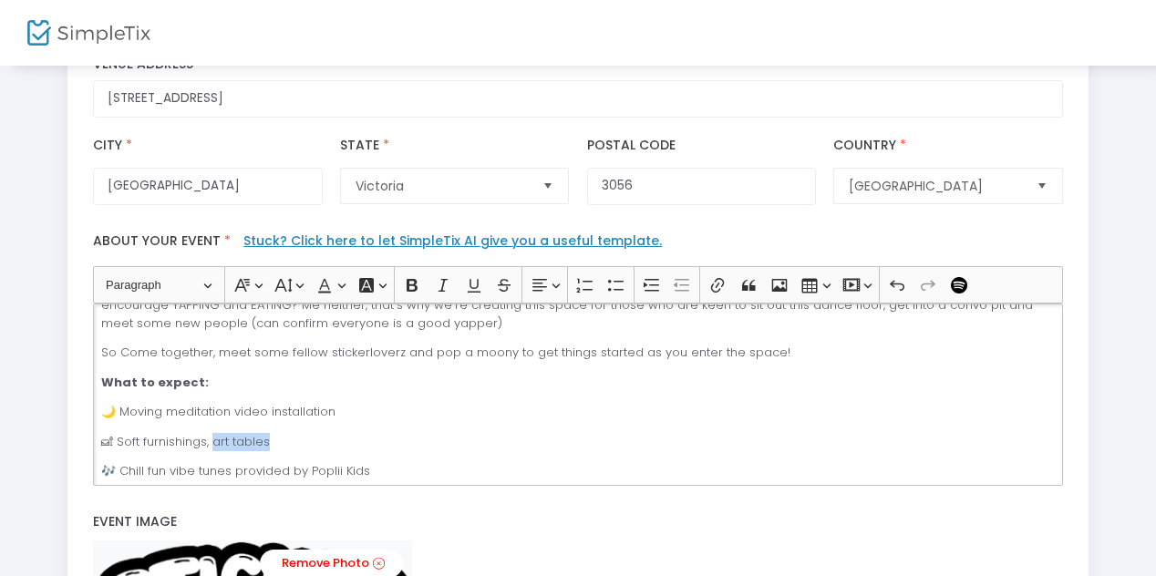
drag, startPoint x: 212, startPoint y: 427, endPoint x: 290, endPoint y: 422, distance: 77.6
click at [291, 433] on p "🛋 Soft furnishings, art tables" at bounding box center [577, 442] width 953 height 18
click at [216, 433] on p "🛋 Soft furnishings, places to flop around and stretch" at bounding box center [577, 442] width 953 height 18
click at [213, 433] on p "🛋 Soft furnishings, places to flop around and stretch" at bounding box center [577, 442] width 953 height 18
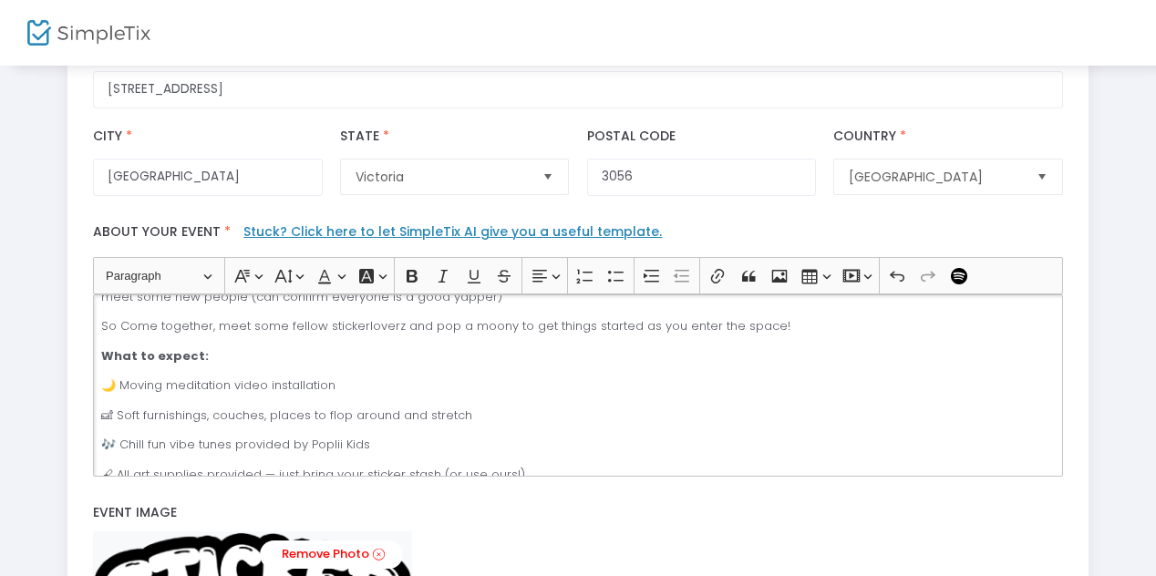
scroll to position [450, 0]
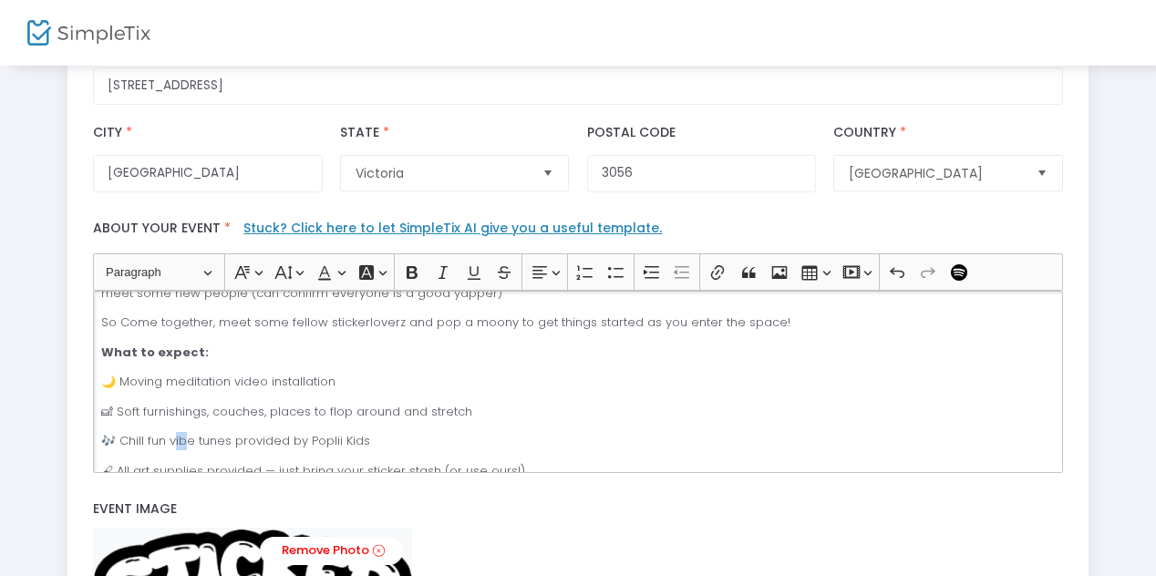
drag, startPoint x: 170, startPoint y: 420, endPoint x: 187, endPoint y: 420, distance: 17.3
click at [187, 432] on p "🎶 Chill fun vibe tunes provided by Poplii Kids" at bounding box center [577, 441] width 953 height 18
drag, startPoint x: 146, startPoint y: 425, endPoint x: 190, endPoint y: 425, distance: 44.7
click at [190, 432] on p "🎶 Chill fun vibe tunes provided by Poplii Kids" at bounding box center [577, 441] width 953 height 18
drag, startPoint x: 252, startPoint y: 417, endPoint x: 366, endPoint y: 417, distance: 113.9
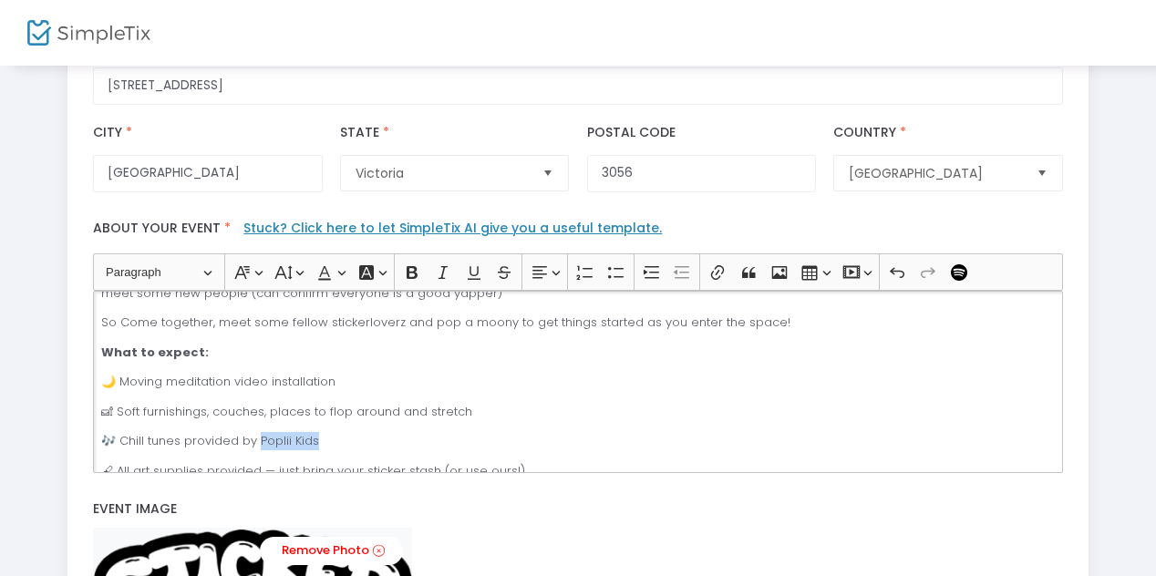
click at [366, 432] on p "🎶 Chill tunes provided by Poplii Kids" at bounding box center [577, 441] width 953 height 18
click at [385, 432] on p "🎶 Chill tunes provided by Poplii Kids" at bounding box center [577, 441] width 953 height 18
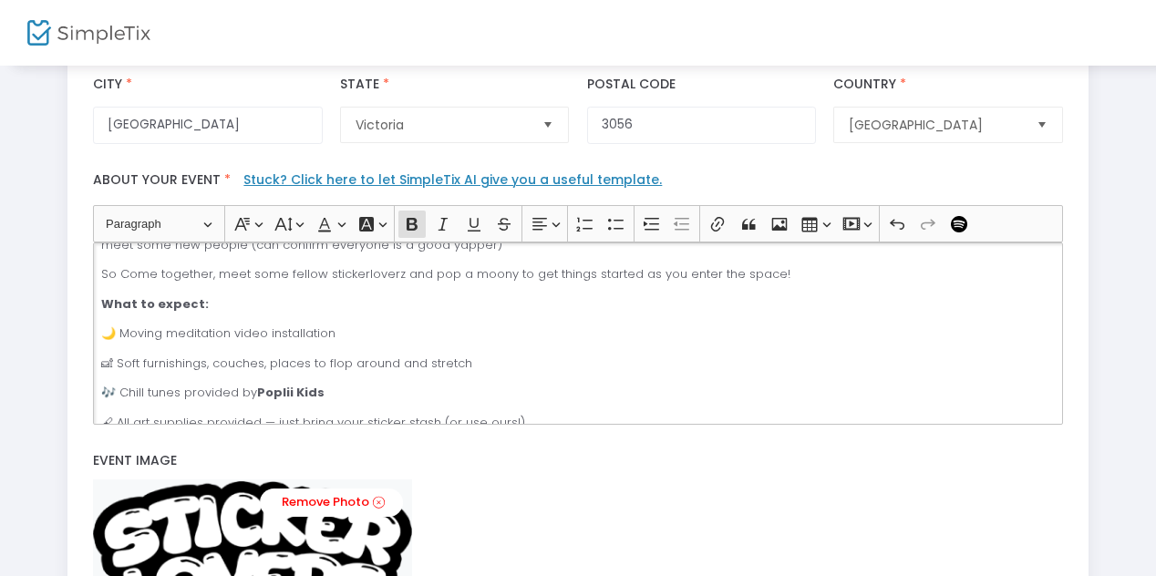
scroll to position [500, 0]
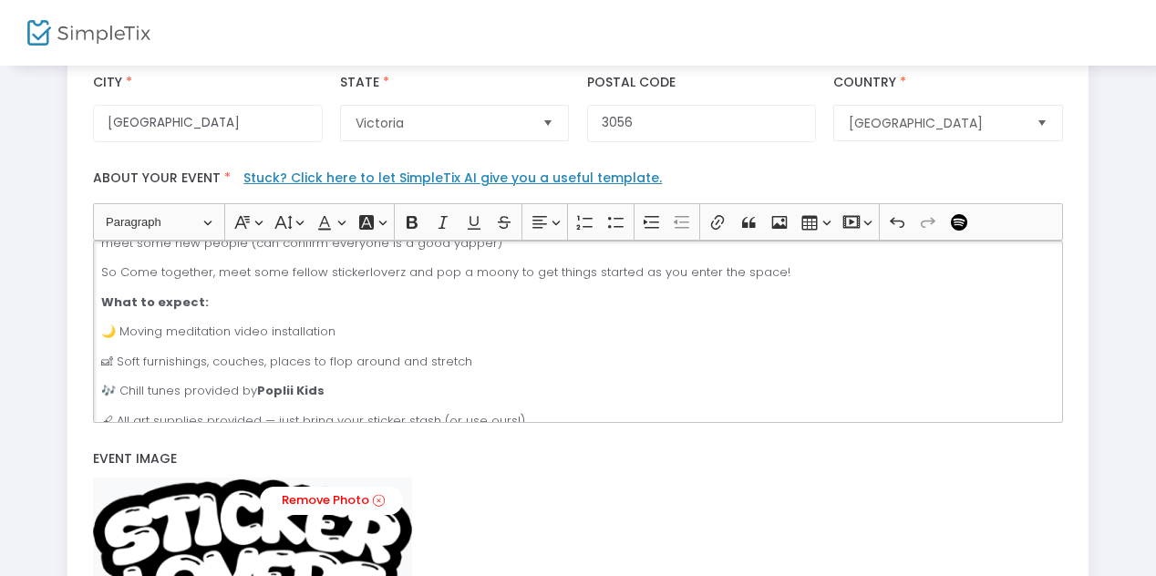
click at [343, 323] on p "🌙 Moving meditation video installation" at bounding box center [577, 332] width 953 height 18
drag, startPoint x: 352, startPoint y: 311, endPoint x: 444, endPoint y: 306, distance: 92.2
click at [445, 323] on p "🌙 Moving meditation video installation by Gooberhill" at bounding box center [577, 332] width 953 height 18
click at [458, 323] on p "🌙 Moving meditation video installation by Gooberhill" at bounding box center [577, 332] width 953 height 18
click at [494, 333] on div "✨ Stickerloverz – Chill, Yap & Snack Club ✨ A chill babes cosy paradise of art,…" at bounding box center [577, 332] width 969 height 182
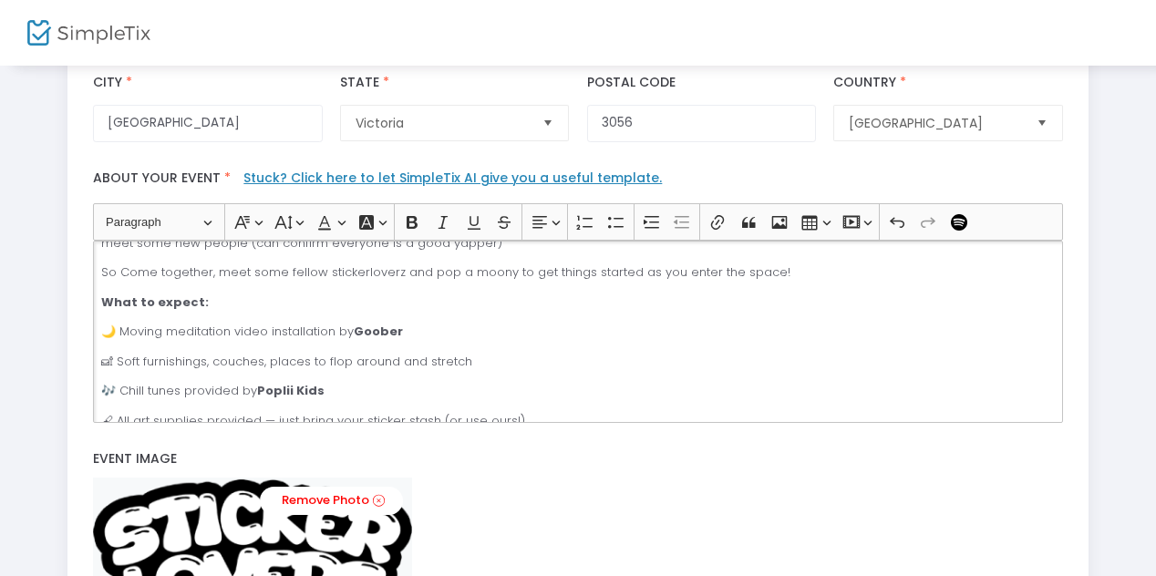
click at [394, 330] on div "✨ Stickerloverz – Chill, Yap & Snack Club ✨ A chill babes cosy paradise of art,…" at bounding box center [577, 332] width 969 height 182
click at [288, 353] on p "🛋 Soft furnishings, couches, places to flop around and stretch" at bounding box center [577, 362] width 953 height 18
click at [331, 323] on p "🌙 Moving meditation video installation by Goober" at bounding box center [577, 332] width 953 height 18
click at [227, 323] on p "🌙 Moving meditation video installation by Goober" at bounding box center [577, 332] width 953 height 18
click at [161, 323] on p "🌙 Moving meditation video installation by Goober" at bounding box center [577, 332] width 953 height 18
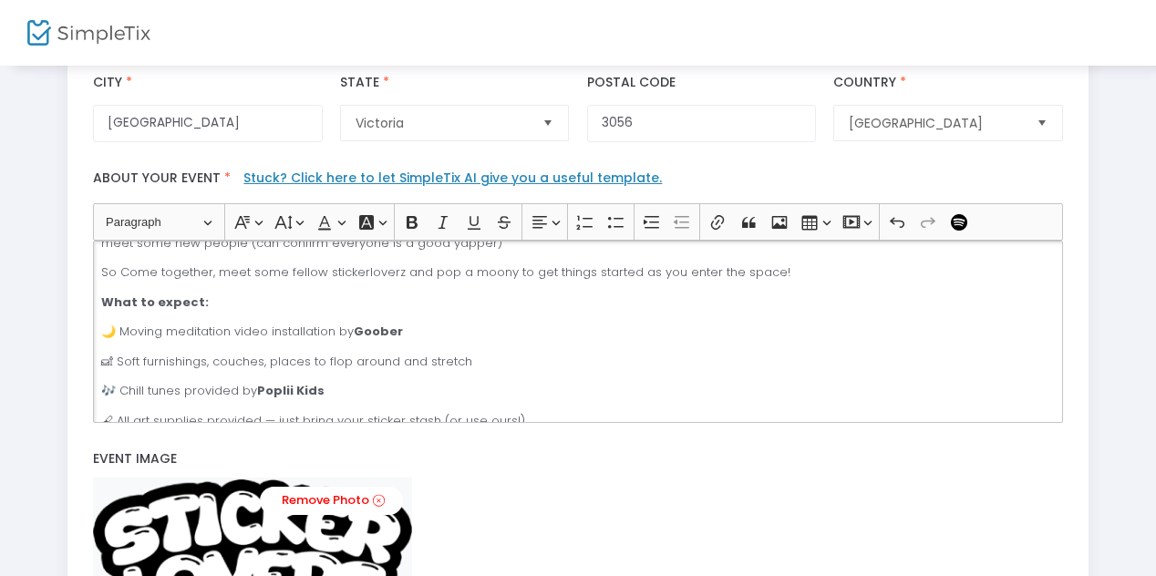
click at [226, 323] on p "🌙 Moving meditation video installation by Goober" at bounding box center [577, 332] width 953 height 18
click at [445, 323] on p "🌙 Moving meditation video installation by Goober" at bounding box center [577, 332] width 953 height 18
click at [475, 353] on p "🛋 Soft furnishings, couches, places to flop around and stretch" at bounding box center [577, 362] width 953 height 18
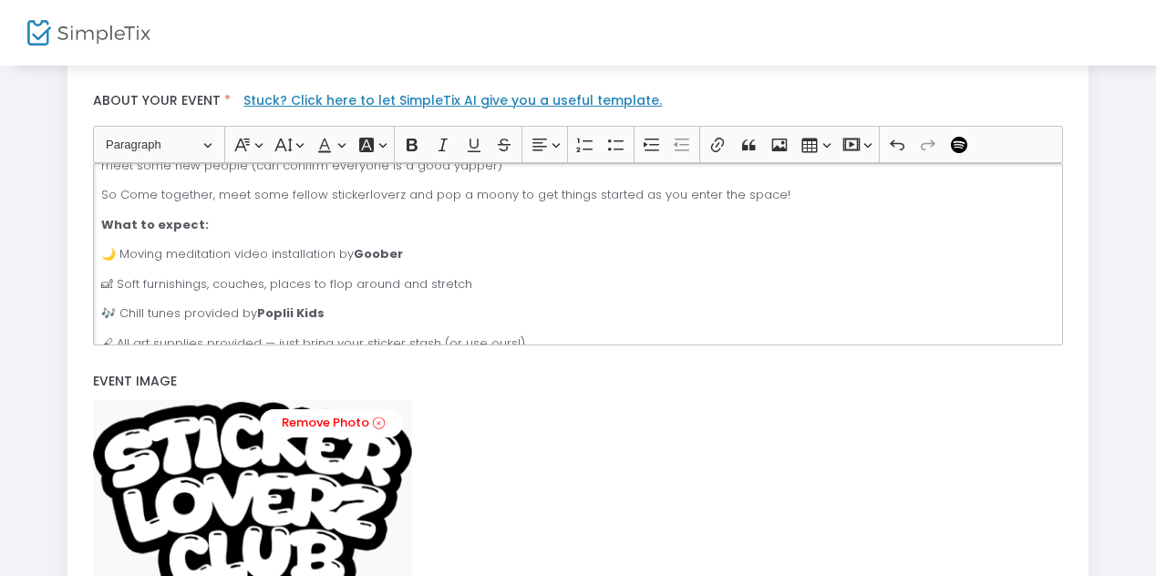
scroll to position [581, 0]
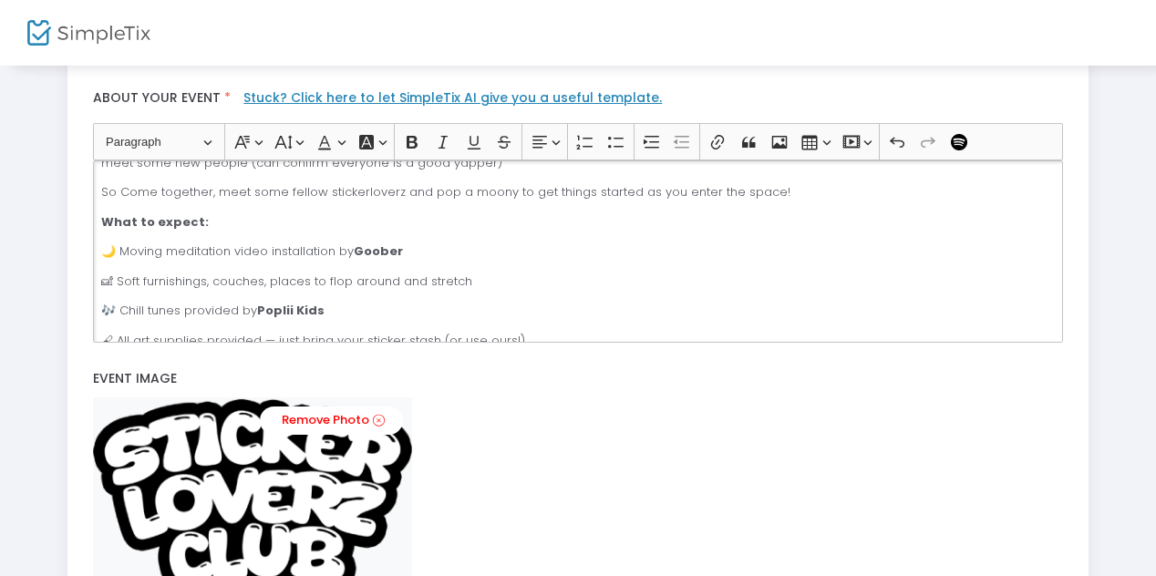
click at [546, 332] on p "🖌 All art supplies provided — just bring your sticker stash (or use ours!)" at bounding box center [577, 341] width 953 height 18
click at [414, 242] on p "🌙 Moving meditation video installation by Goober" at bounding box center [577, 251] width 953 height 18
click at [118, 242] on p "🌙 Moving meditation video installation by Goober" at bounding box center [577, 251] width 953 height 18
click at [538, 332] on p "🖌 All art supplies provided — just bring your sticker stash (or use ours!)" at bounding box center [577, 341] width 953 height 18
drag, startPoint x: 538, startPoint y: 323, endPoint x: 184, endPoint y: 324, distance: 353.6
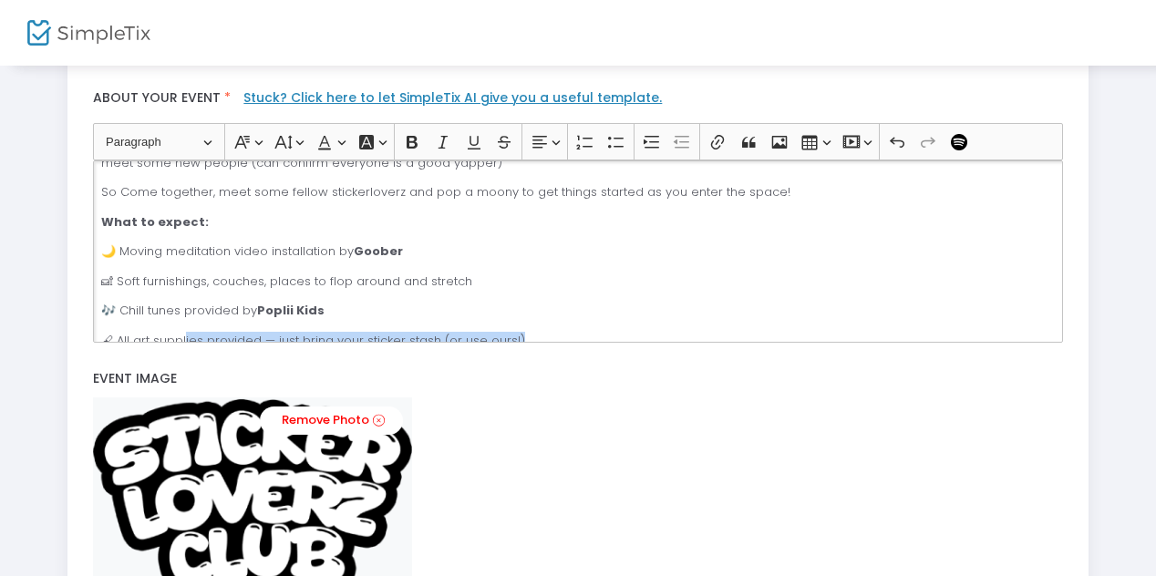
click at [184, 332] on p "🖌 All art supplies provided — just bring your sticker stash (or use ours!)" at bounding box center [577, 341] width 953 height 18
drag, startPoint x: 117, startPoint y: 321, endPoint x: 139, endPoint y: 322, distance: 21.9
click at [139, 332] on p "🖌 All art supplies provided — just bring your sticker stash (or use ours!)" at bounding box center [577, 341] width 953 height 18
drag, startPoint x: 244, startPoint y: 319, endPoint x: 264, endPoint y: 320, distance: 20.1
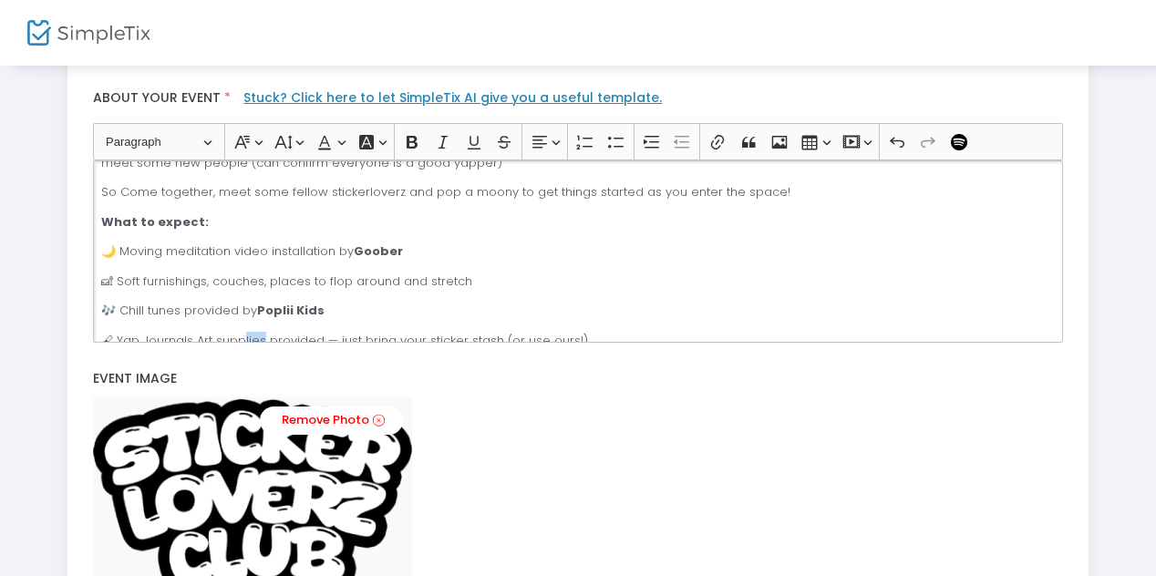
click at [264, 332] on p "🖌 Yap Journals Art supplies provided — just bring your sticker stash (or use ou…" at bounding box center [577, 341] width 953 height 18
drag, startPoint x: 264, startPoint y: 320, endPoint x: 219, endPoint y: 321, distance: 45.6
click at [219, 332] on p "🖌 Yap Journals Art supplies provided — just bring your sticker stash (or use ou…" at bounding box center [577, 341] width 953 height 18
drag, startPoint x: 231, startPoint y: 324, endPoint x: 281, endPoint y: 327, distance: 50.2
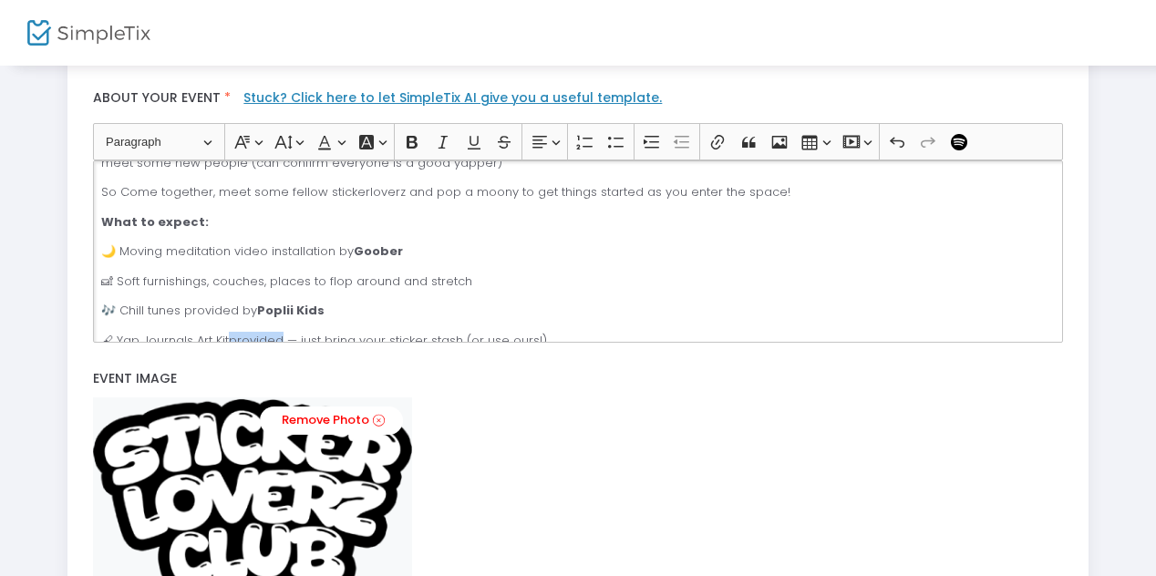
click at [281, 332] on p "🖌 Yap Journals Art Kitprovided — just bring your sticker stash (or use ours!)" at bounding box center [577, 341] width 953 height 18
drag, startPoint x: 324, startPoint y: 324, endPoint x: 582, endPoint y: 334, distance: 258.1
click at [582, 335] on div "✨ Stickerloverz – Chill, Yap & Snack Club ✨ A chill babes cosy paradise of art,…" at bounding box center [577, 251] width 969 height 182
drag, startPoint x: 381, startPoint y: 324, endPoint x: 364, endPoint y: 321, distance: 17.7
click at [363, 332] on p "🖌 Yap Journals Art Kit for purchase — stickers & gems & glue provided" at bounding box center [577, 341] width 953 height 18
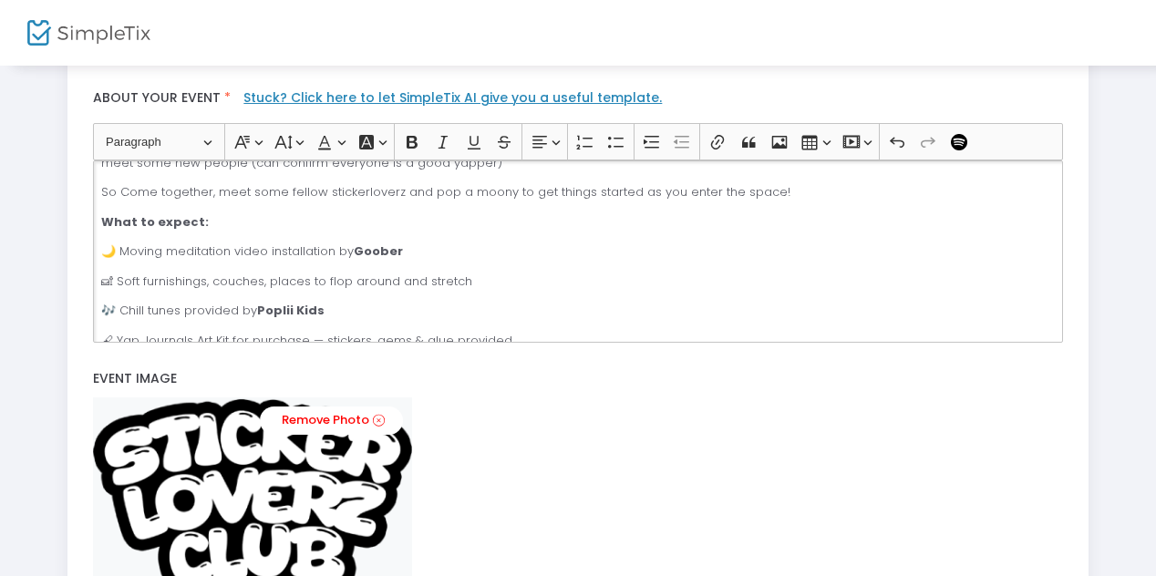
click at [532, 332] on p "🖌 Yap Journals Art Kit for purchase — stickers, gems & glue provided" at bounding box center [577, 341] width 953 height 18
drag, startPoint x: 530, startPoint y: 323, endPoint x: 457, endPoint y: 325, distance: 73.0
click at [450, 332] on p "🖌 Yap Journals Art Kit for purchase — stickers, gems & glue provided" at bounding box center [577, 341] width 953 height 18
drag, startPoint x: 449, startPoint y: 320, endPoint x: 534, endPoint y: 315, distance: 84.9
click at [534, 332] on p "🖌 Yap Journals Art Kit for purchase — stickers, gems & glue included" at bounding box center [577, 341] width 953 height 18
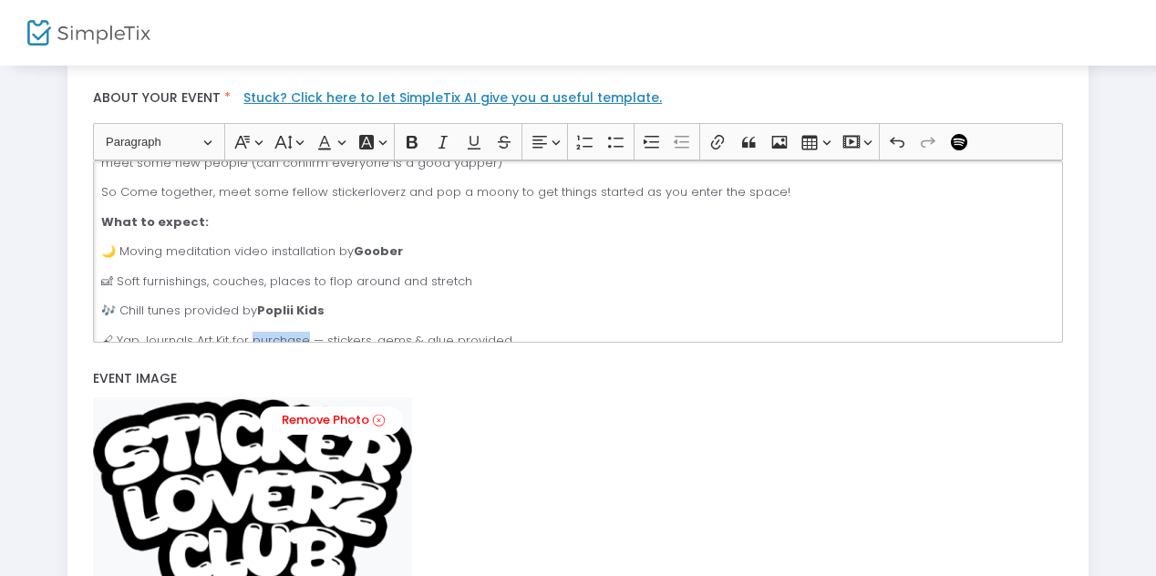
drag, startPoint x: 252, startPoint y: 323, endPoint x: 304, endPoint y: 320, distance: 52.9
click at [305, 332] on p "🖌 Yap Journals Art Kit for purchase — stickers, gems & glue provided" at bounding box center [577, 341] width 953 height 18
drag, startPoint x: 196, startPoint y: 322, endPoint x: 247, endPoint y: 324, distance: 51.1
click at [247, 332] on p "🖌 Yap Journals Art Kit for decoration — stickers, gems & glue provided" at bounding box center [577, 341] width 953 height 18
drag, startPoint x: 252, startPoint y: 323, endPoint x: 276, endPoint y: 321, distance: 23.8
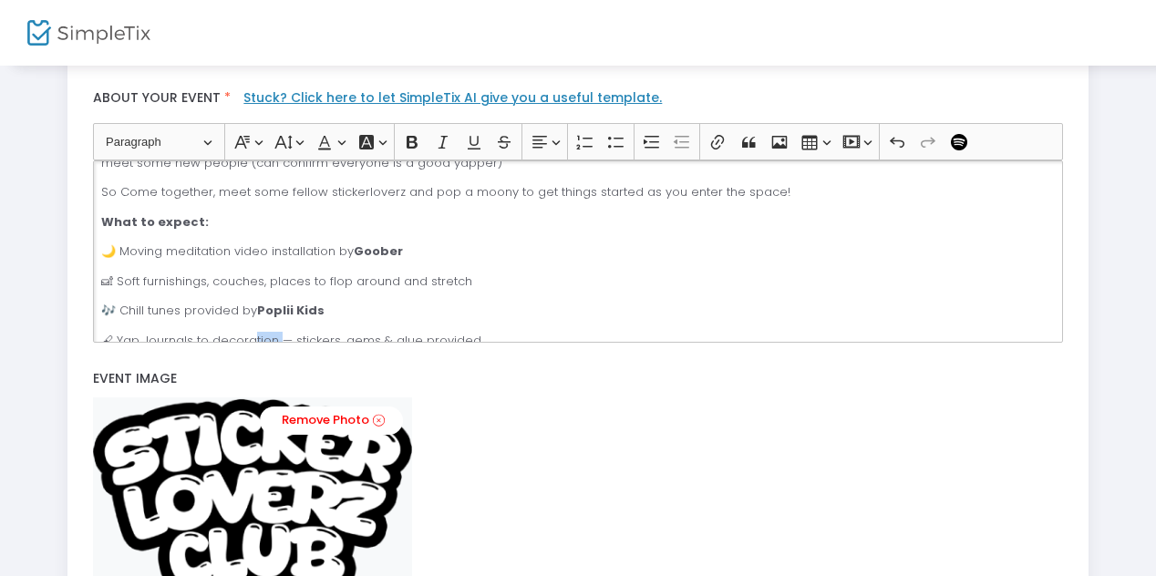
click at [277, 332] on p "🖌 Yap Journals to decoration — stickers, gems & glue provided" at bounding box center [577, 341] width 953 height 18
click at [212, 332] on p "🖌 Yap Journals to decorate— stickers, gems & glue provided" at bounding box center [577, 341] width 953 height 18
click at [576, 332] on p "🖌 Yap Journals to purchase & decorate— stickers, gems & glue provided" at bounding box center [577, 341] width 953 height 18
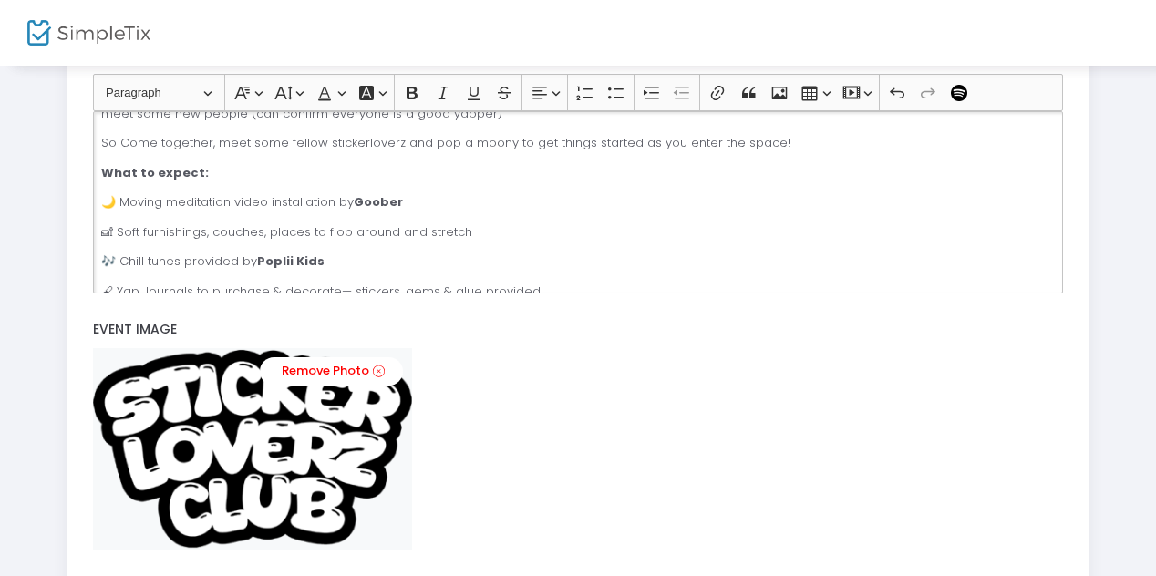
scroll to position [203, 0]
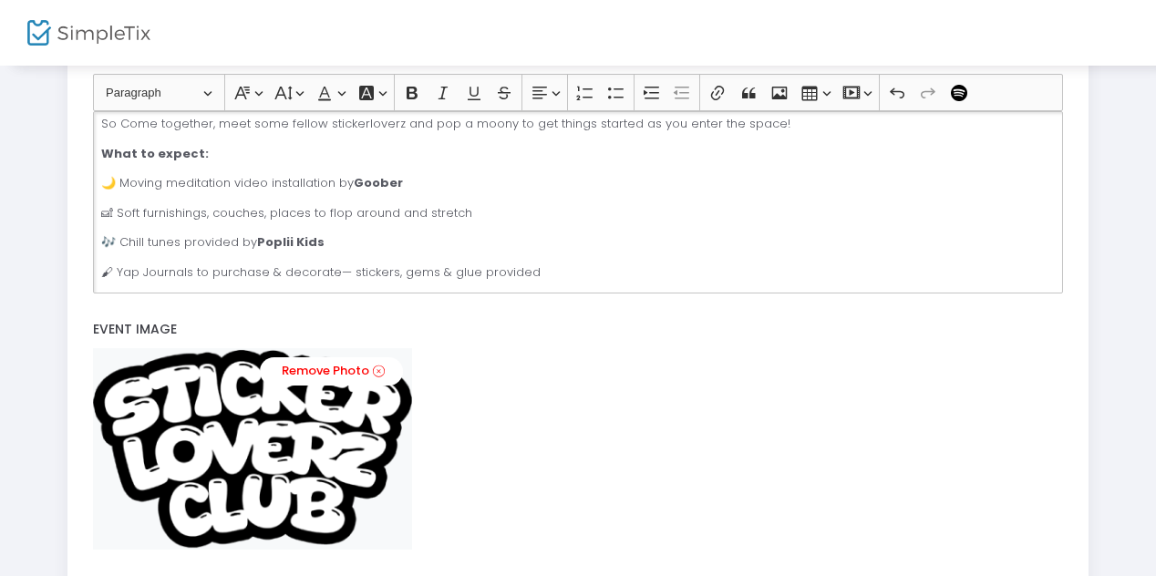
click at [417, 174] on p "🌙 Moving meditation video installation by Goober" at bounding box center [577, 183] width 953 height 18
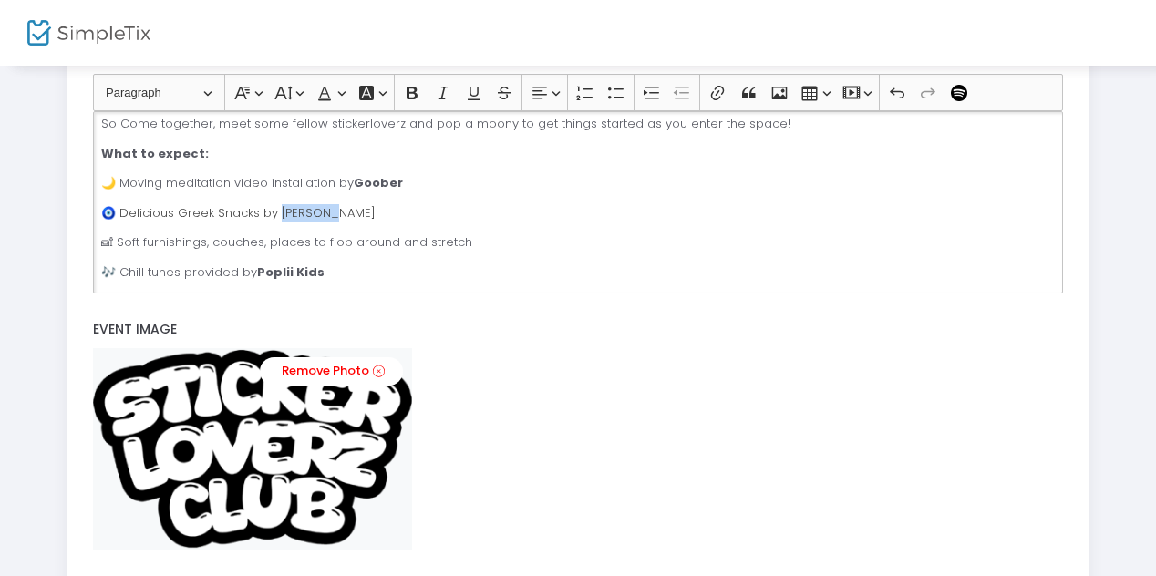
drag, startPoint x: 272, startPoint y: 190, endPoint x: 323, endPoint y: 193, distance: 51.1
click at [324, 204] on p "🧿 Delicious Greek Snacks by Thia Lne" at bounding box center [577, 213] width 953 height 18
click at [251, 204] on span "🧿 Delicious Greek Snacks by Thia Lne" at bounding box center [216, 212] width 231 height 17
click at [478, 239] on div "✨ Stickerloverz – Chill, Yap & Snack Club ✨ A chill babes cosy paradise of art,…" at bounding box center [577, 202] width 969 height 182
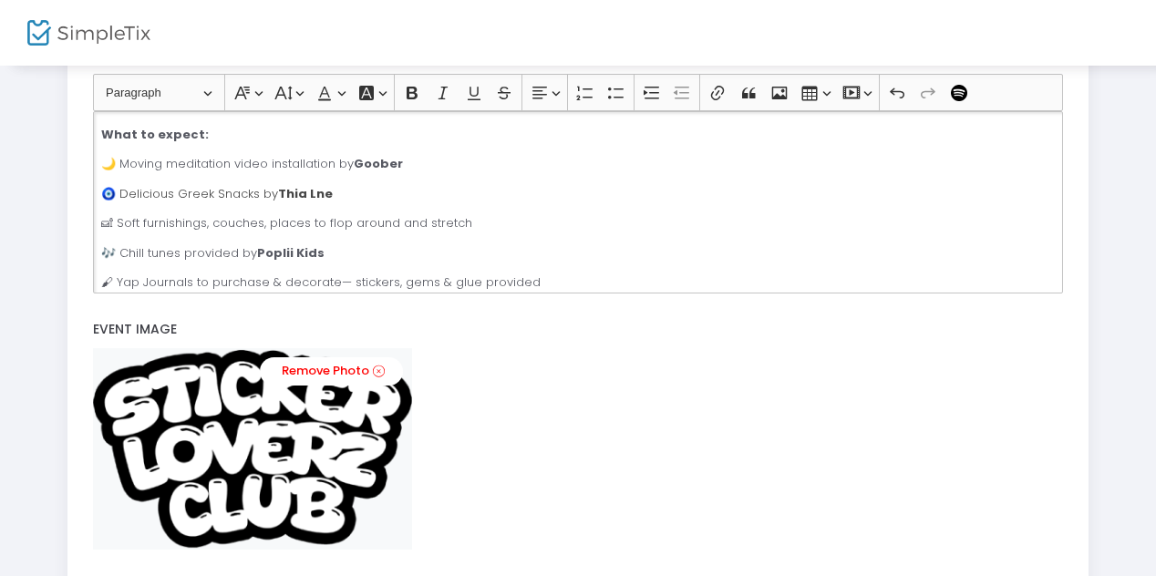
scroll to position [243, 0]
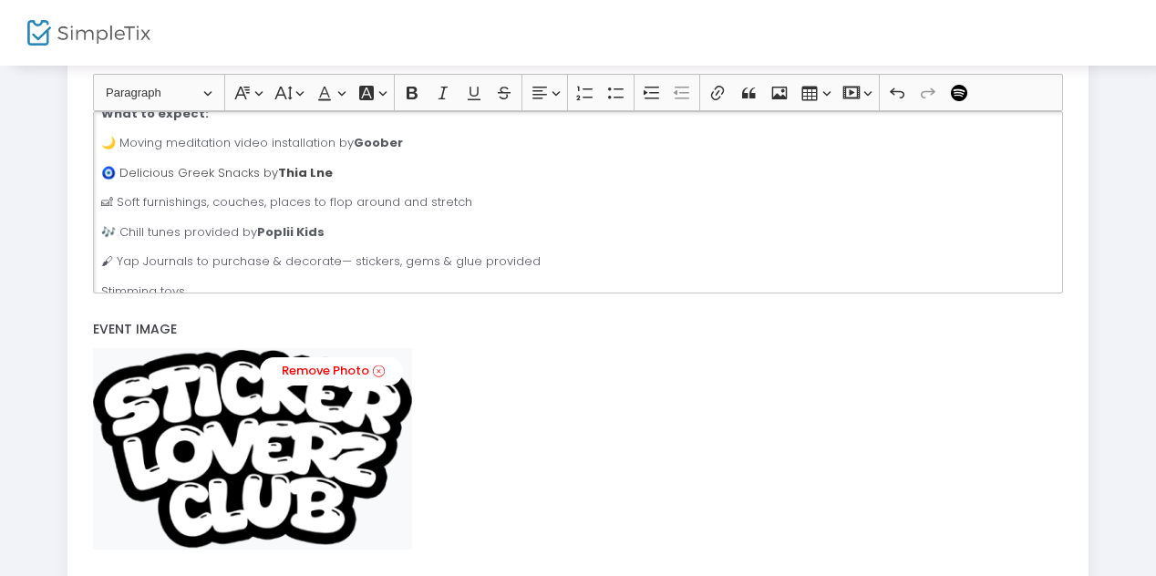
click at [199, 283] on p "Stimming toys" at bounding box center [577, 292] width 953 height 18
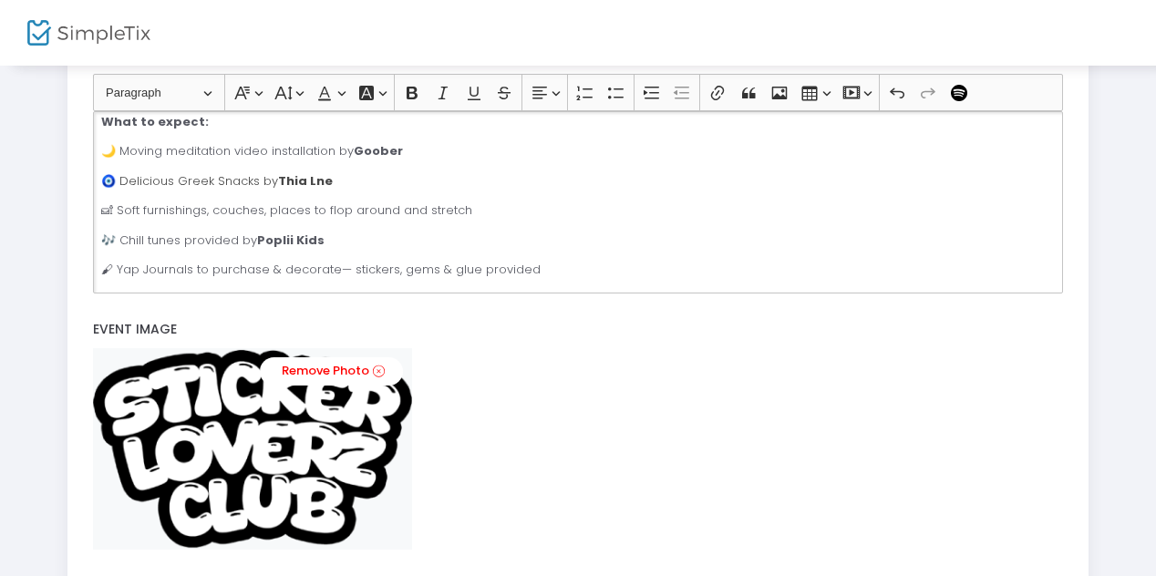
scroll to position [236, 0]
drag, startPoint x: 541, startPoint y: 251, endPoint x: 73, endPoint y: 236, distance: 468.7
click at [72, 235] on div "title : Stickerloverz - Chill, Yap & Snack - Soft Launch Valid : true Required …" at bounding box center [578, 95] width 1022 height 1146
copy p "🖌 Yap Journals to purchase & decorate— stickers, gems & glue provided"
click at [103, 201] on p "🛋 Soft furnishings, couches, places to flop around and stretch" at bounding box center [577, 210] width 953 height 18
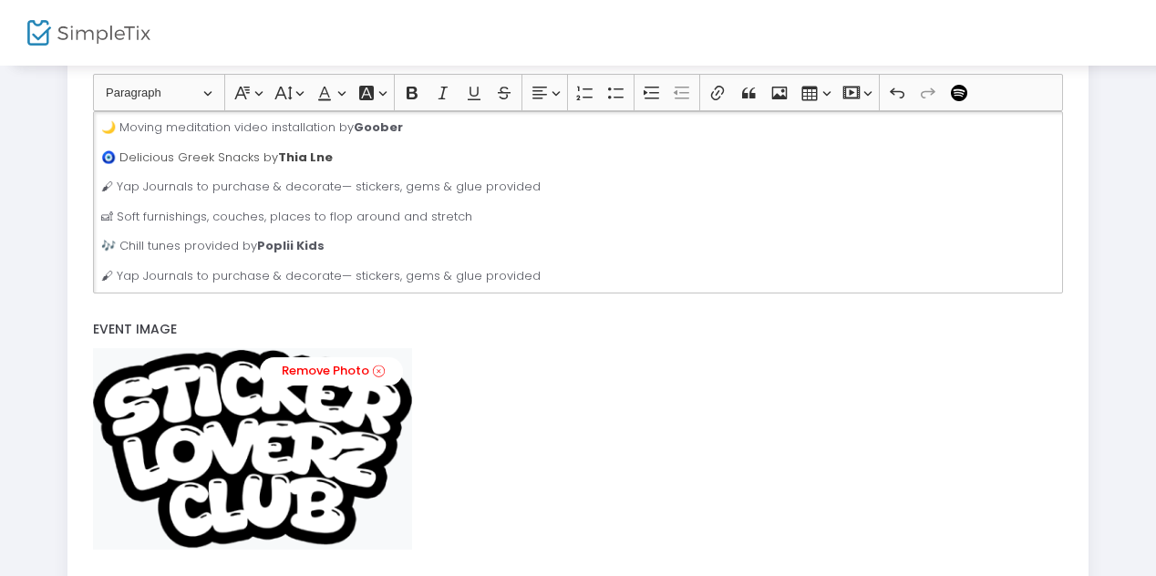
scroll to position [262, 0]
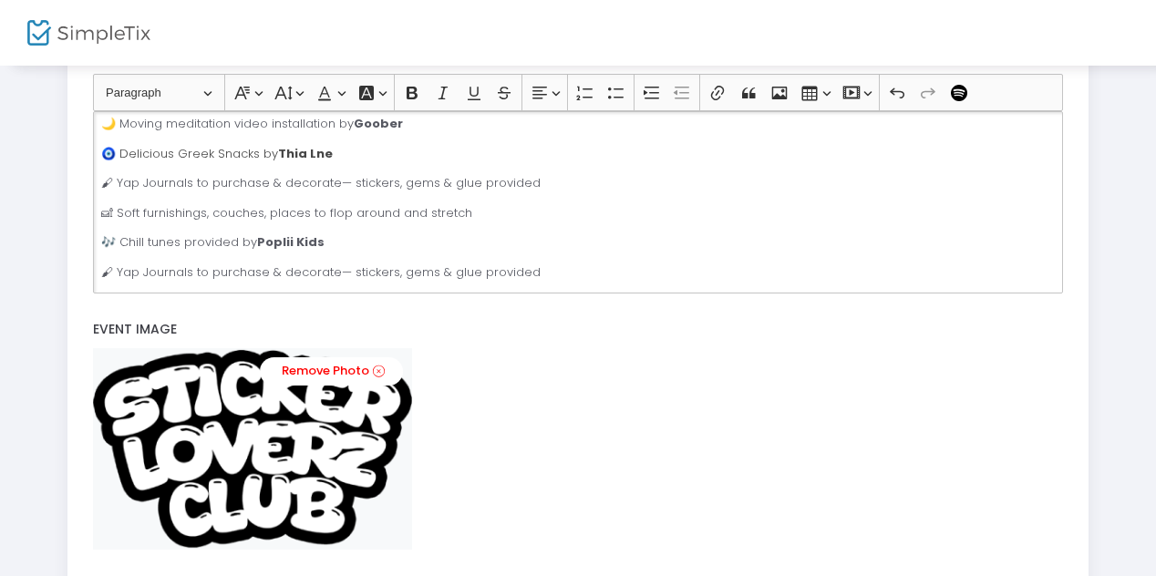
click at [548, 263] on p "🖌 Yap Journals to purchase & decorate— stickers, gems & glue provided" at bounding box center [577, 272] width 953 height 18
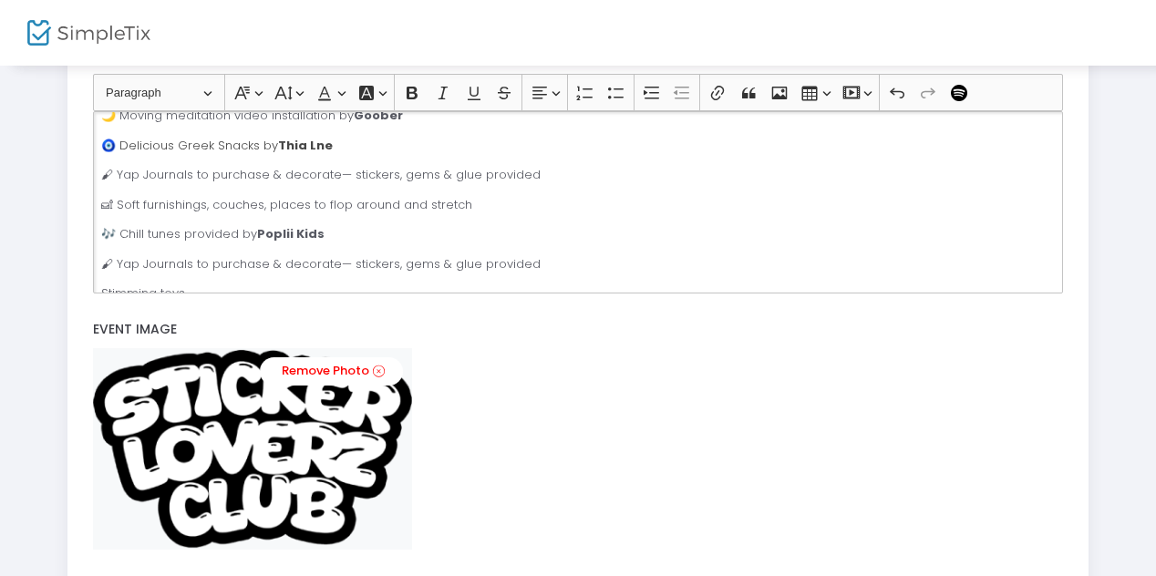
scroll to position [273, 0]
drag, startPoint x: 216, startPoint y: 184, endPoint x: 143, endPoint y: 181, distance: 73.0
click at [143, 193] on p "🛋 Soft furnishings, couches, places to flop around and stretch" at bounding box center [577, 202] width 953 height 18
click at [195, 193] on p "🛋 Soft couches, places to flop around and stretch" at bounding box center [577, 202] width 953 height 18
click at [346, 225] on div "✨ Stickerloverz – Chill, Yap & Snack Club ✨ A chill babes cosy paradise of art,…" at bounding box center [577, 202] width 969 height 182
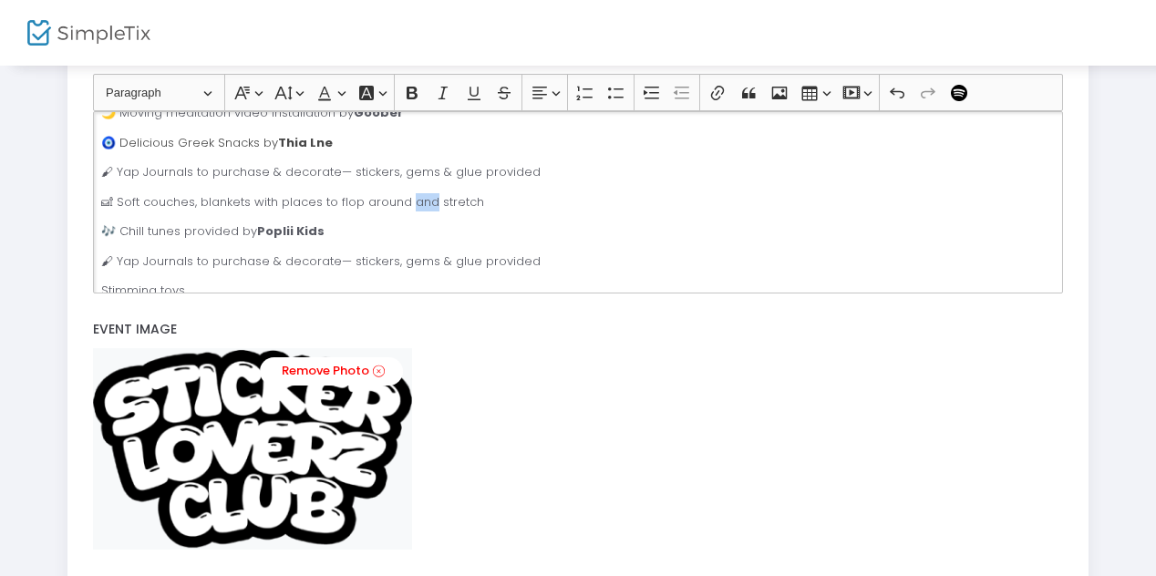
drag, startPoint x: 428, startPoint y: 183, endPoint x: 406, endPoint y: 180, distance: 22.0
click at [406, 193] on p "🛋 Soft couches, blankets with places to flop around and stretch" at bounding box center [577, 202] width 953 height 18
click at [404, 202] on div "✨ Stickerloverz – Chill, Yap & Snack Club ✨ A chill babes cosy paradise of art,…" at bounding box center [577, 202] width 969 height 182
click at [247, 193] on p "🛋 Soft couches, blankets with places to flop around & stretch" at bounding box center [577, 202] width 953 height 18
click at [374, 204] on div "✨ Stickerloverz – Chill, Yap & Snack Club ✨ A chill babes cosy paradise of art,…" at bounding box center [577, 202] width 969 height 182
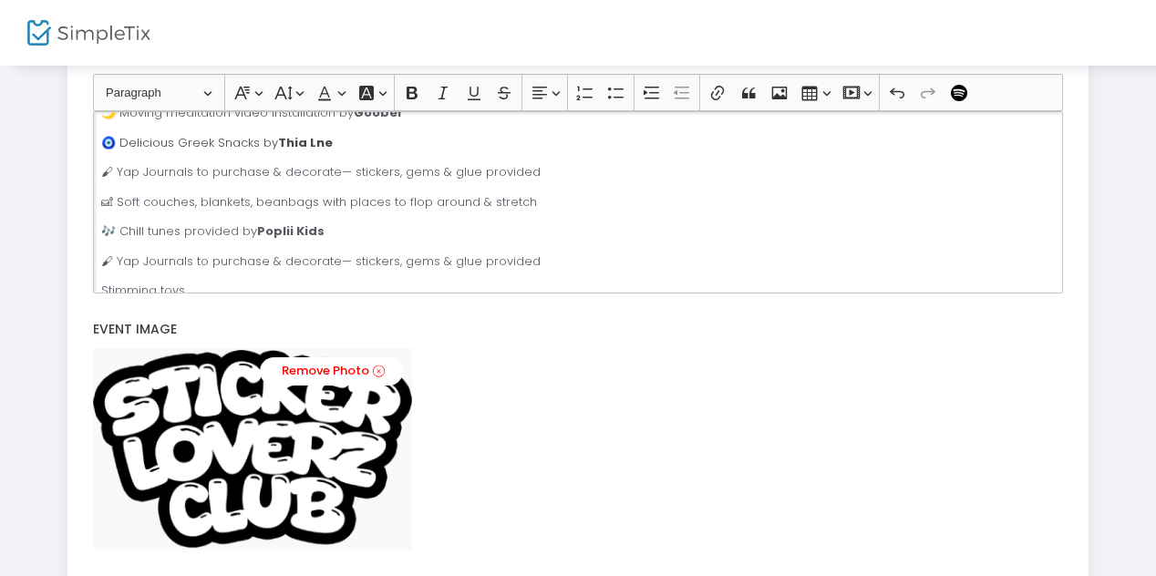
click at [316, 193] on p "🛋 Soft couches, blankets, beanbags with places to flop around & stretch" at bounding box center [577, 202] width 953 height 18
click at [506, 193] on p "🛋 Soft couches, blankets, beanbags with places to flop around & stretch" at bounding box center [577, 202] width 953 height 18
click at [201, 282] on p "Stimming toys" at bounding box center [577, 291] width 953 height 18
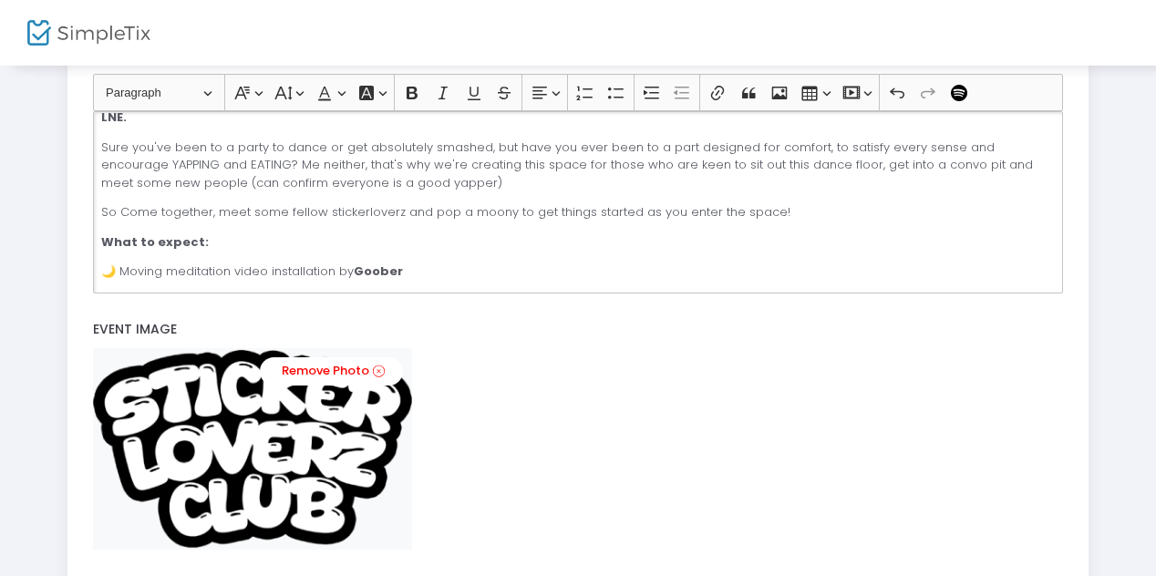
scroll to position [114, 0]
click at [115, 263] on p "🌙 Moving meditation video installation by Goober" at bounding box center [577, 272] width 953 height 18
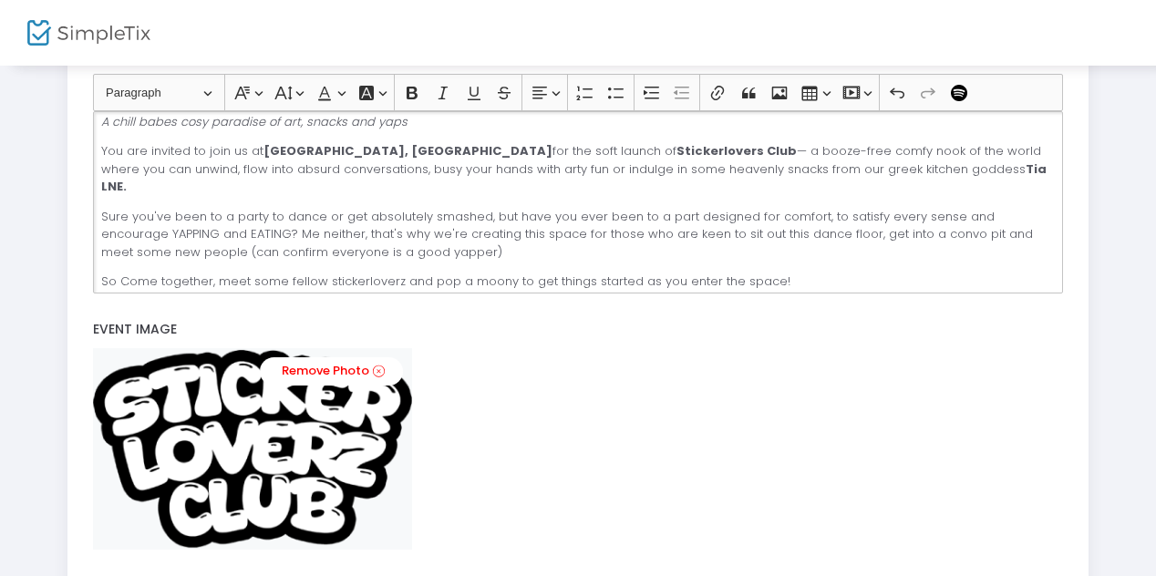
scroll to position [50, 0]
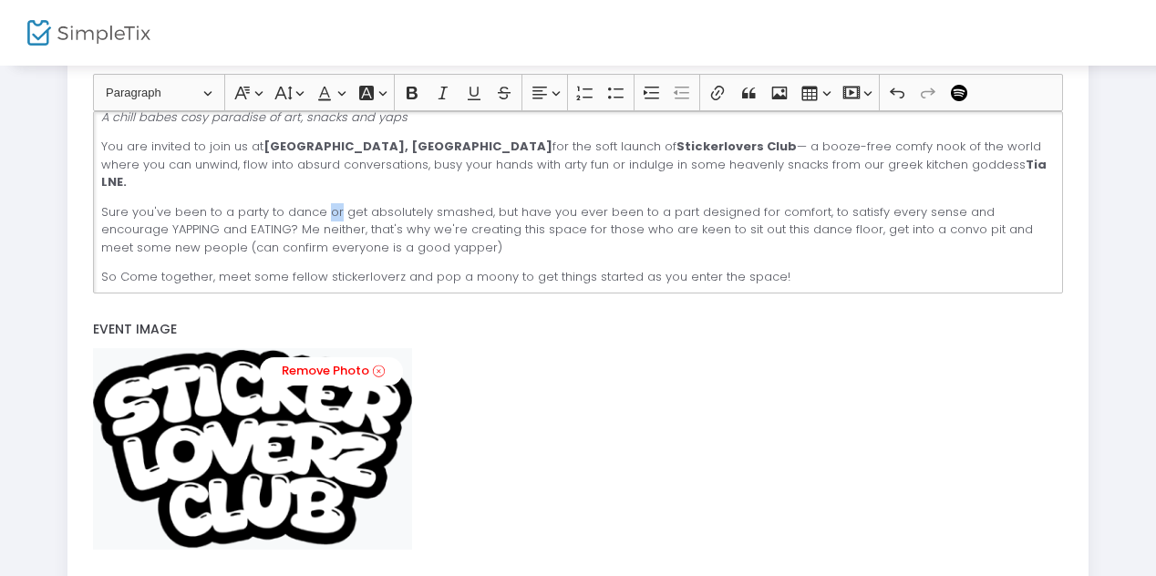
click at [331, 203] on p "Sure you've been to a party to dance or get absolutely smashed, but have you ev…" at bounding box center [577, 230] width 953 height 54
click at [435, 241] on div "✨ Stickerloverz – Chill, Yap & Snack Club ✨ A chill babes cosy paradise of art,…" at bounding box center [577, 202] width 969 height 182
drag, startPoint x: 324, startPoint y: 194, endPoint x: 346, endPoint y: 197, distance: 22.9
click at [346, 203] on p "Sure you've been to a party to dance and get absolutely smashed, but have you e…" at bounding box center [577, 230] width 953 height 54
click at [729, 203] on p "Sure you've been to a party to dance or a pub to get absolutely smashed, but ha…" at bounding box center [577, 230] width 953 height 54
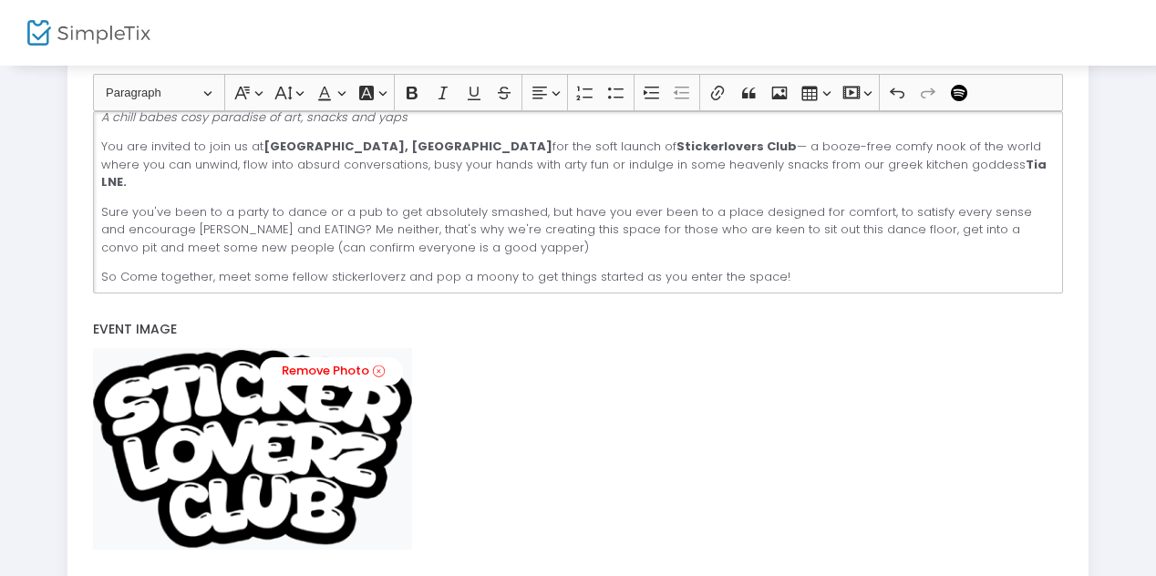
click at [291, 216] on p "Sure you've been to a party to dance or a pub to get absolutely smashed, but ha…" at bounding box center [577, 230] width 953 height 54
click at [164, 211] on p "Sure you've been to a party to dance or a pub to get absolutely smashed, but ha…" at bounding box center [577, 230] width 953 height 54
drag, startPoint x: 872, startPoint y: 193, endPoint x: 1044, endPoint y: 194, distance: 172.3
click at [1044, 194] on div "✨ Stickerloverz – Chill, Yap & Snack Club ✨ A chill babes cosy paradise of art,…" at bounding box center [577, 202] width 969 height 182
click at [818, 203] on p "Sure you've been to a party to dance or a pub to get absolutely smashed, but ha…" at bounding box center [577, 230] width 953 height 54
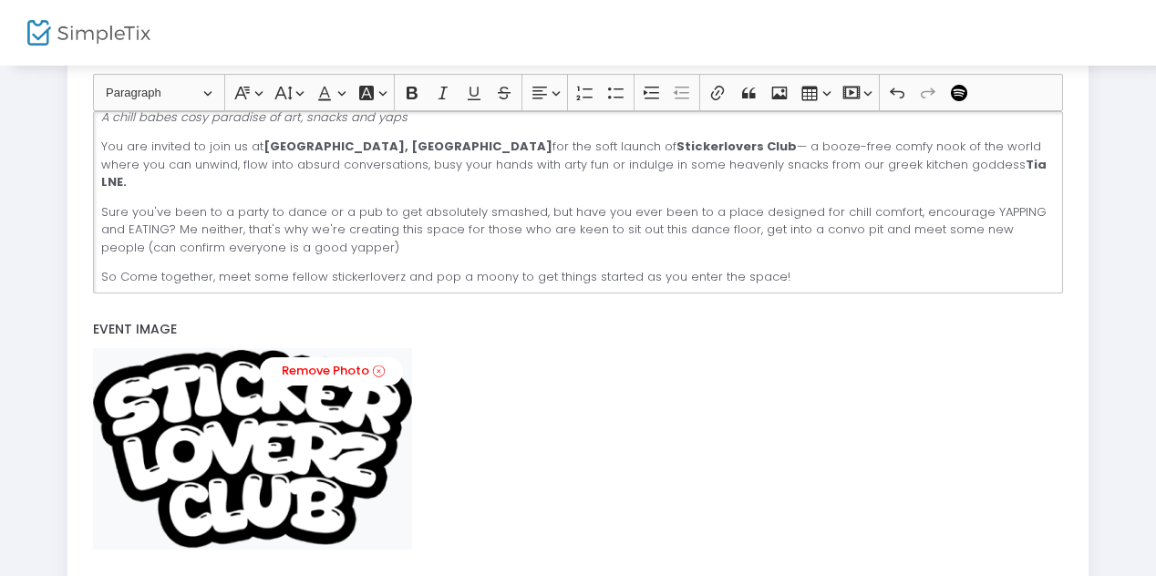
click at [964, 179] on div "✨ Stickerloverz – Chill, Yap & Snack Club ✨ A chill babes cosy paradise of art,…" at bounding box center [577, 202] width 969 height 182
click at [968, 203] on p "Sure you've been to a party to dance or a pub to get absolutely smashed, but ha…" at bounding box center [577, 230] width 953 height 54
click at [423, 224] on p "Sure you've been to a party to dance or a pub to get absolutely smashed, but ha…" at bounding box center [577, 230] width 953 height 54
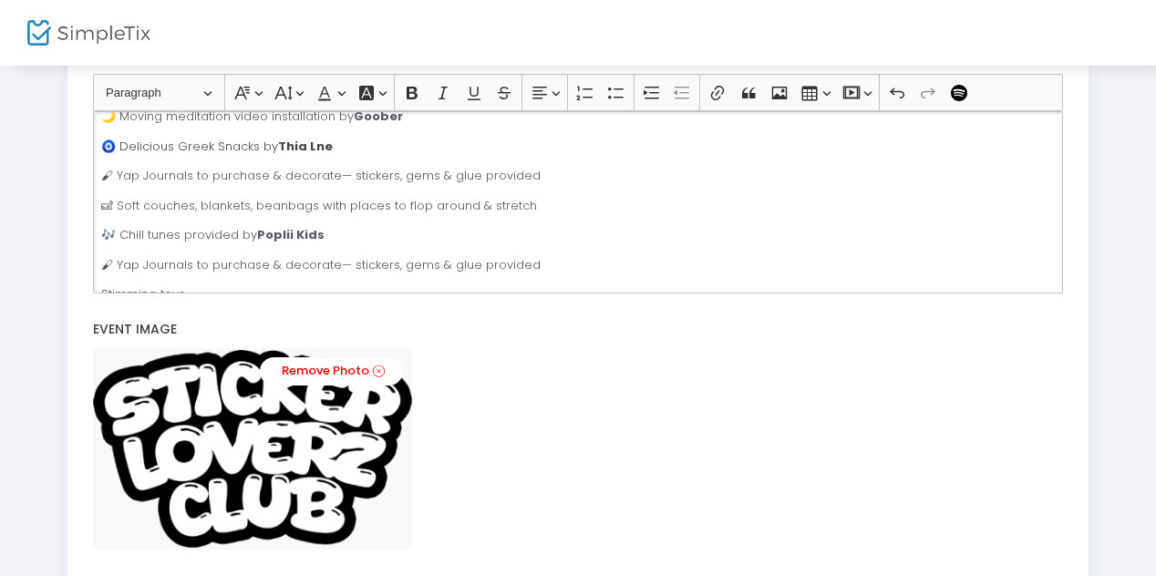
scroll to position [273, 0]
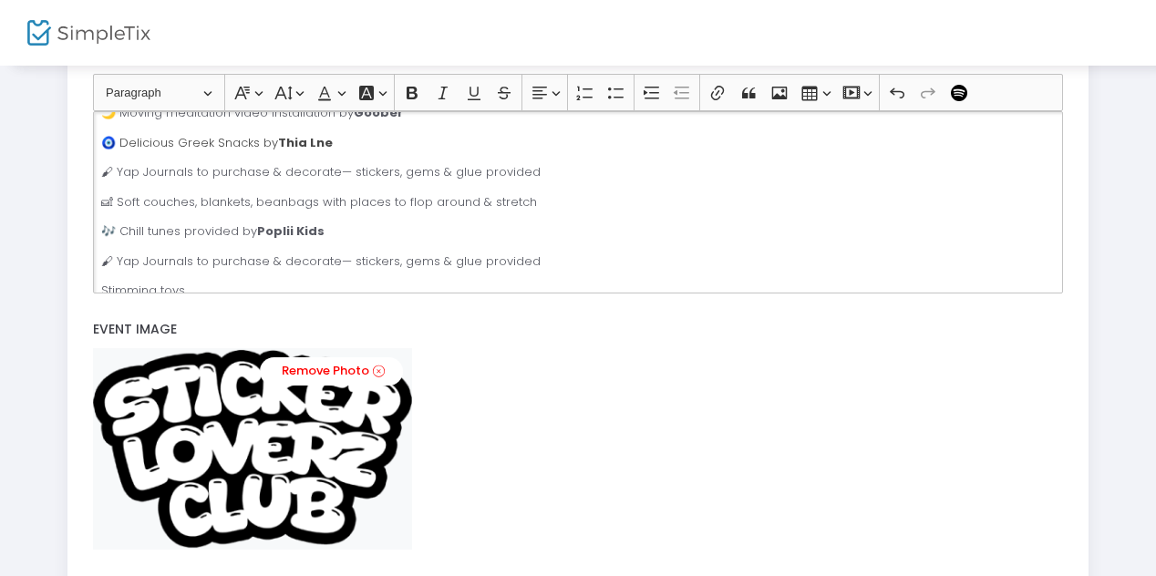
click at [213, 252] on p "🖌 Yap Journals to purchase & decorate— stickers, gems & glue provided" at bounding box center [577, 261] width 953 height 18
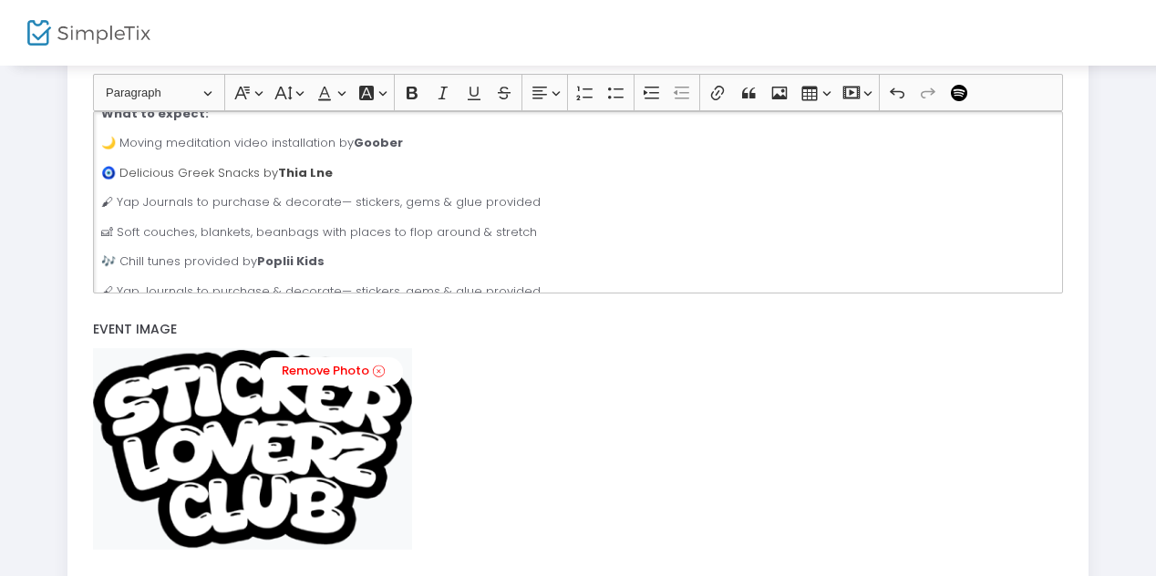
scroll to position [238, 0]
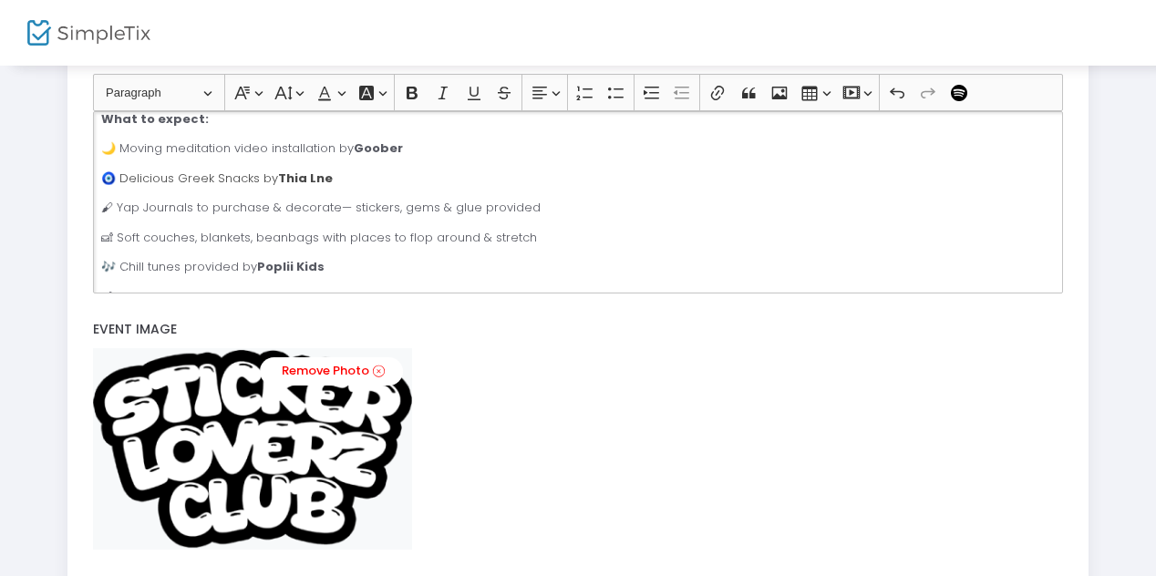
click at [250, 170] on span "🧿 Delicious Greek Snacks by Thia Lne" at bounding box center [216, 178] width 231 height 17
click at [443, 258] on p "🎶 Chill tunes provided by Poplii Kids" at bounding box center [577, 267] width 953 height 18
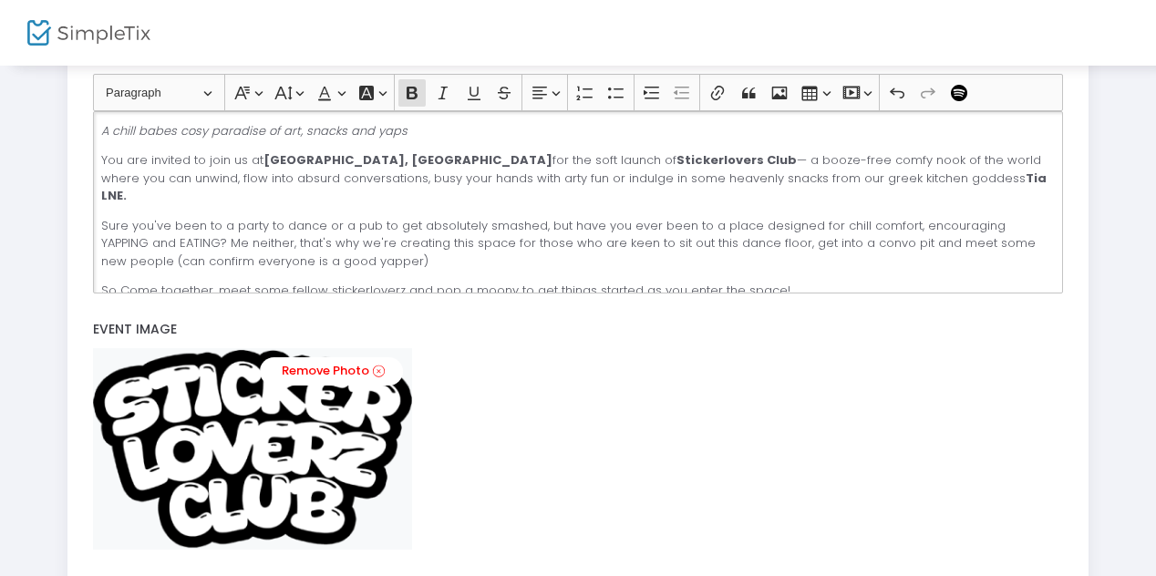
scroll to position [41, 0]
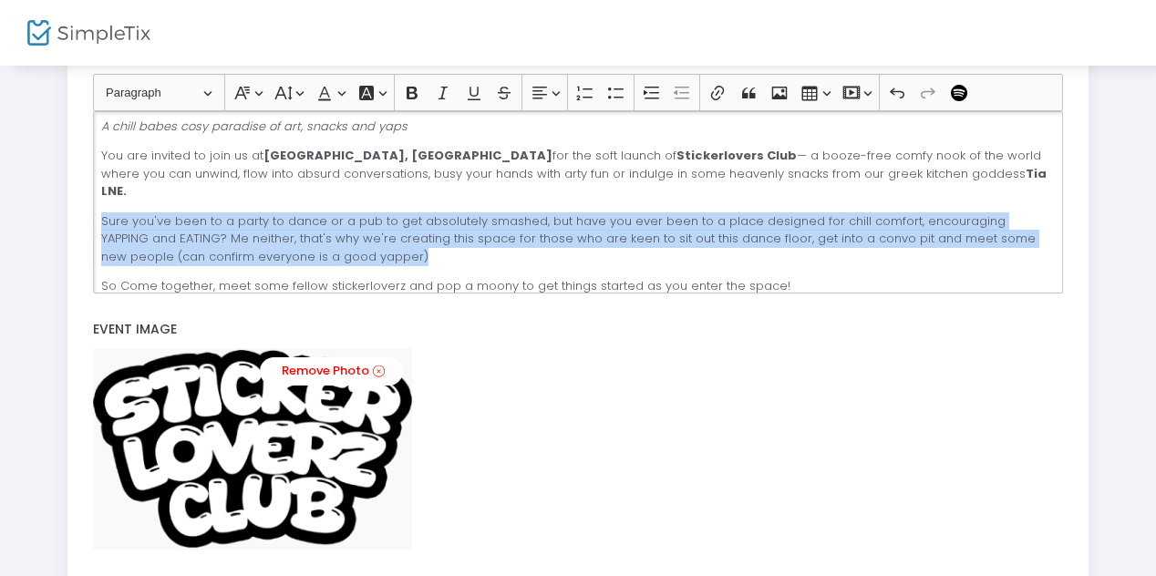
drag, startPoint x: 399, startPoint y: 243, endPoint x: 96, endPoint y: 211, distance: 305.3
click at [95, 207] on div "✨ Stickerloverz – Chill, Yap & Snack Club ✨ A chill babes cosy paradise of art,…" at bounding box center [577, 202] width 969 height 182
click at [165, 218] on p "Sure you've been to a party to dance or a pub to get absolutely smashed, but ha…" at bounding box center [577, 239] width 953 height 54
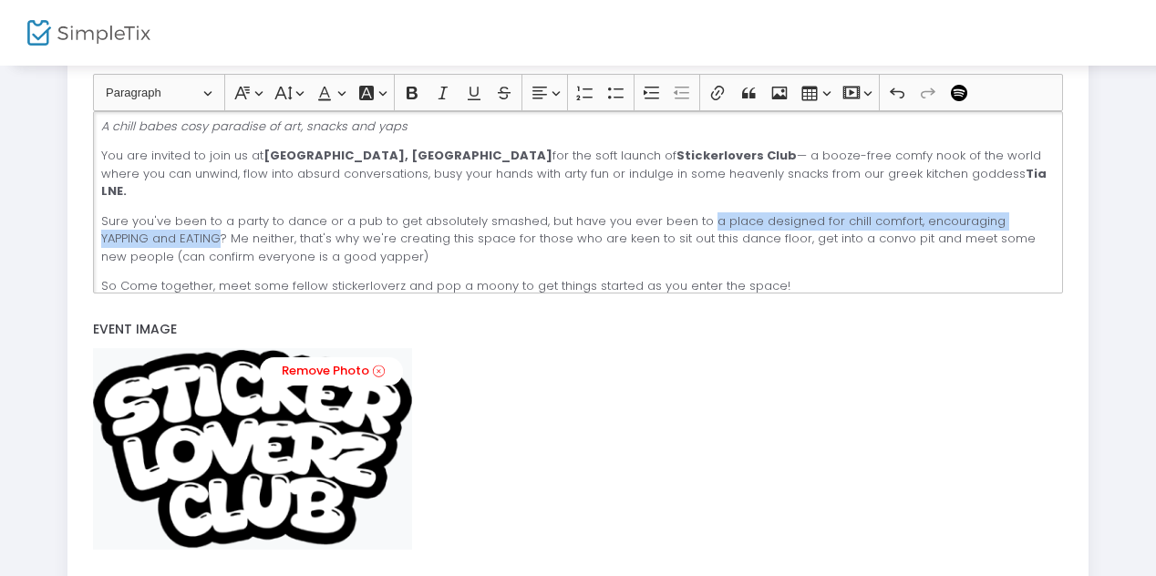
drag, startPoint x: 694, startPoint y: 203, endPoint x: 168, endPoint y: 221, distance: 527.1
click at [168, 221] on p "Sure you've been to a party to dance or a pub to get absolutely smashed, but ha…" at bounding box center [577, 239] width 953 height 54
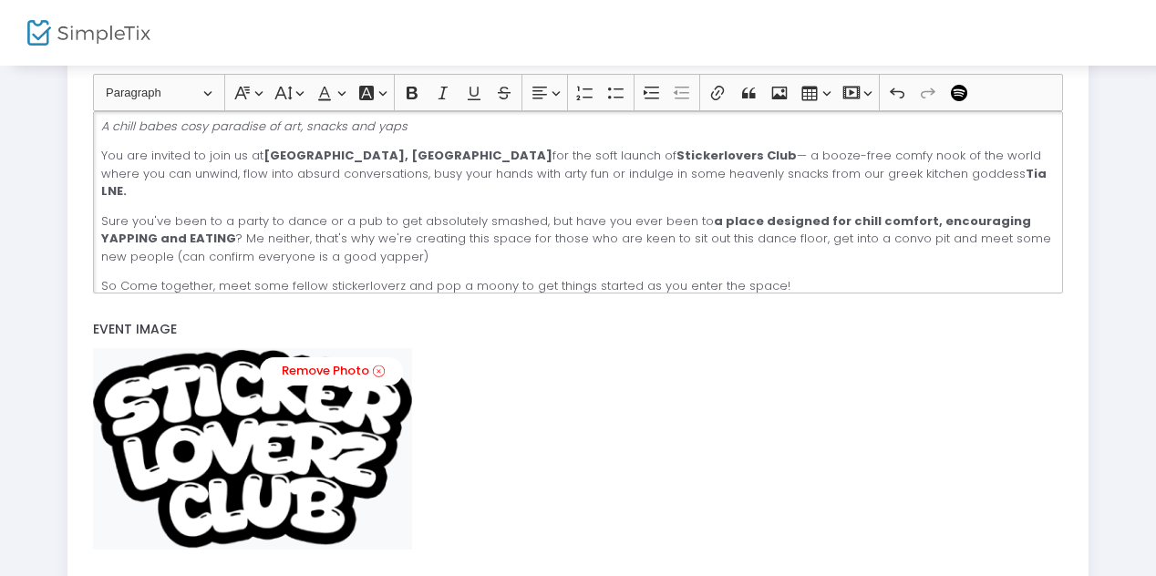
click at [242, 239] on p "Sure you've been to a party to dance or a pub to get absolutely smashed, but ha…" at bounding box center [577, 239] width 953 height 54
drag, startPoint x: 705, startPoint y: 159, endPoint x: 776, endPoint y: 153, distance: 71.4
click at [776, 153] on p "You are invited to join us at Little Homey Cafe, Brunswick for the soft launch …" at bounding box center [577, 174] width 953 height 54
click at [765, 212] on strong "a place designed for chill comfort, encouraging YAPPING and EATING" at bounding box center [566, 230] width 930 height 36
drag, startPoint x: 706, startPoint y: 154, endPoint x: 776, endPoint y: 153, distance: 69.3
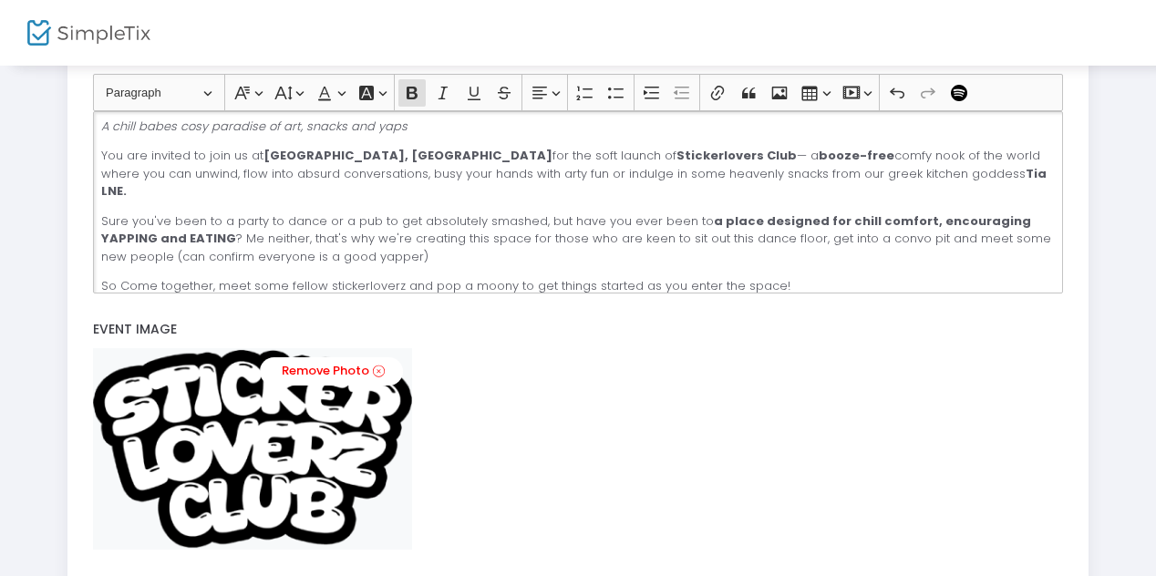
click at [776, 153] on p "You are invited to join us at Little Homey Cafe, Brunswick for the soft launch …" at bounding box center [577, 174] width 953 height 54
click at [779, 216] on p "Sure you've been to a party to dance or a pub to get absolutely smashed, but ha…" at bounding box center [577, 239] width 953 height 54
drag, startPoint x: 981, startPoint y: 198, endPoint x: 908, endPoint y: 203, distance: 73.1
click at [909, 212] on strong "a place designed for chill comfort, encouraging YAPPING and EATING" at bounding box center [566, 230] width 930 height 36
click at [913, 226] on p "Sure you've been to a party to dance or a pub to get absolutely smashed, but ha…" at bounding box center [577, 239] width 953 height 54
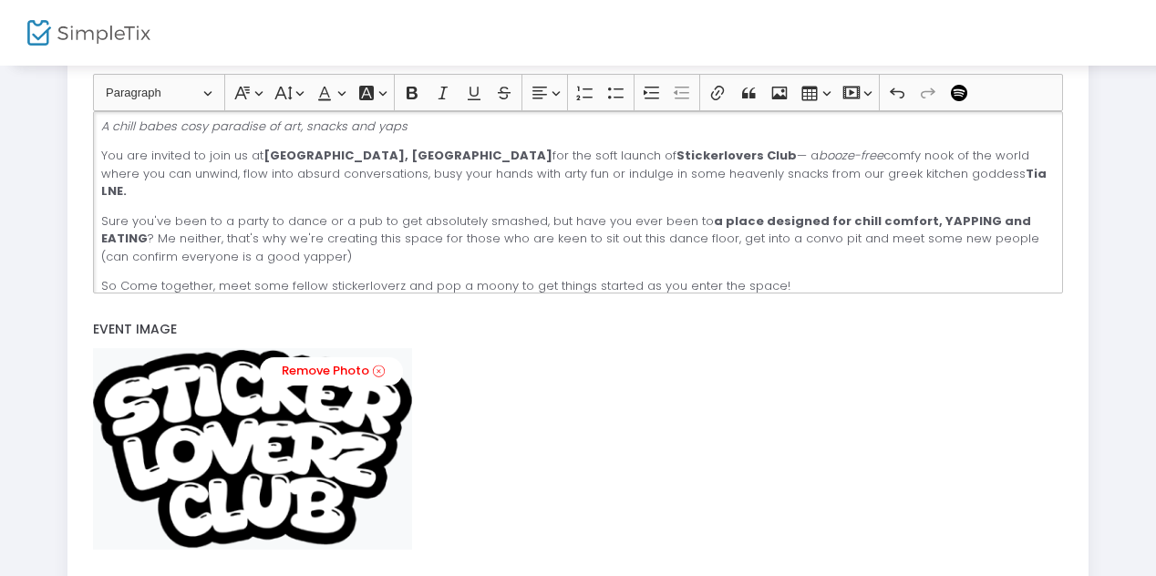
click at [448, 243] on p "Sure you've been to a party to dance or a pub to get absolutely smashed, but ha…" at bounding box center [577, 239] width 953 height 54
click at [594, 223] on p "Sure you've been to a party to dance or a pub to get absolutely smashed, but ha…" at bounding box center [577, 239] width 953 height 54
click at [322, 243] on p "Sure you've been to a party to dance or a pub to get absolutely smashed, but ha…" at bounding box center [577, 239] width 953 height 54
click at [127, 277] on p "So Come together, meet some fellow stickerloverz and pop a moony to get things …" at bounding box center [577, 286] width 953 height 18
click at [798, 277] on p "So come together, meet some fellow stickerloverz and pop a moony to get things …" at bounding box center [577, 286] width 953 height 18
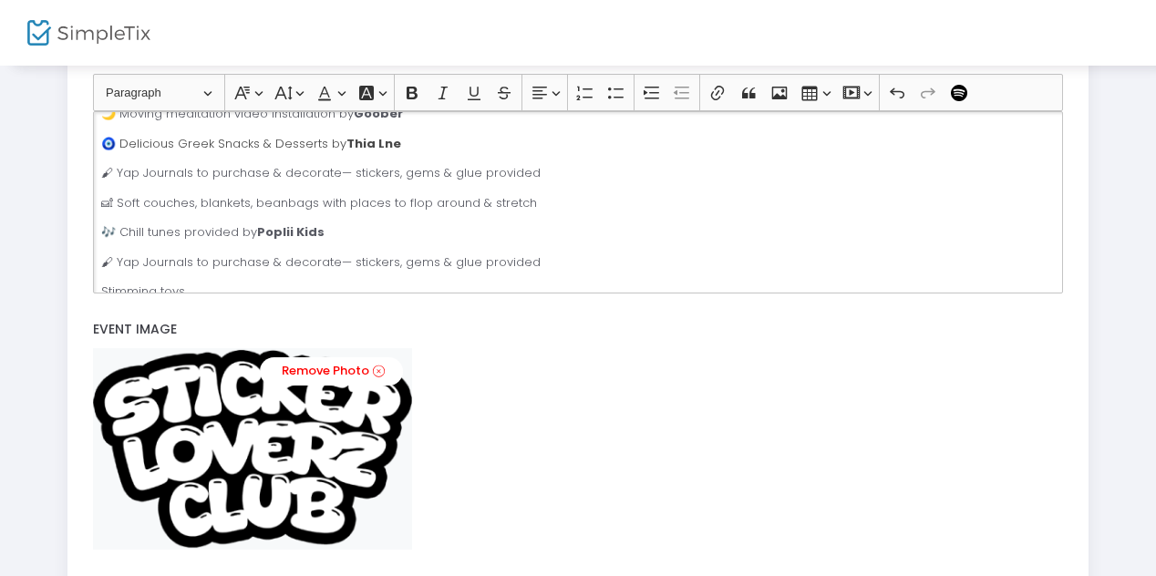
scroll to position [273, 0]
drag, startPoint x: 212, startPoint y: 277, endPoint x: 80, endPoint y: 278, distance: 132.2
click at [71, 273] on div "title : Stickerloverz - Chill, Yap & Snack - Soft Launch Valid : true Required …" at bounding box center [578, 95] width 1022 height 1146
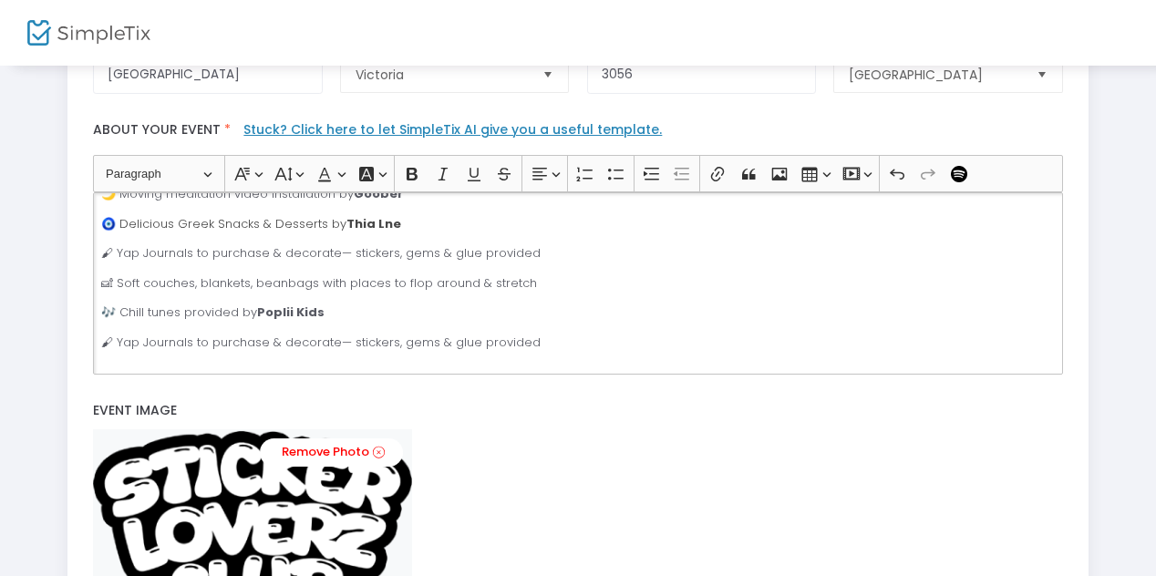
click at [171, 363] on p "Rich Text Editor, main" at bounding box center [577, 372] width 953 height 18
click at [400, 215] on p "🧿 Delicious Greek Snacks & Desserts by Thia Lne" at bounding box center [577, 224] width 953 height 18
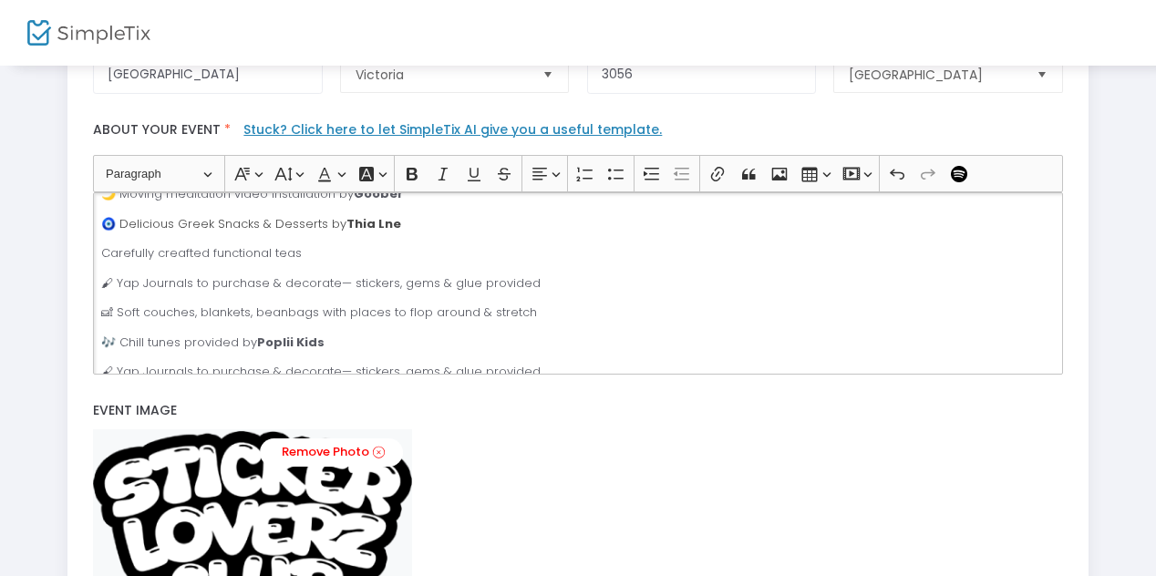
click at [102, 244] on p "Carefully creafted functional teas" at bounding box center [577, 253] width 953 height 18
click at [184, 244] on p "🌼 Carefully creafted functional teas" at bounding box center [577, 253] width 953 height 18
click at [339, 244] on p "🌼 Carefully crafted functional teas" at bounding box center [577, 253] width 953 height 18
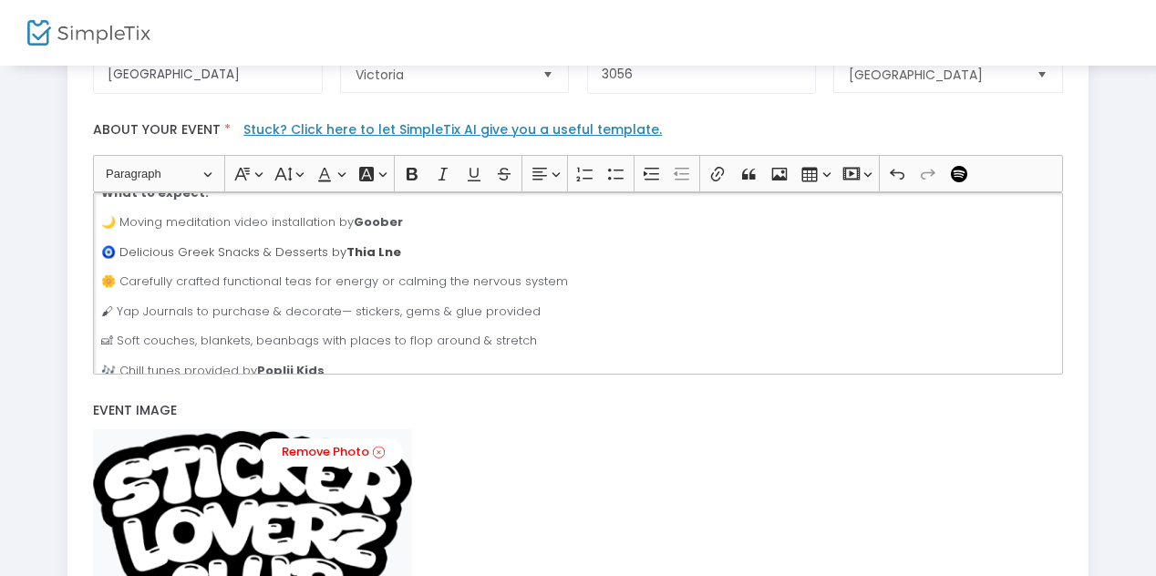
scroll to position [231, 0]
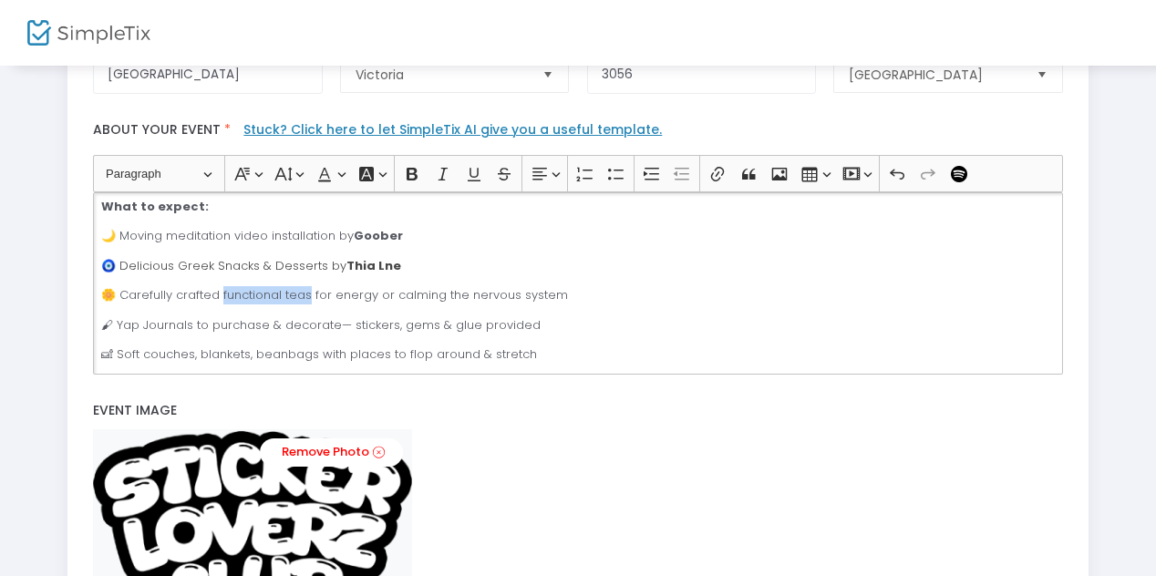
drag, startPoint x: 219, startPoint y: 277, endPoint x: 305, endPoint y: 278, distance: 86.6
click at [305, 286] on p "🌼 Carefully crafted functional teas for energy or calming the nervous system" at bounding box center [577, 295] width 953 height 18
drag, startPoint x: 115, startPoint y: 303, endPoint x: 185, endPoint y: 302, distance: 70.2
click at [185, 316] on p "🖌 Yap Journals to purchase & decorate— stickers, gems & glue provided" at bounding box center [577, 325] width 953 height 18
drag, startPoint x: 280, startPoint y: 306, endPoint x: 331, endPoint y: 306, distance: 51.0
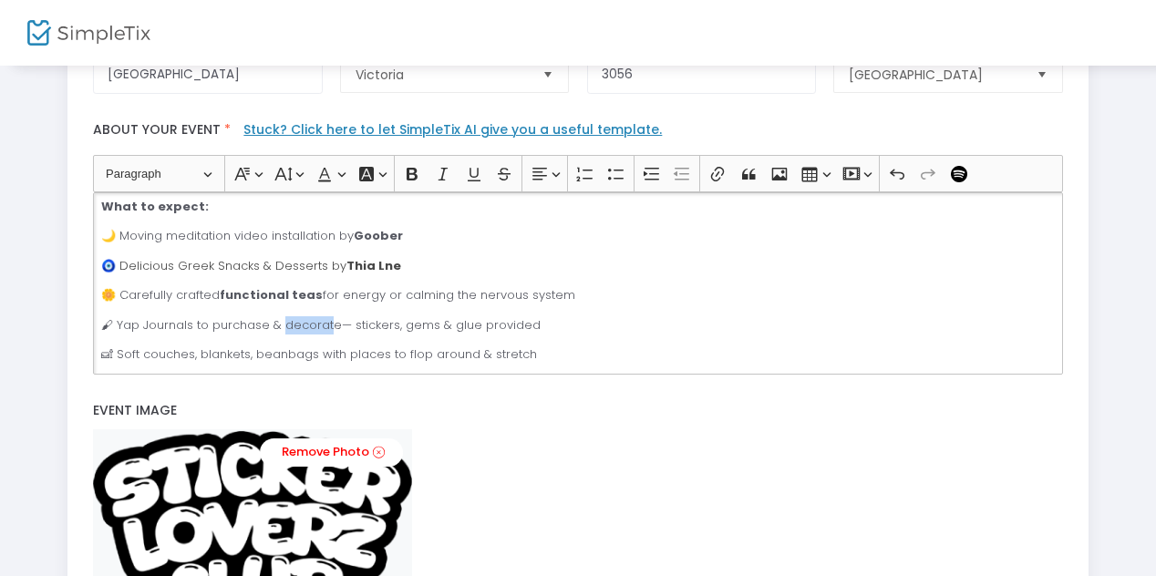
click at [331, 316] on p "🖌 Yap Journals to purchase & decorate— stickers, gems & glue provided" at bounding box center [577, 325] width 953 height 18
drag, startPoint x: 116, startPoint y: 304, endPoint x: 193, endPoint y: 310, distance: 77.7
click at [193, 316] on p "🖌 Yap Journals to purchase & decorate— stickers, gems & glue provided" at bounding box center [577, 325] width 953 height 18
click at [283, 320] on div "✨ Stickerloverz – Chill, Yap & Snack Club ✨ A chill babes cosy paradise of art,…" at bounding box center [577, 283] width 969 height 182
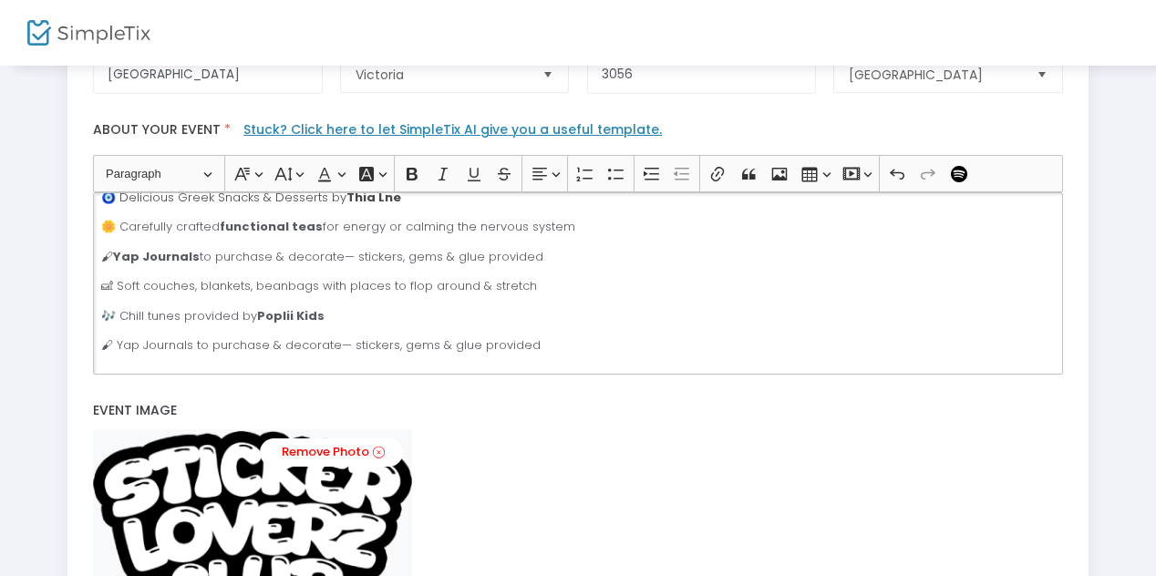
scroll to position [302, 0]
drag, startPoint x: 550, startPoint y: 326, endPoint x: 117, endPoint y: 331, distance: 433.9
click at [117, 334] on p "🖌 Yap Journals to purchase & decorate— stickers, gems & glue provided" at bounding box center [577, 343] width 953 height 18
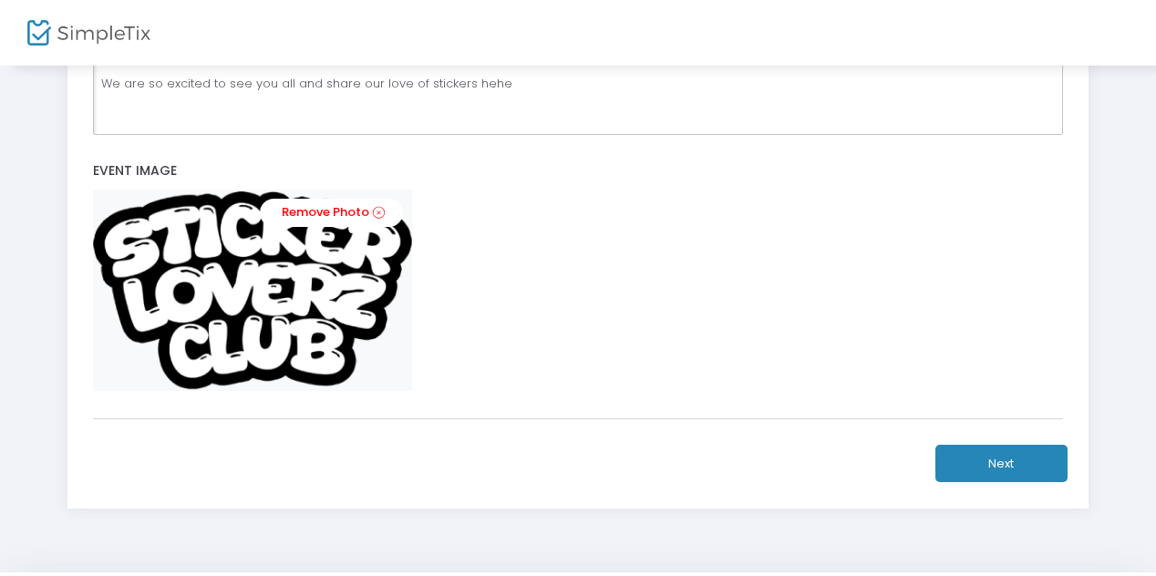
scroll to position [795, 0]
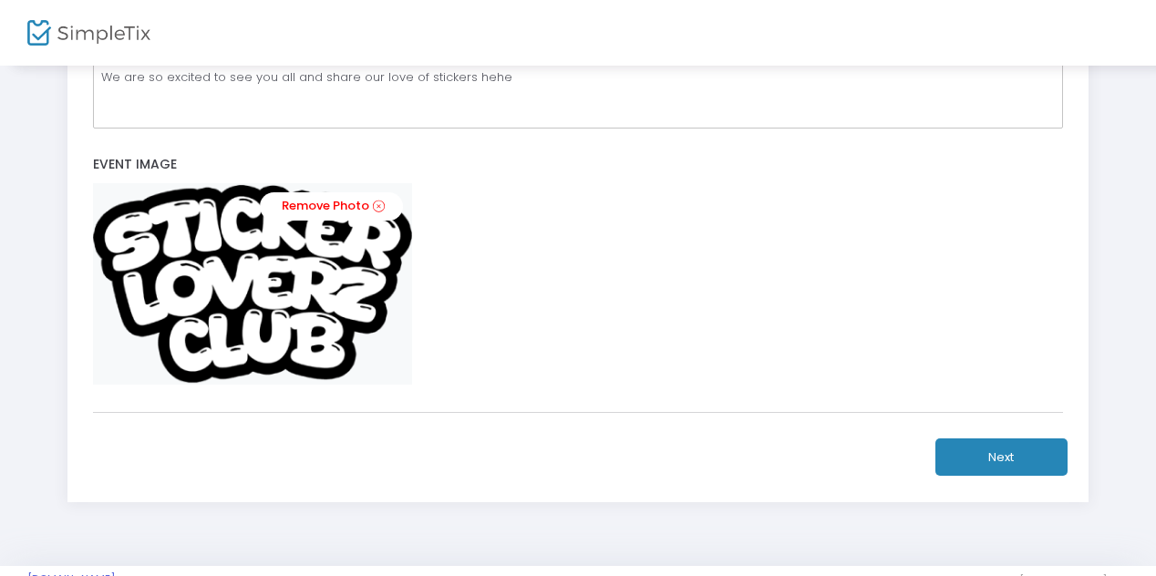
click at [1036, 462] on button "Next" at bounding box center [1001, 456] width 132 height 37
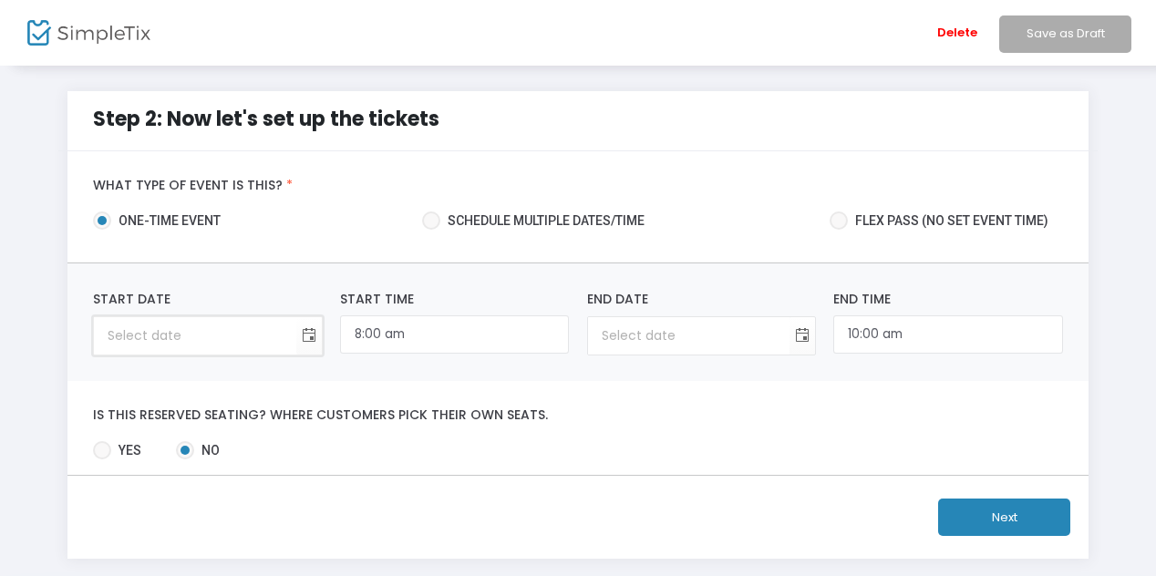
type input "day/month/year"
click at [159, 342] on input "day/month/year" at bounding box center [194, 335] width 201 height 37
click at [315, 335] on span "Toggle calendar" at bounding box center [308, 336] width 30 height 30
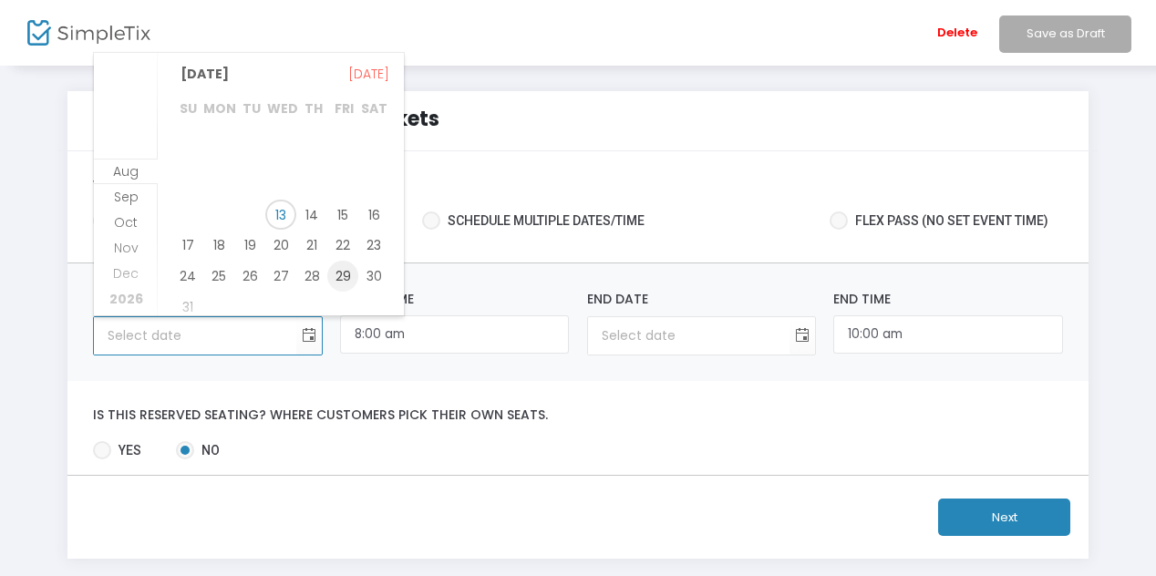
click at [338, 279] on span "29" at bounding box center [342, 276] width 31 height 31
type input "29/8/2025"
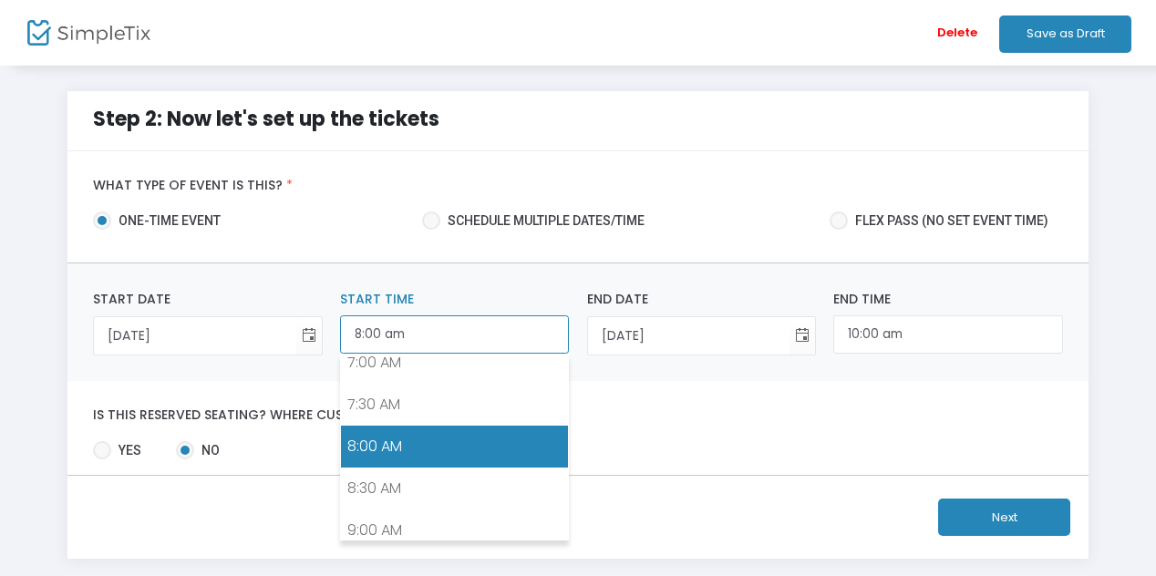
click at [387, 333] on input "8:00 am" at bounding box center [454, 334] width 229 height 39
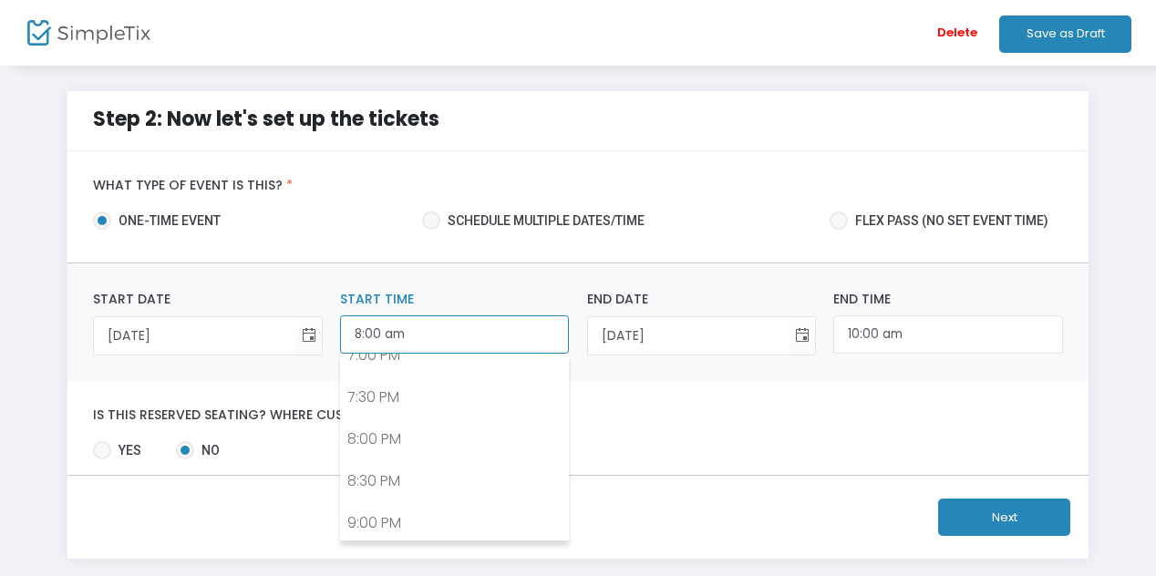
scroll to position [1576, 0]
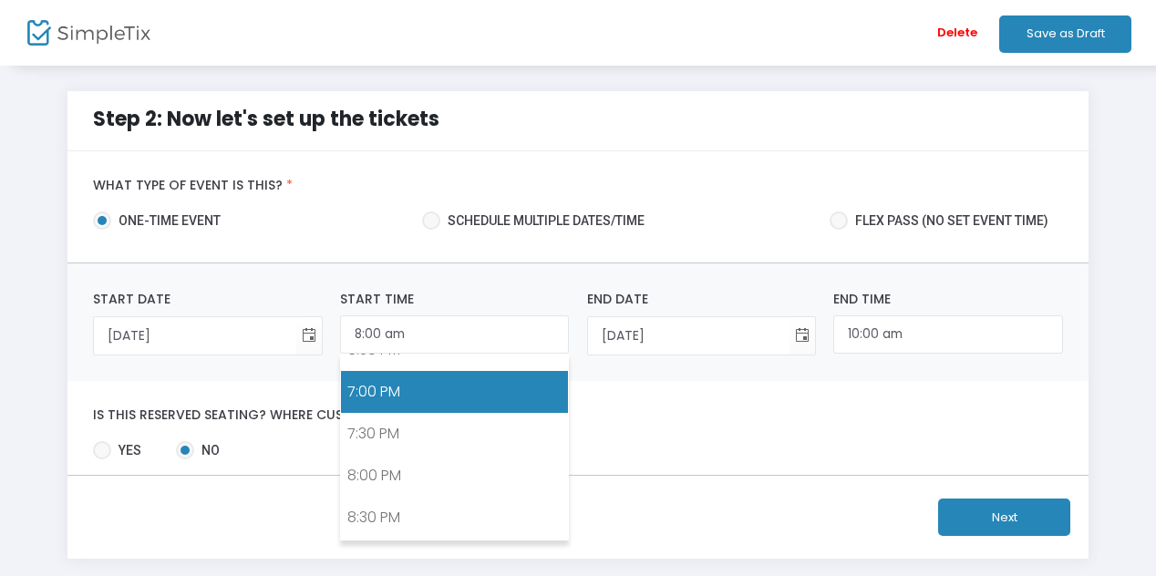
click at [406, 391] on link "7:00 PM" at bounding box center [454, 392] width 227 height 42
type input "7:00 pm"
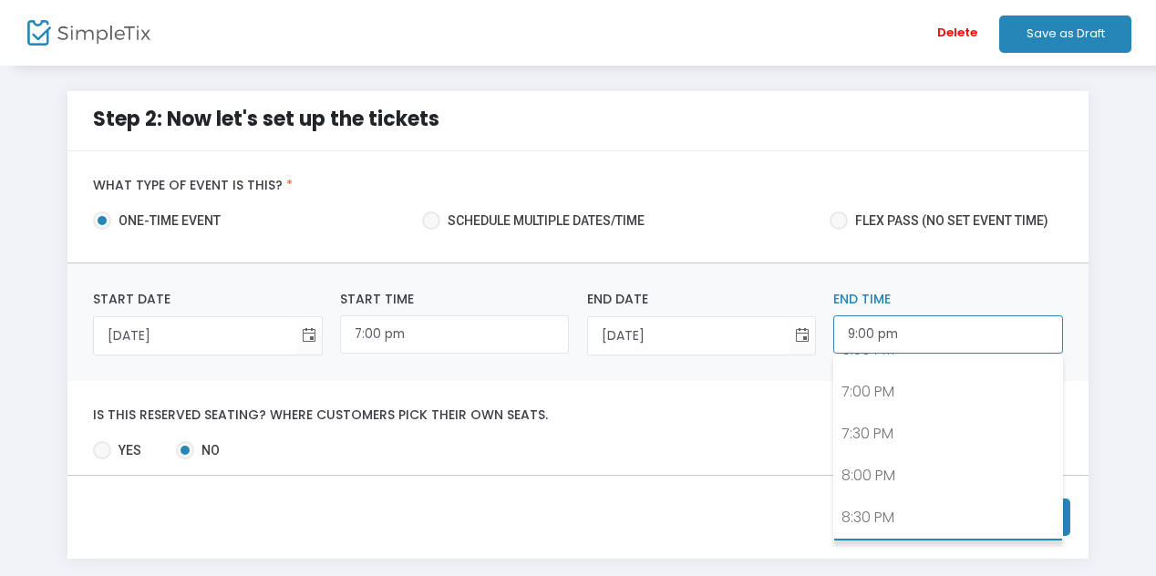
click at [852, 334] on input "9:00 pm" at bounding box center [947, 334] width 229 height 39
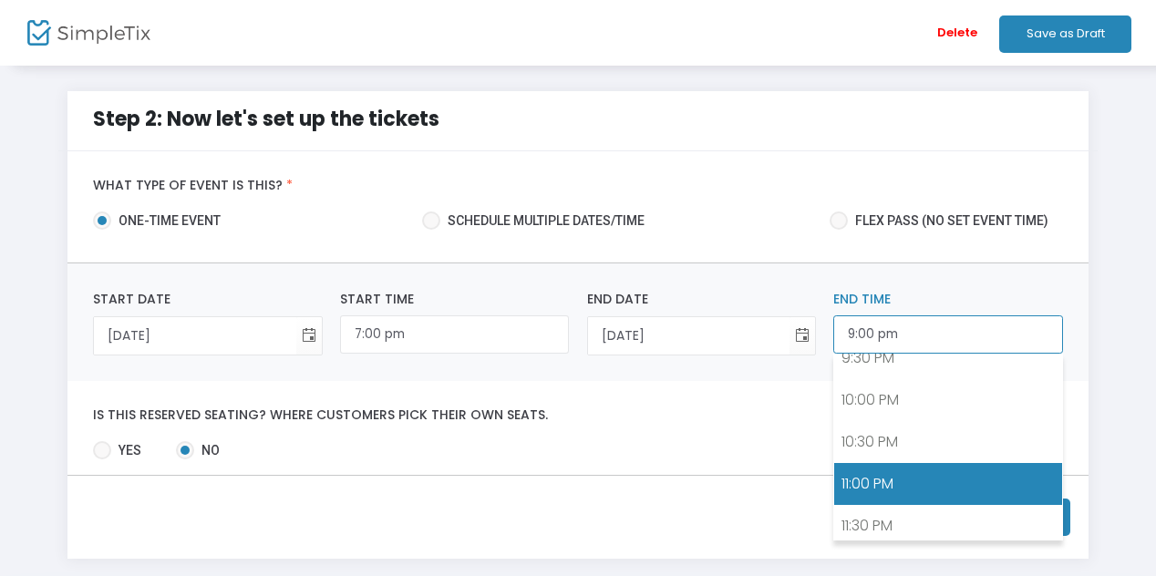
scroll to position [1818, 0]
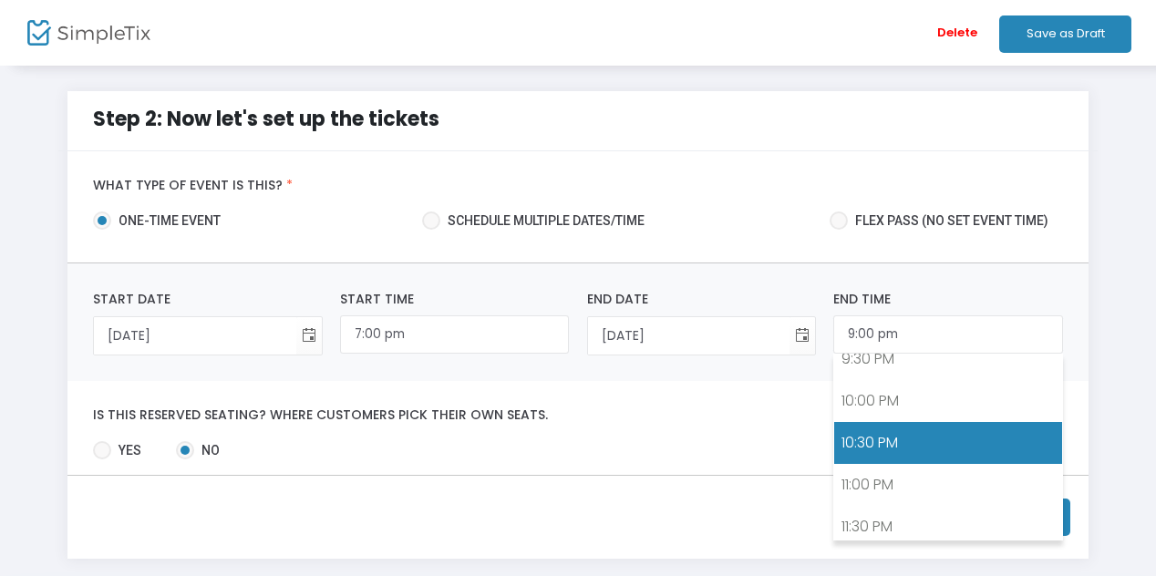
click at [885, 453] on link "10:30 PM" at bounding box center [947, 443] width 227 height 42
type input "10:30 pm"
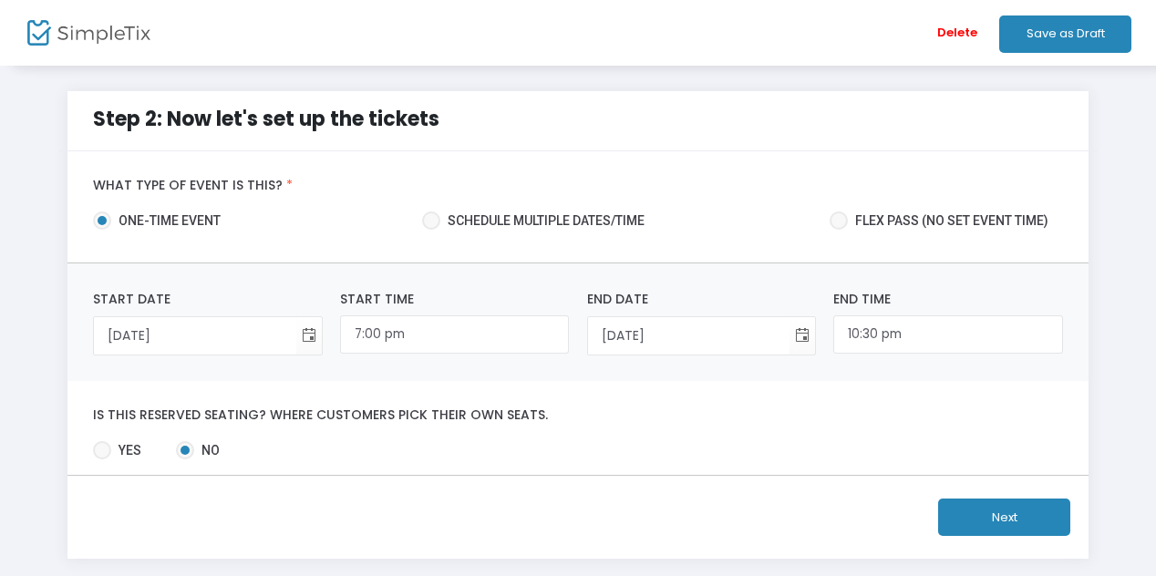
click at [804, 412] on label "Is this reserved seating? Where customers pick their own seats." at bounding box center [577, 415] width 969 height 16
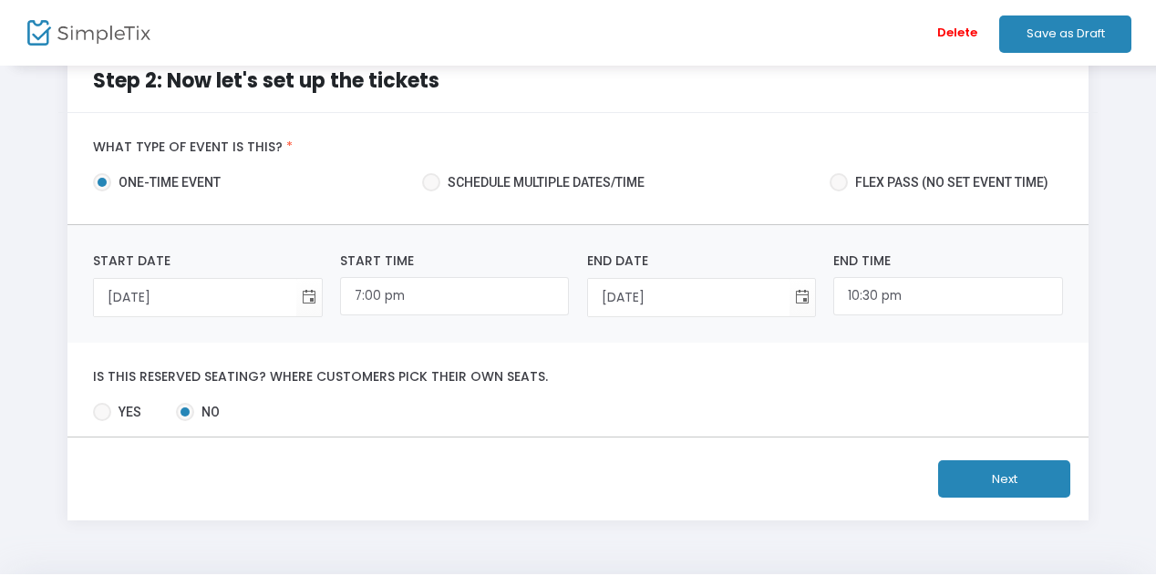
scroll to position [44, 0]
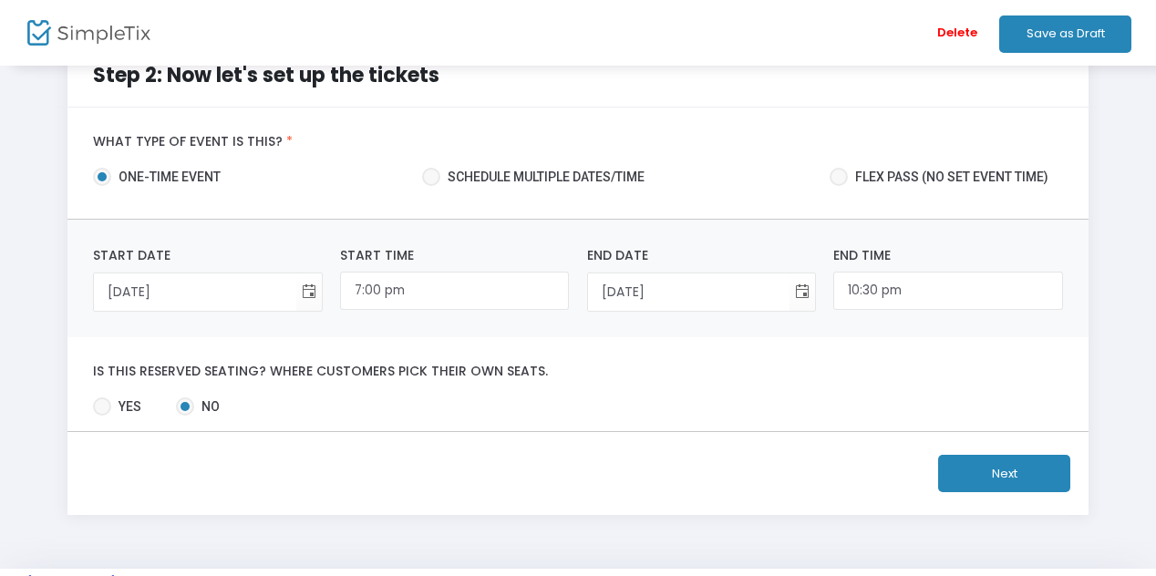
click at [993, 470] on button "Next" at bounding box center [1004, 473] width 132 height 37
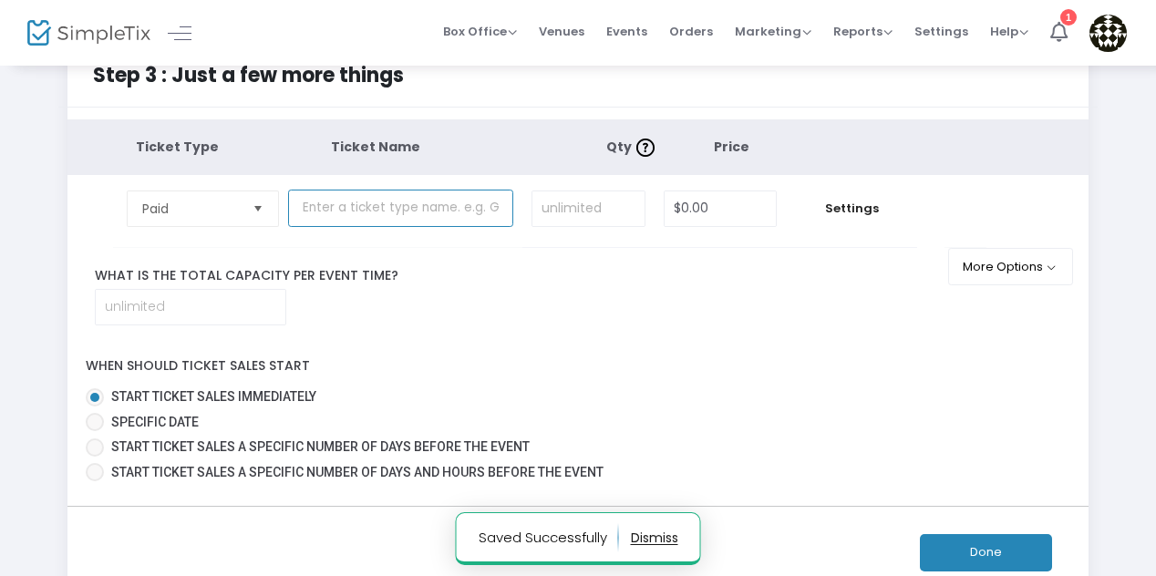
click at [389, 194] on input "text" at bounding box center [400, 208] width 225 height 37
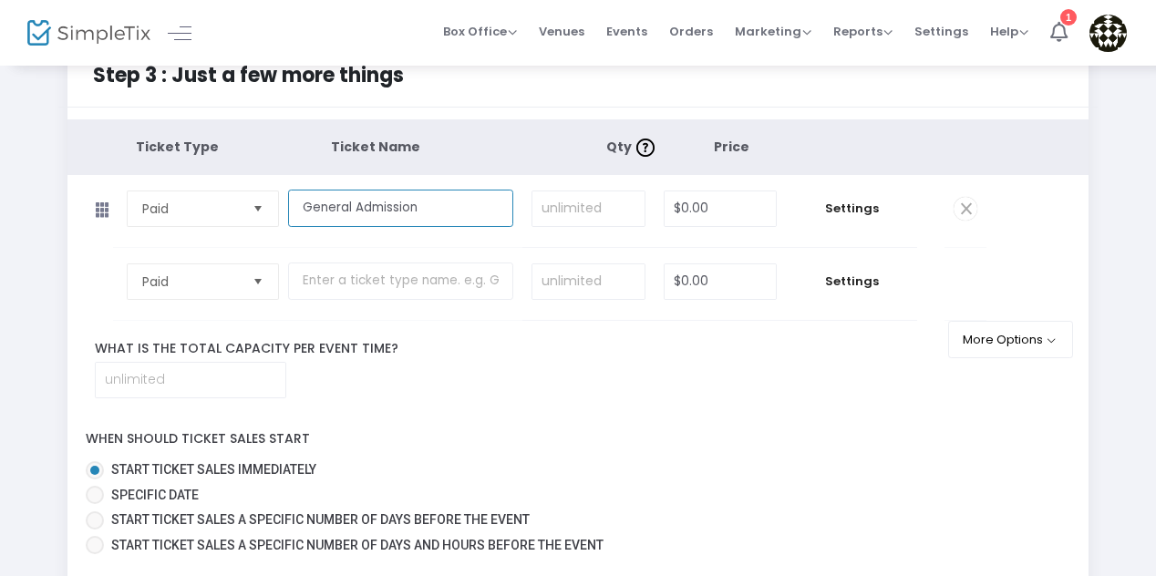
type input "General Admission"
click at [604, 211] on input at bounding box center [588, 208] width 112 height 35
click at [705, 214] on input "0" at bounding box center [720, 208] width 112 height 35
type input "$40.00"
click at [827, 448] on div "When should ticket sales start Start ticket sales immediately Specific Date Sta…" at bounding box center [577, 488] width 1039 height 145
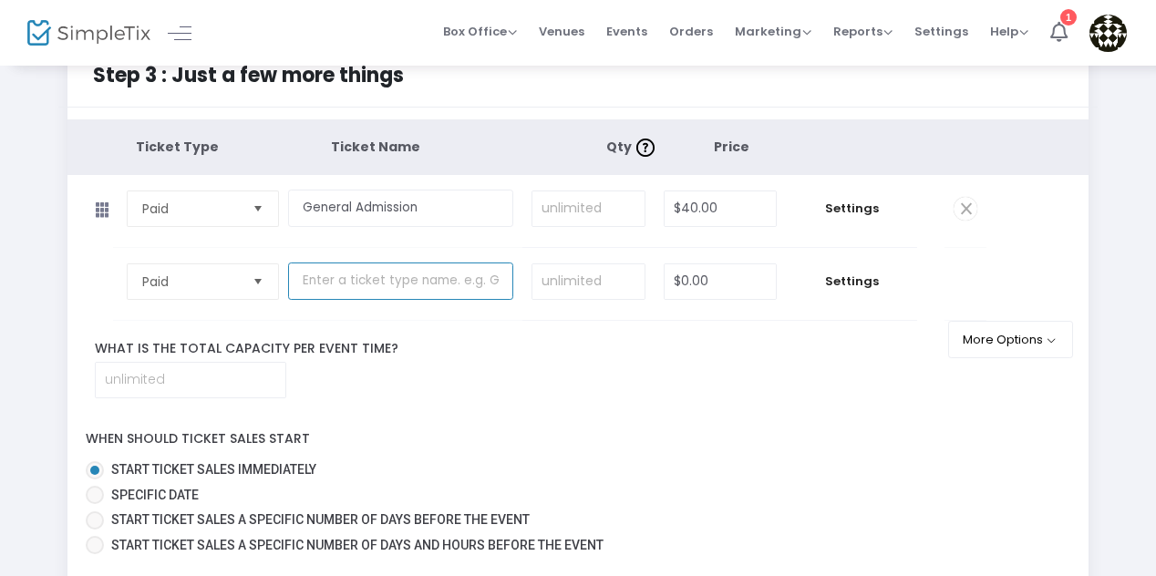
click at [394, 285] on input "text" at bounding box center [400, 280] width 225 height 37
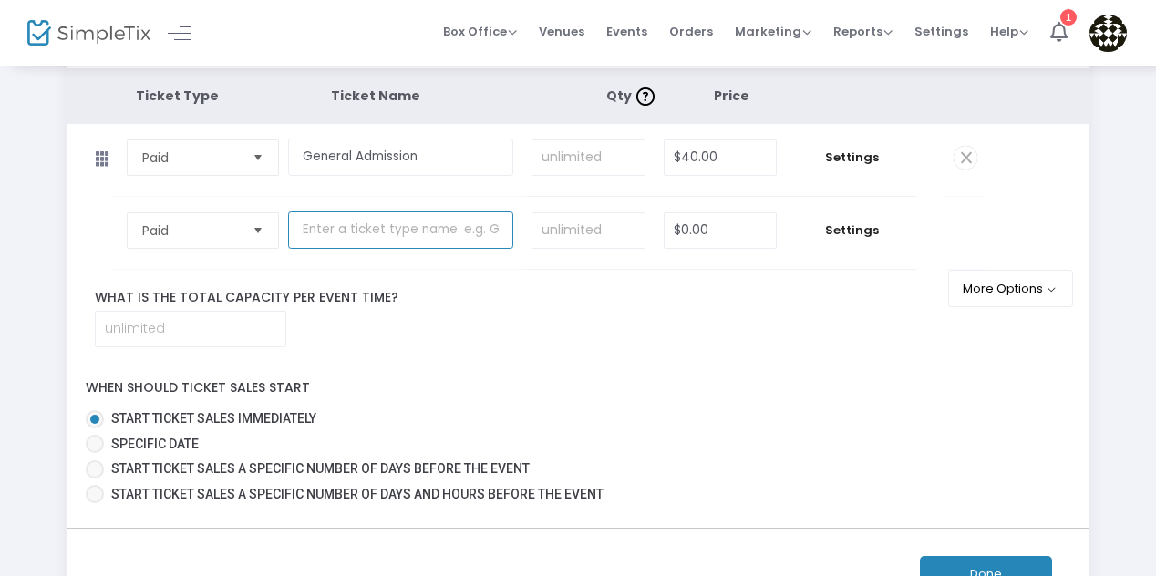
scroll to position [97, 0]
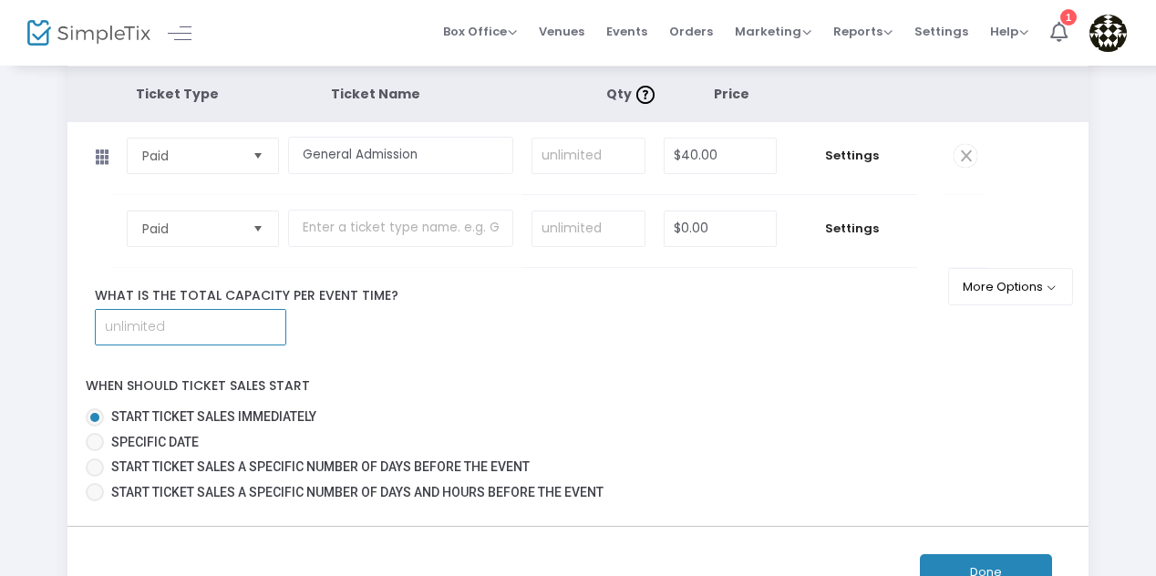
click at [184, 333] on input at bounding box center [191, 327] width 190 height 35
type input "50"
click at [499, 363] on div "When should ticket sales start Start ticket sales immediately Specific Date Sta…" at bounding box center [577, 435] width 1039 height 145
click at [979, 564] on button "Done" at bounding box center [986, 572] width 132 height 37
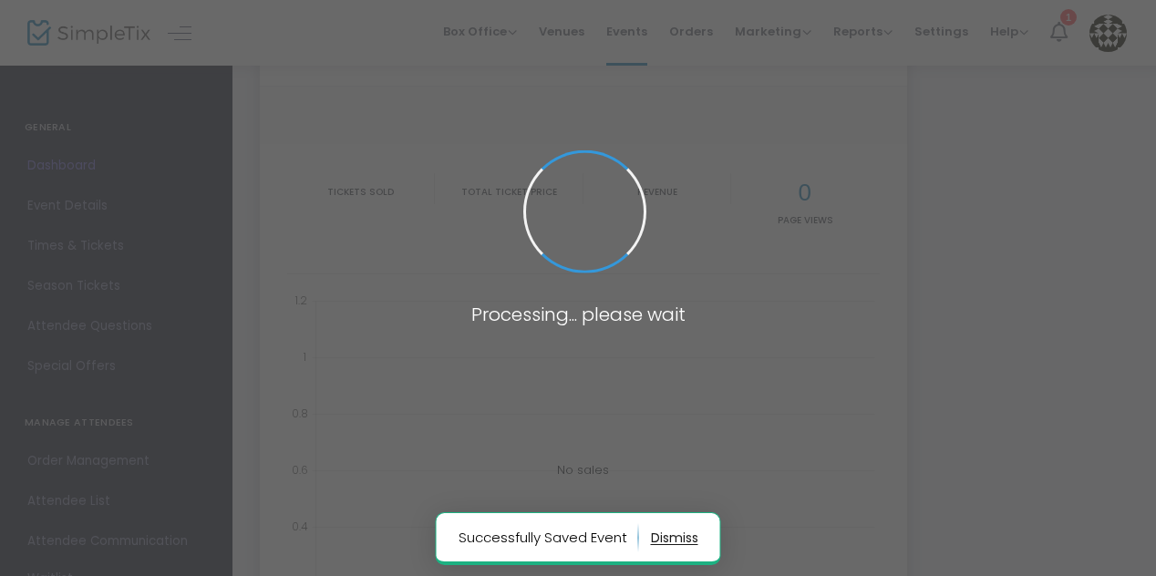
type input "https://www.simpletix.com/e/stickerloverz-chill-yap-snack-soft-launch-tickets-2…"
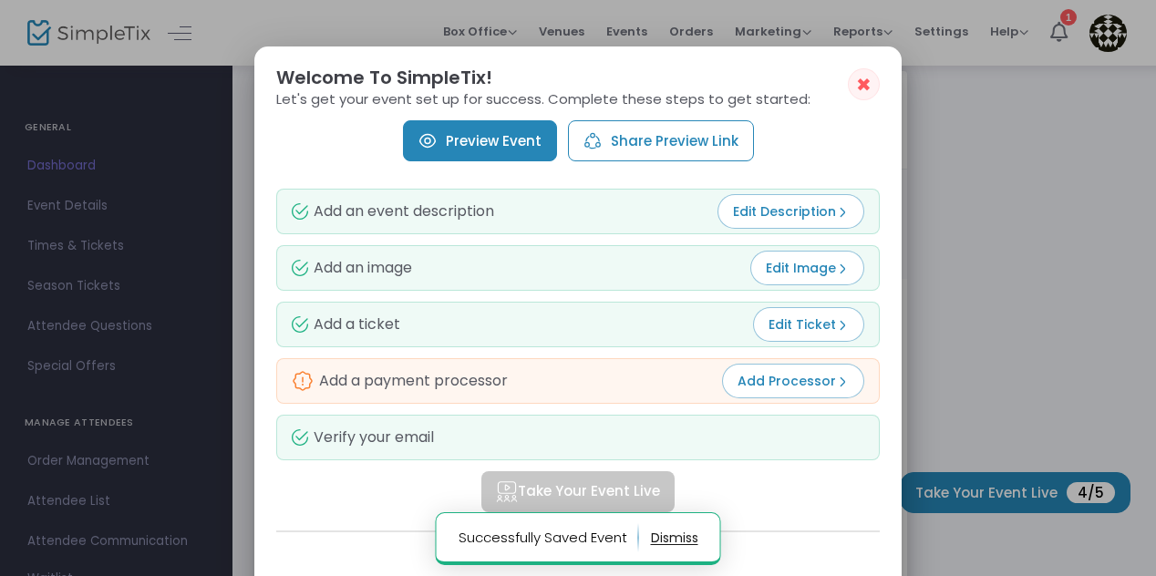
click at [476, 133] on link "Preview Event" at bounding box center [480, 140] width 154 height 41
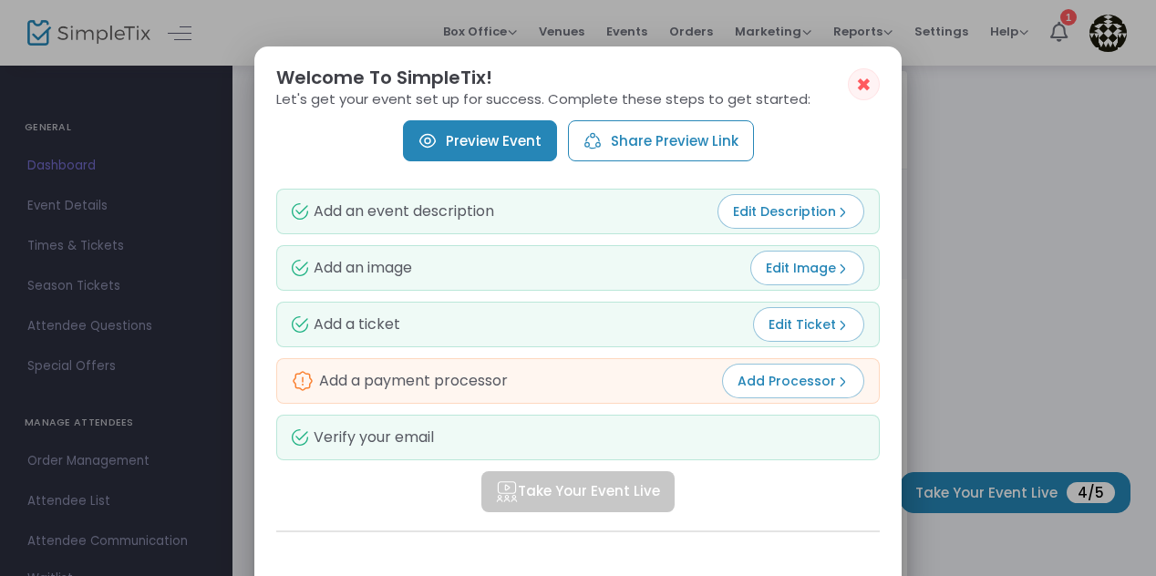
click at [788, 276] on button "Edit Image" at bounding box center [807, 268] width 114 height 35
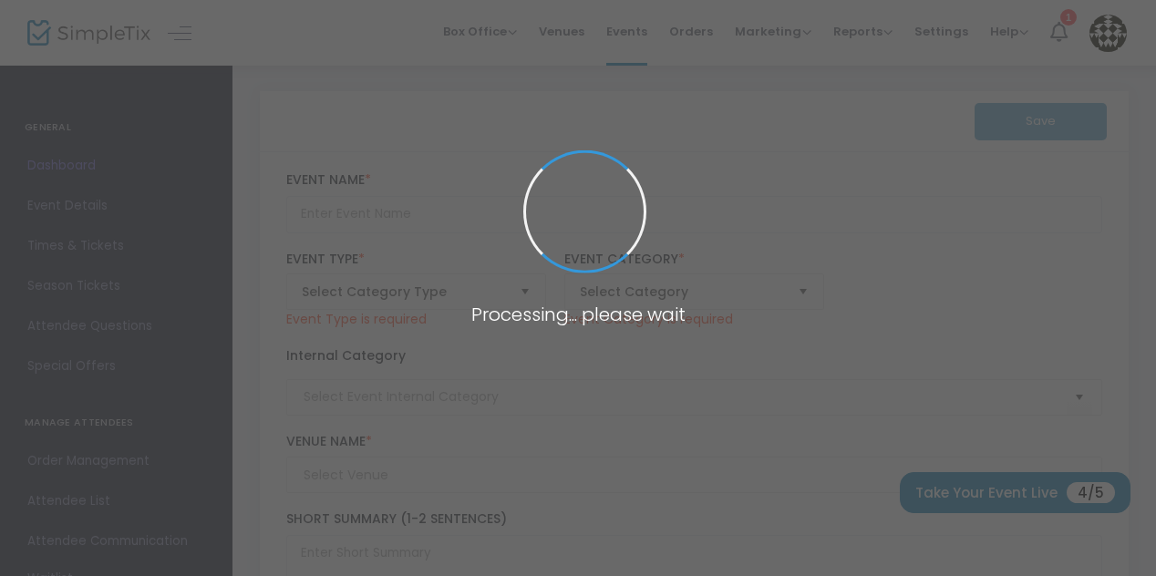
scroll to position [97, 0]
type input "Stickerloverz - Chill, Yap & Snack - Soft Launch"
type textarea "✨ Stickerloverz – Chill, Yap & Snack Club ✨A chill babes cosy paradise of art, …"
type input "Register Now"
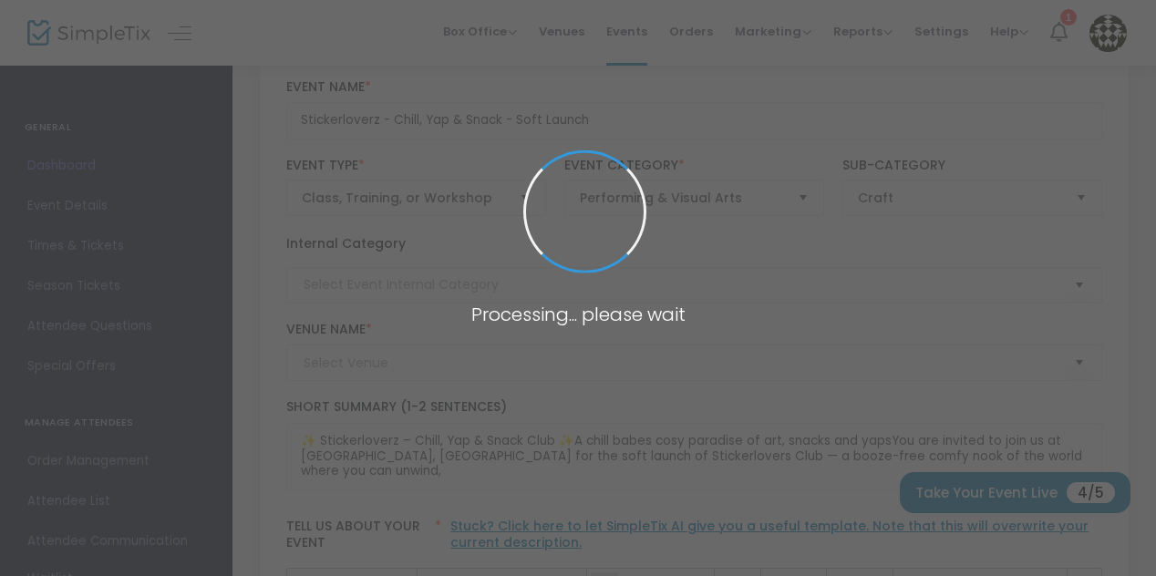
type input "Little Homey Cafe"
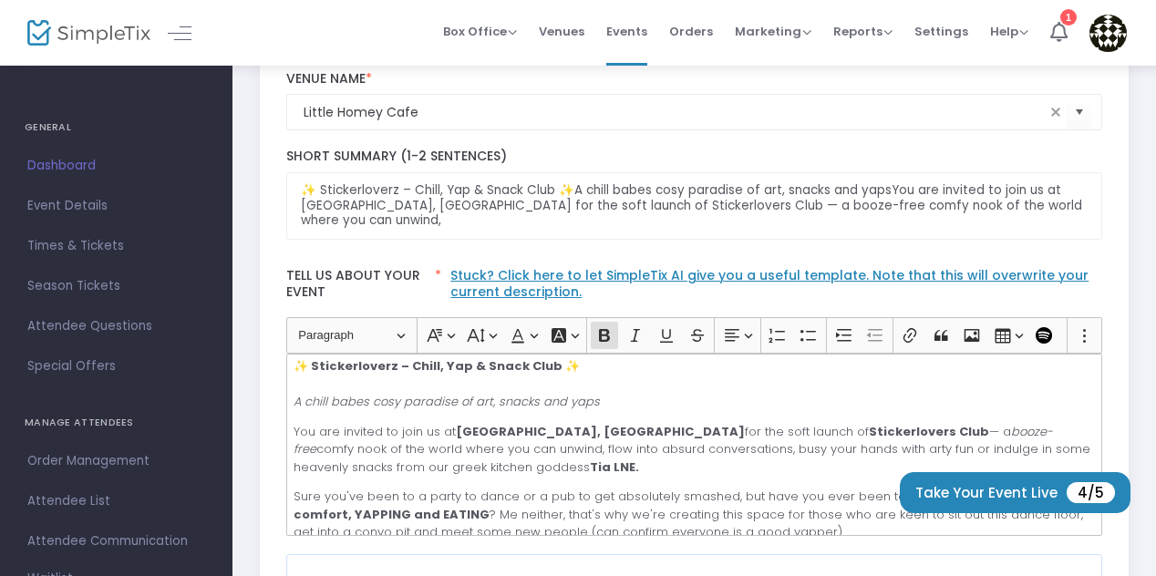
scroll to position [349, 0]
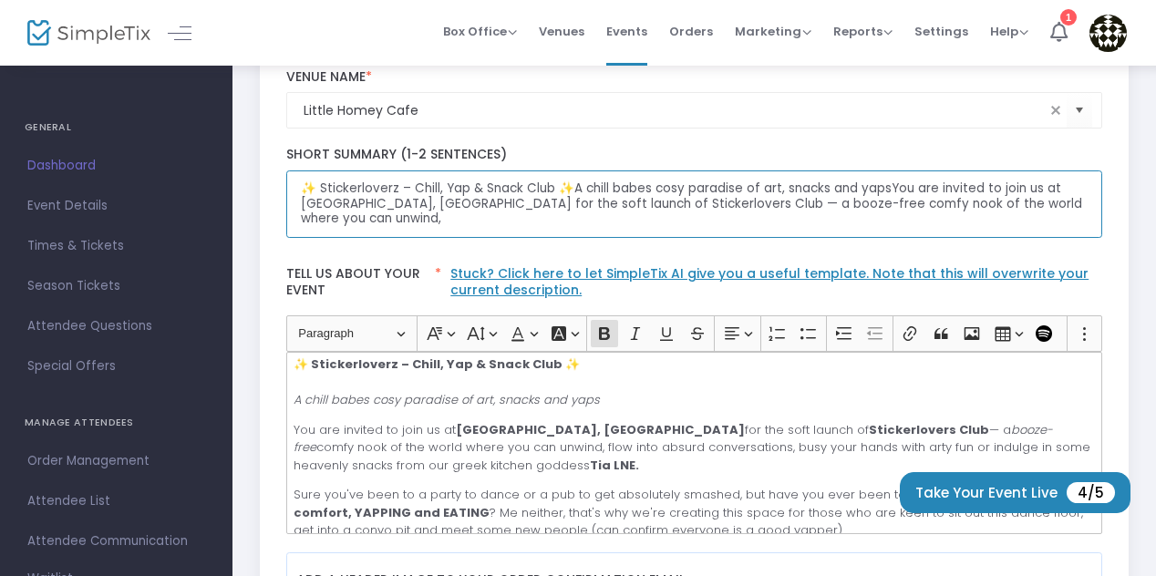
drag, startPoint x: 882, startPoint y: 188, endPoint x: 1073, endPoint y: 222, distance: 193.6
click at [1073, 228] on textarea "✨ Stickerloverz – Chill, Yap & Snack Club ✨A chill babes cosy paradise of art, …" at bounding box center [694, 204] width 817 height 68
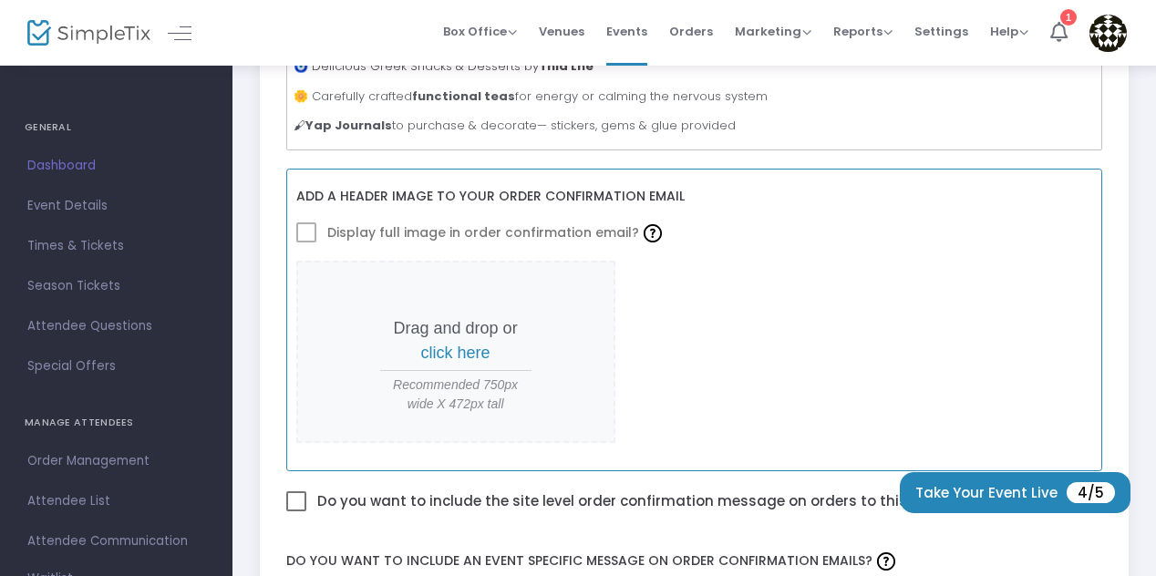
scroll to position [734, 0]
type textarea "✨ Stickerloverz – Chill, Yap & Snack Club ✨A chill babes cosy paradise of art, …"
